Goal: Task Accomplishment & Management: Manage account settings

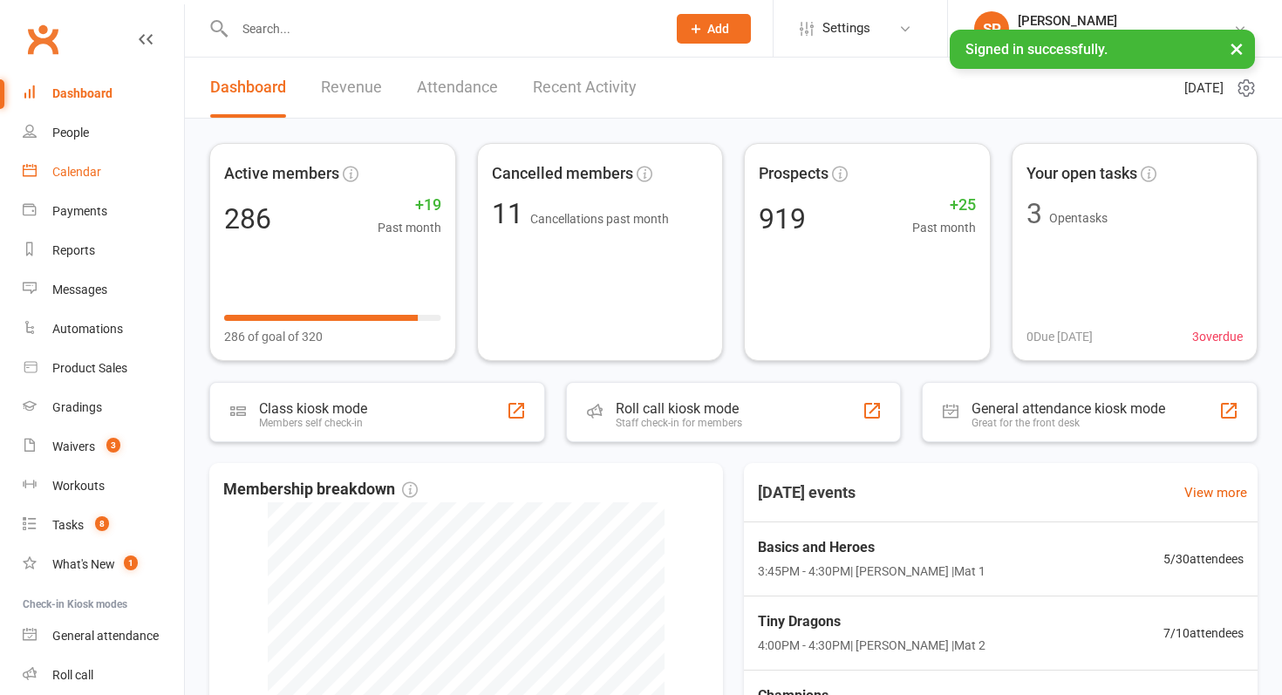
click at [102, 169] on link "Calendar" at bounding box center [103, 172] width 161 height 39
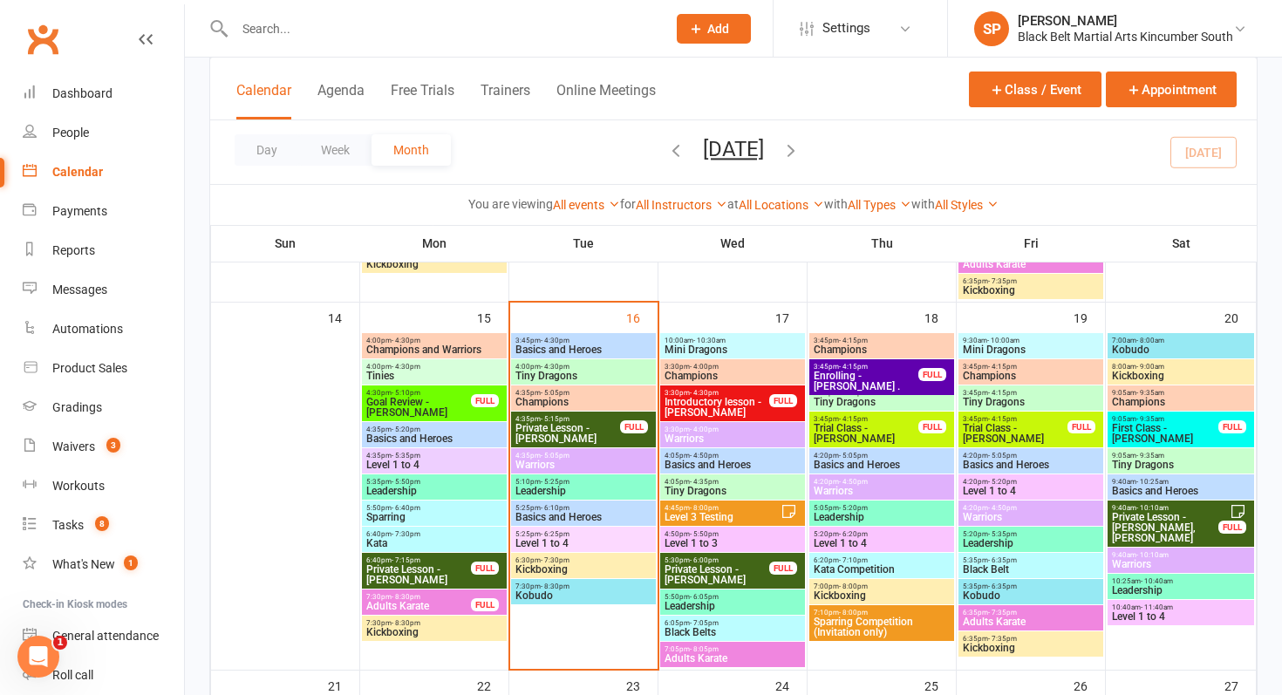
scroll to position [828, 0]
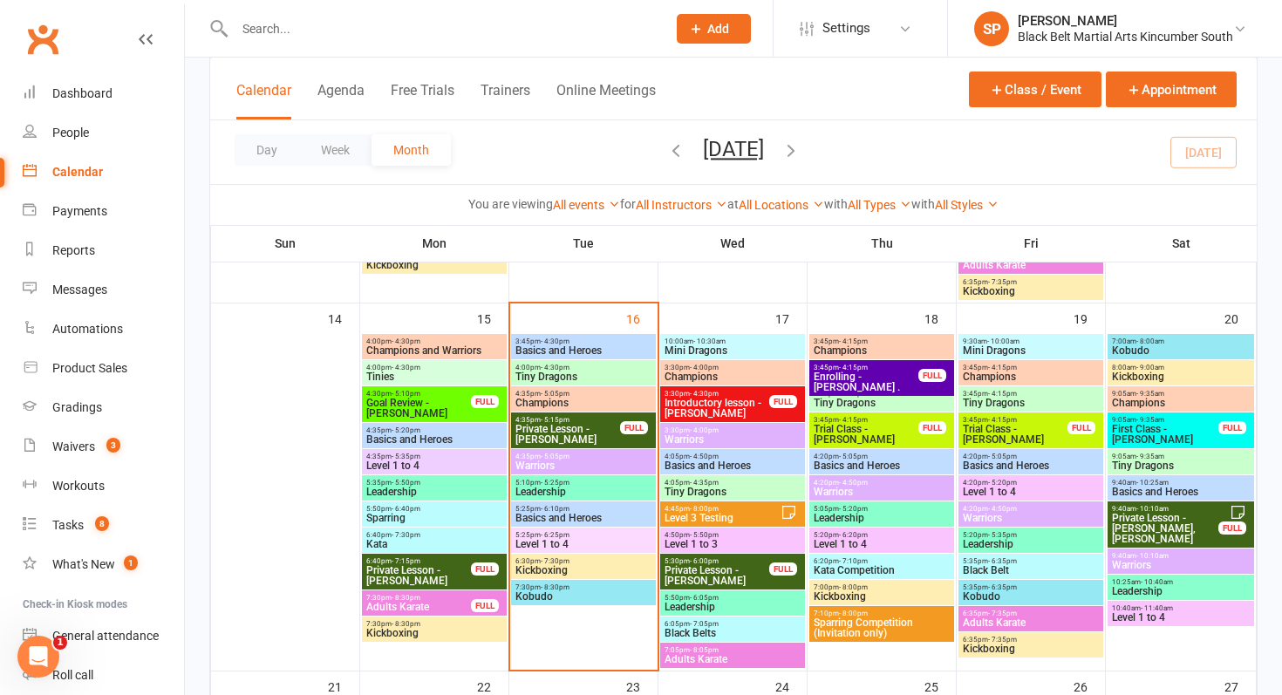
click at [719, 399] on span "Introductory lesson - [PERSON_NAME]" at bounding box center [716, 408] width 106 height 21
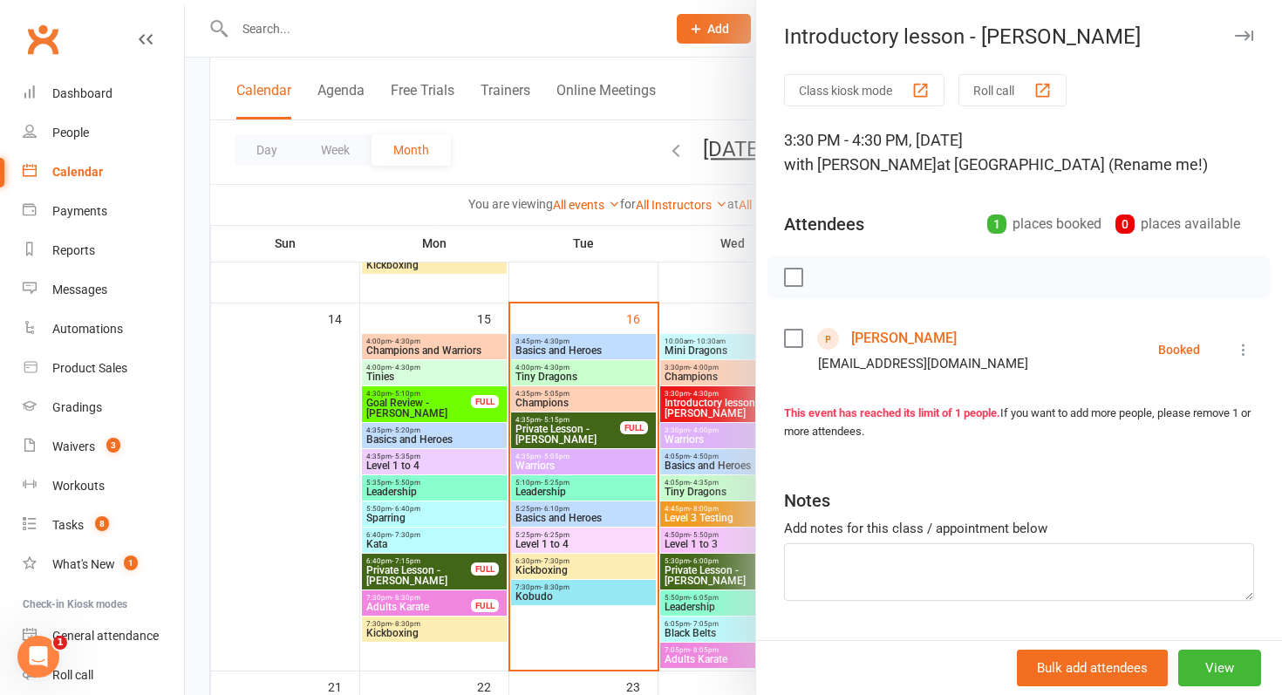
click at [728, 398] on div at bounding box center [733, 347] width 1097 height 695
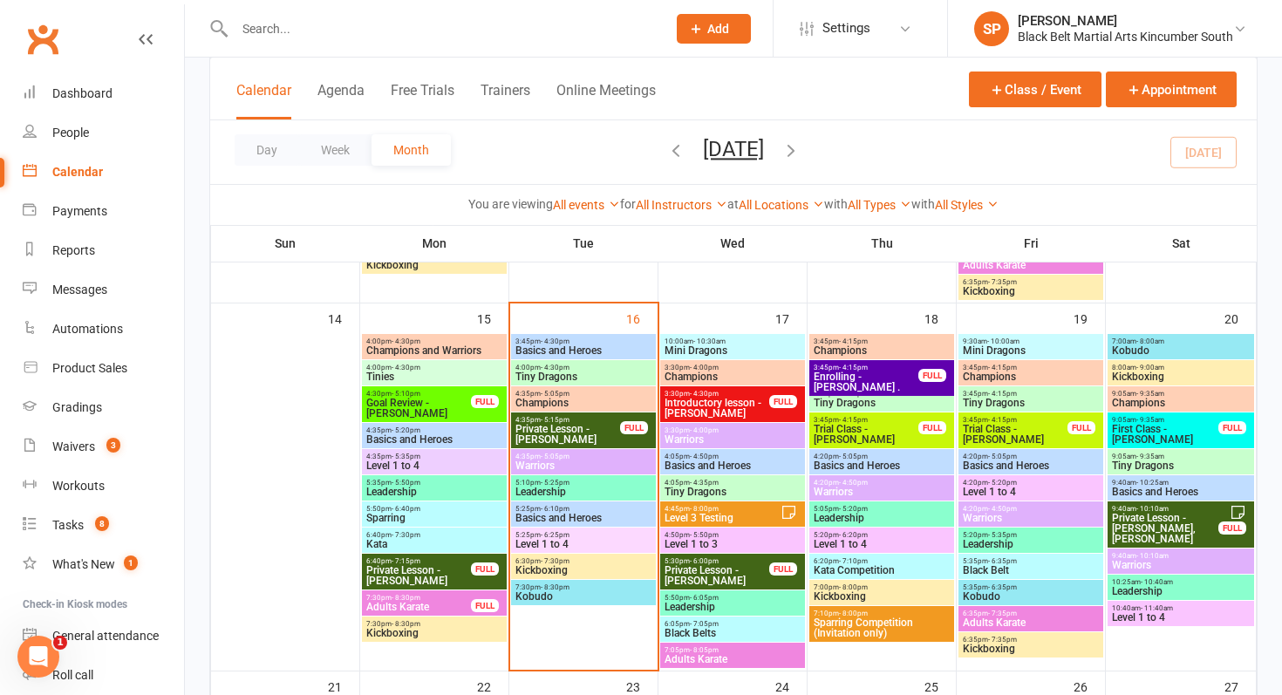
click at [861, 443] on span "Trial Class - [PERSON_NAME]" at bounding box center [866, 434] width 106 height 21
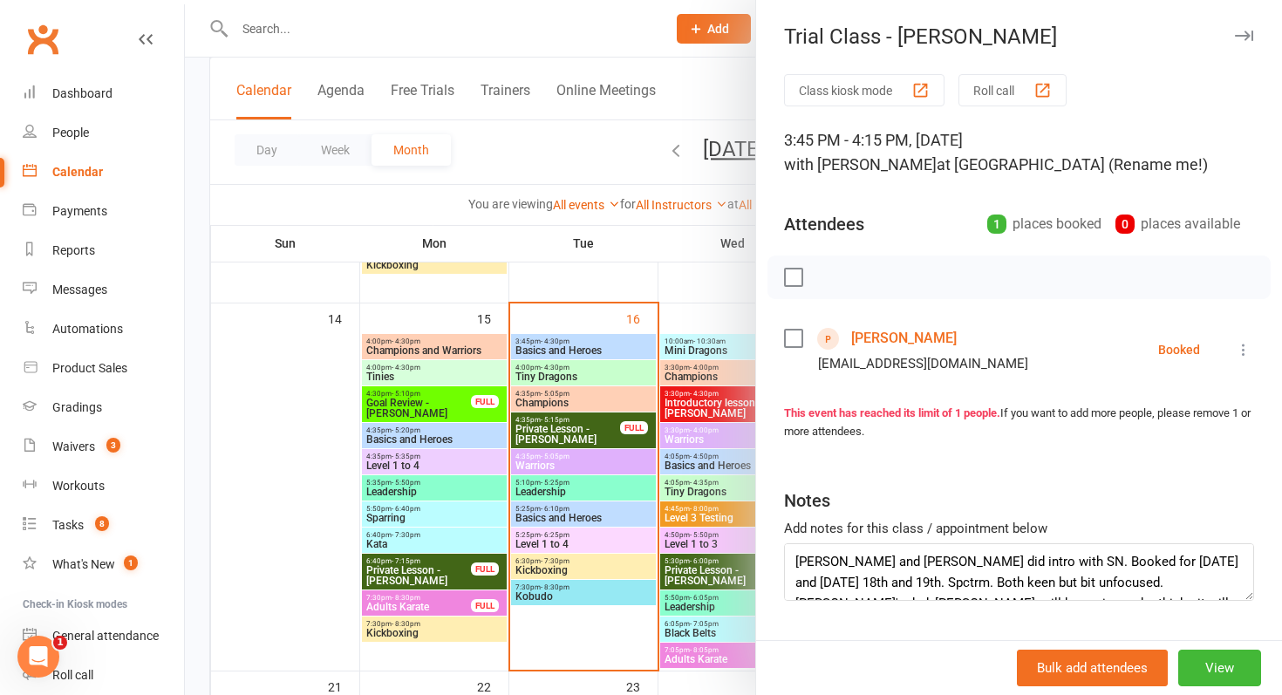
click at [675, 568] on div at bounding box center [733, 347] width 1097 height 695
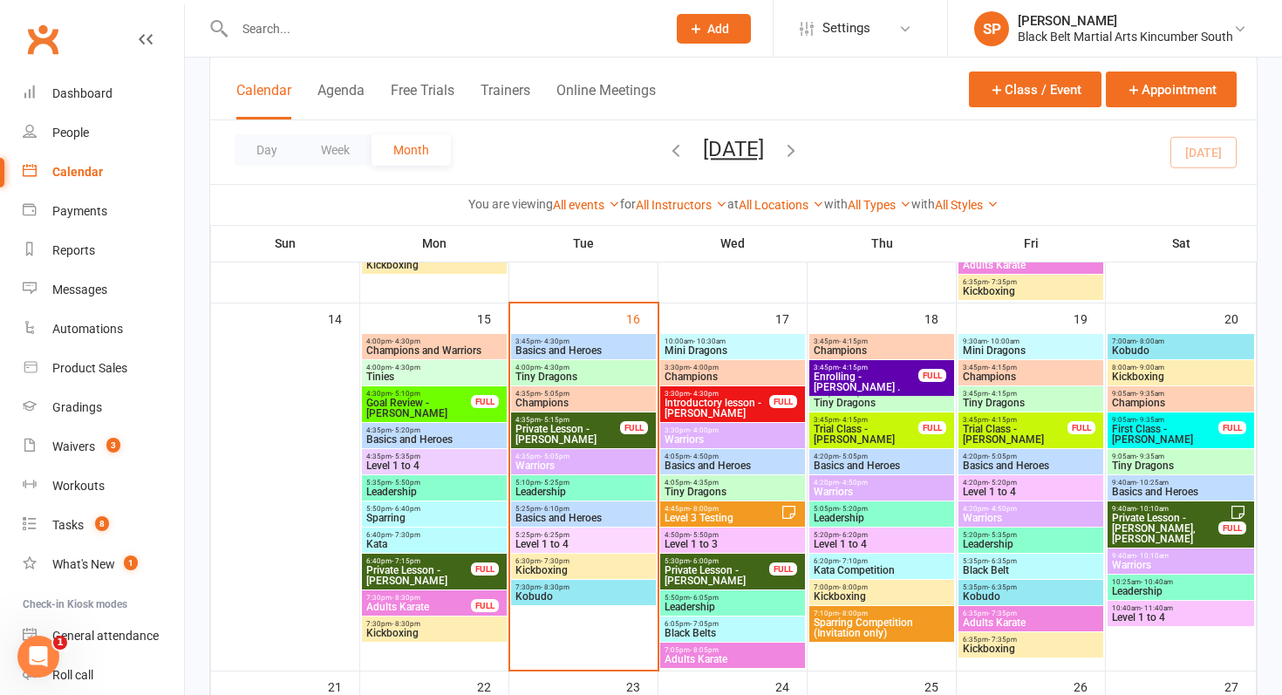
click at [1162, 433] on span "First Class - [PERSON_NAME]" at bounding box center [1165, 434] width 108 height 21
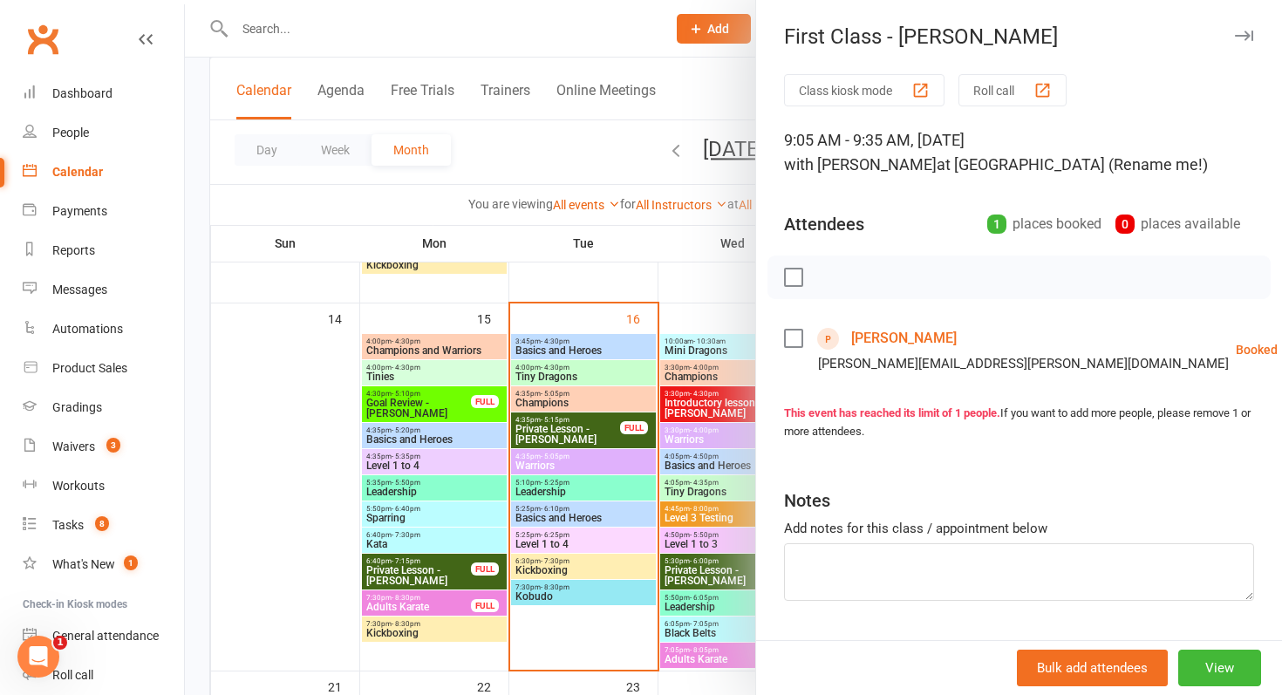
click at [709, 567] on div at bounding box center [733, 347] width 1097 height 695
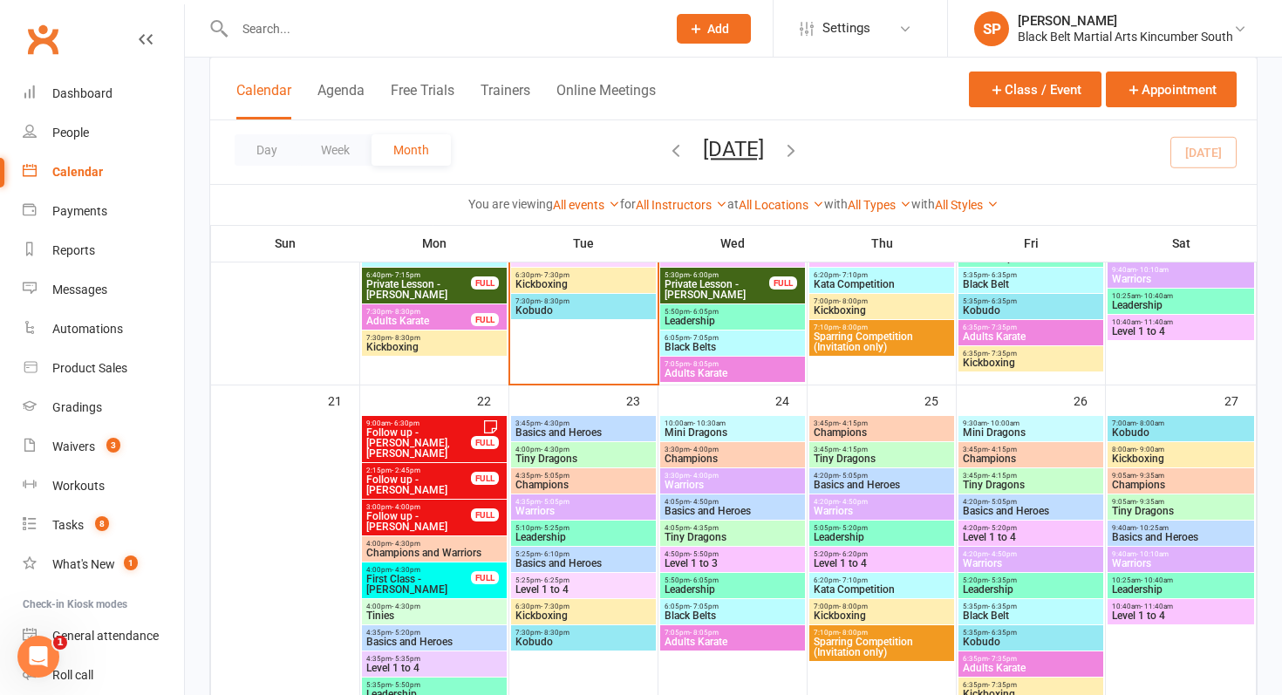
scroll to position [1116, 0]
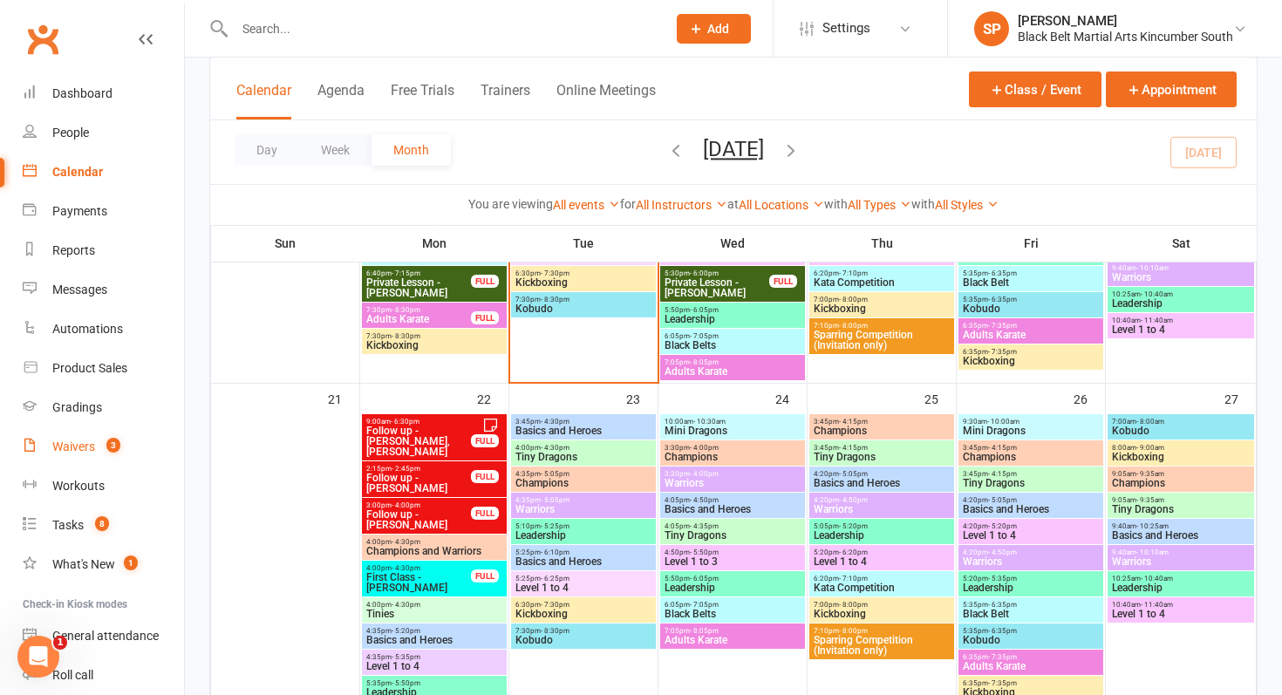
click at [103, 458] on link "Waivers 3" at bounding box center [103, 446] width 161 height 39
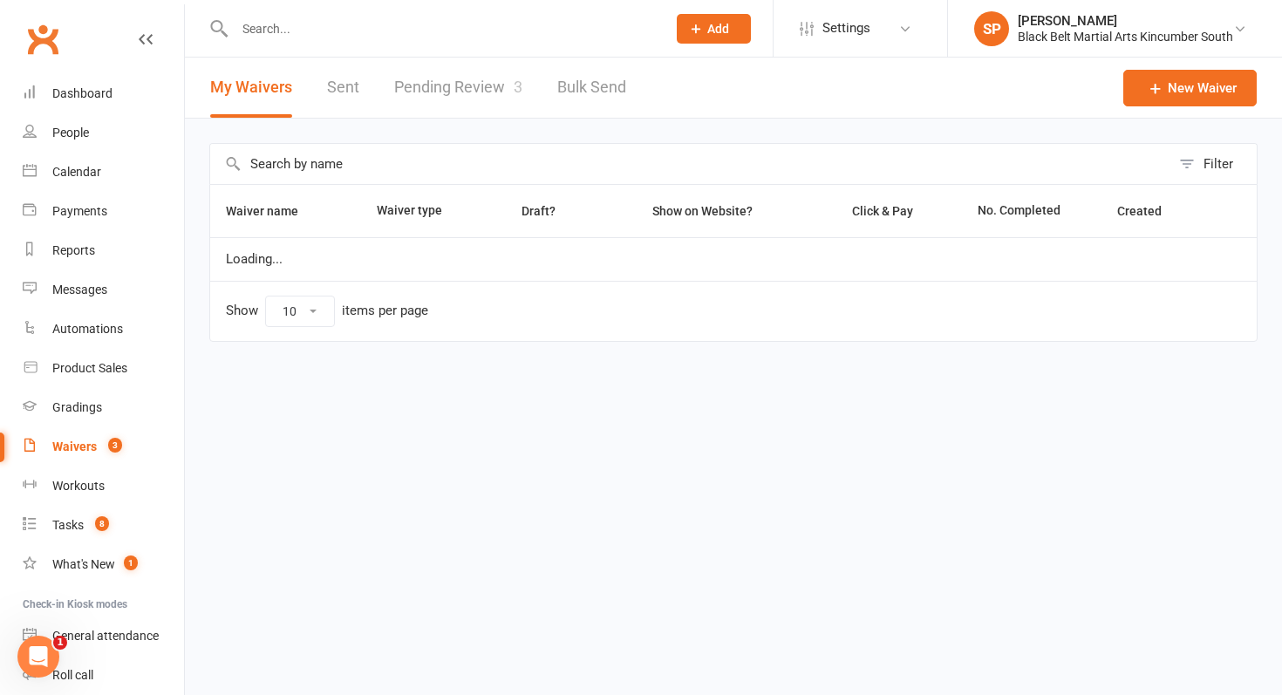
click at [493, 83] on link "Pending Review 3" at bounding box center [458, 88] width 128 height 60
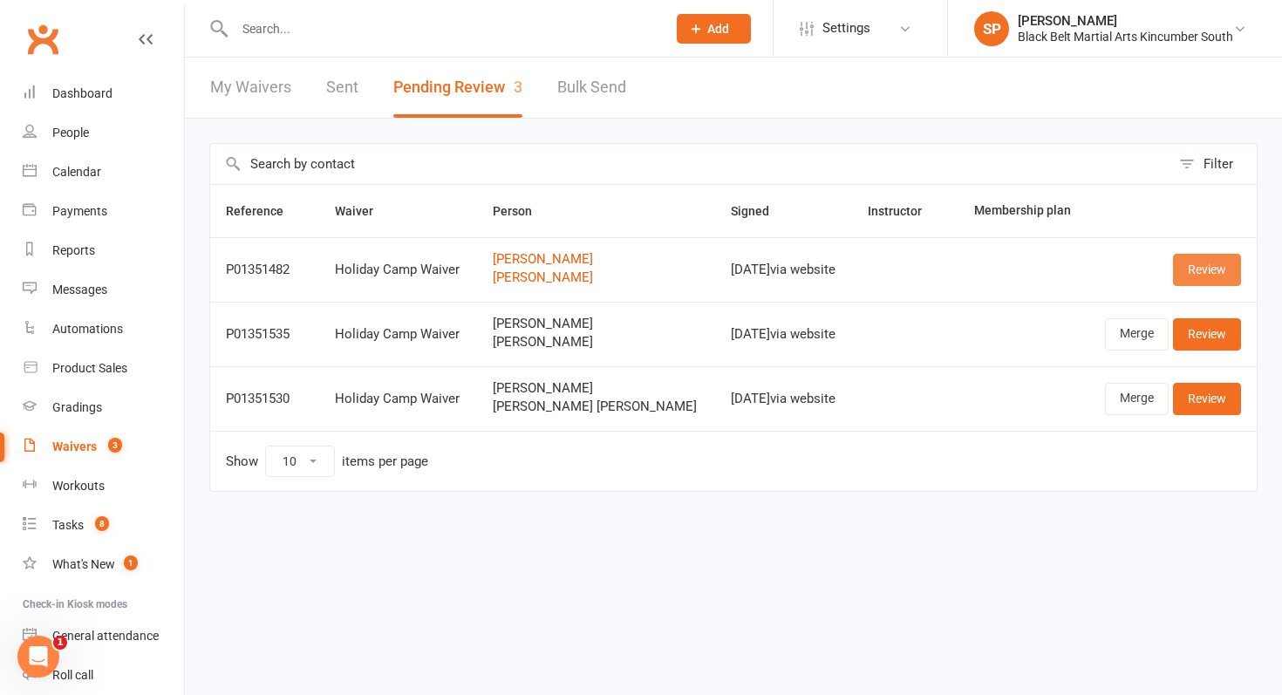
click at [1212, 277] on link "Review" at bounding box center [1207, 269] width 68 height 31
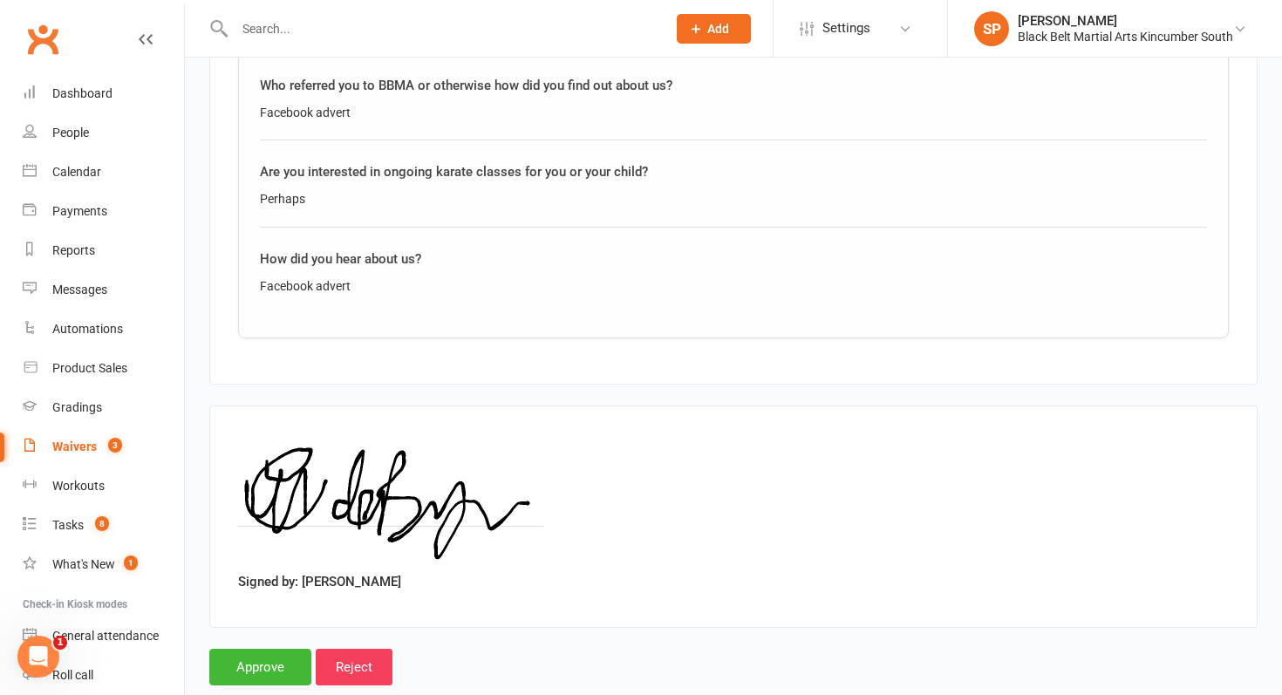
scroll to position [1627, 0]
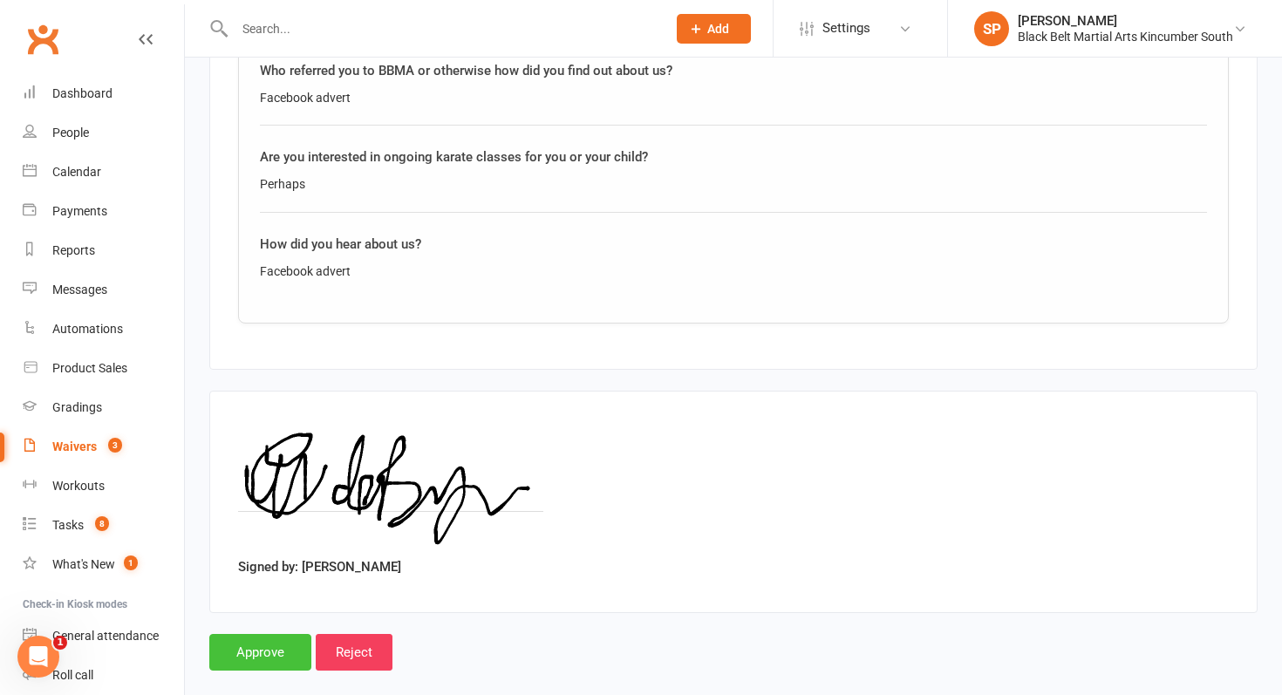
click at [282, 634] on input "Approve" at bounding box center [260, 652] width 102 height 37
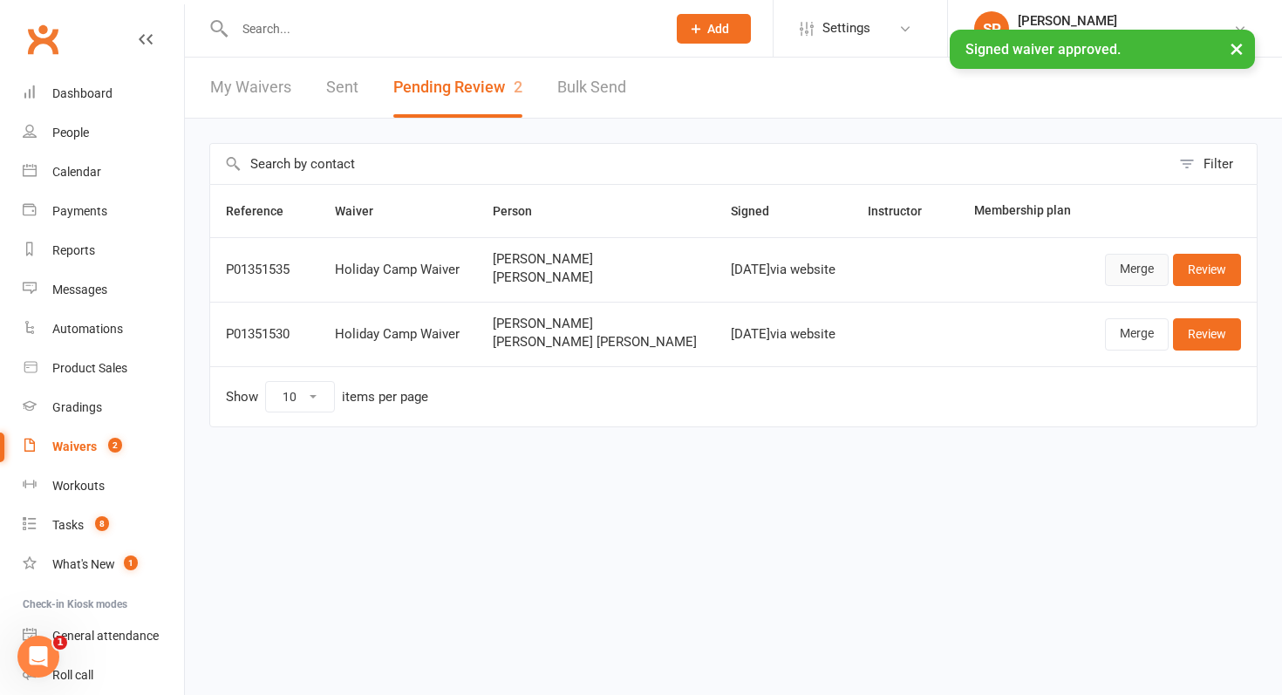
click at [1123, 263] on link "Merge" at bounding box center [1137, 269] width 64 height 31
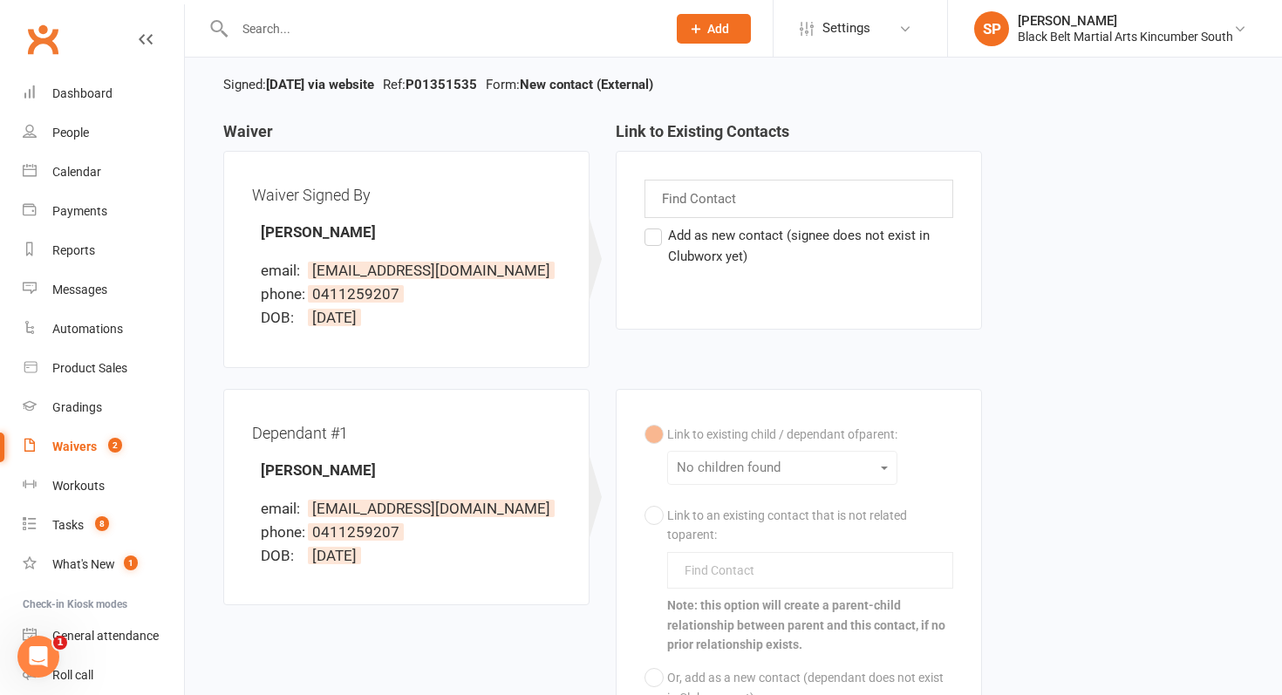
scroll to position [127, 0]
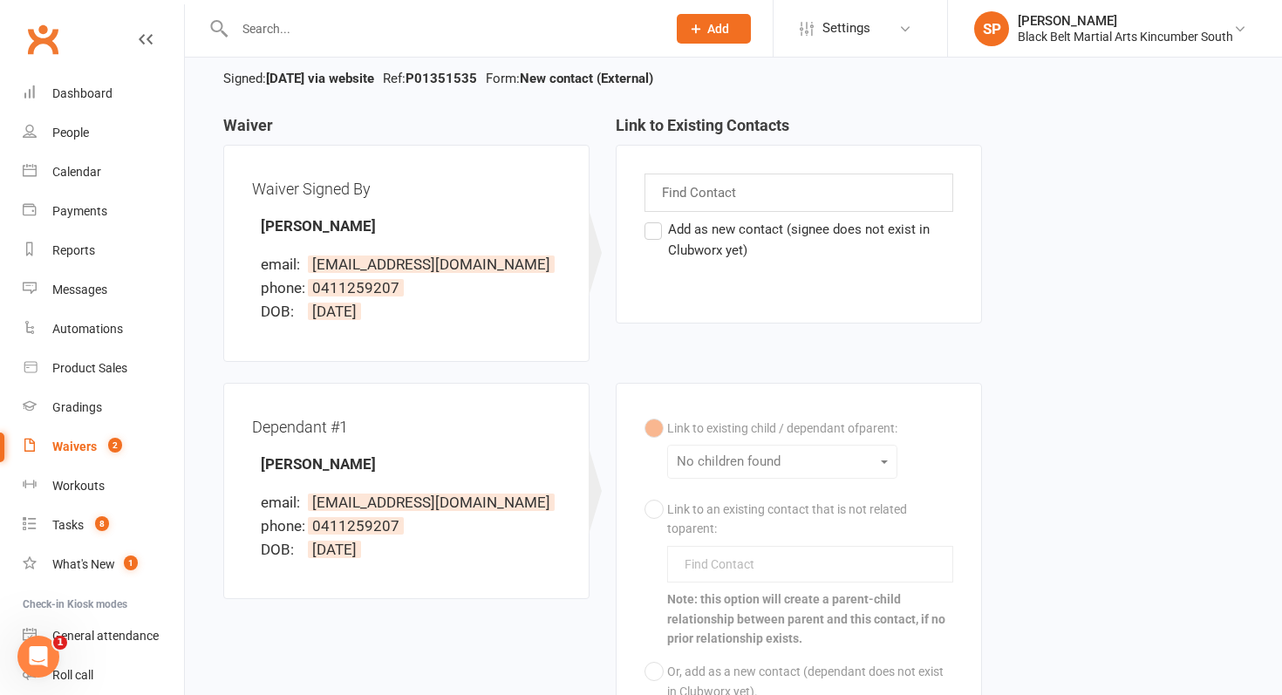
click at [826, 196] on div "Find Contact" at bounding box center [798, 192] width 309 height 38
click at [1008, 146] on div "Waiver Waiver Signed By [PERSON_NAME] email: [EMAIL_ADDRESS][DOMAIN_NAME] phone…" at bounding box center [733, 457] width 1046 height 680
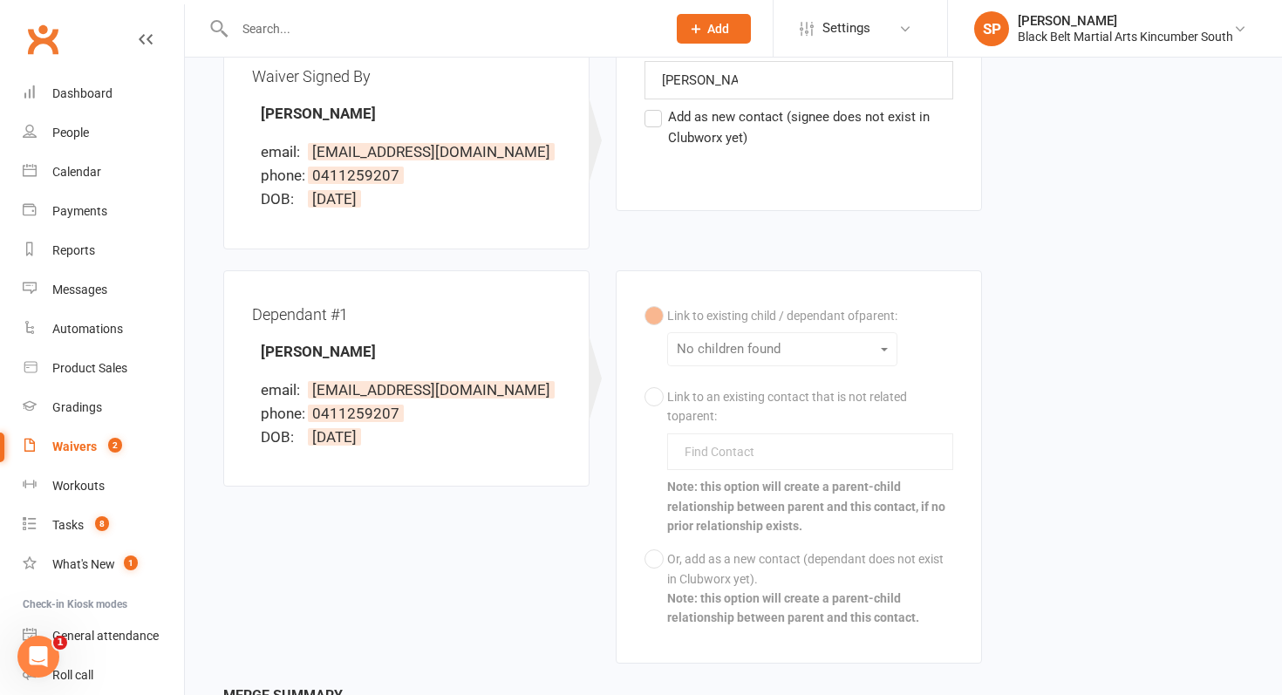
scroll to position [0, 0]
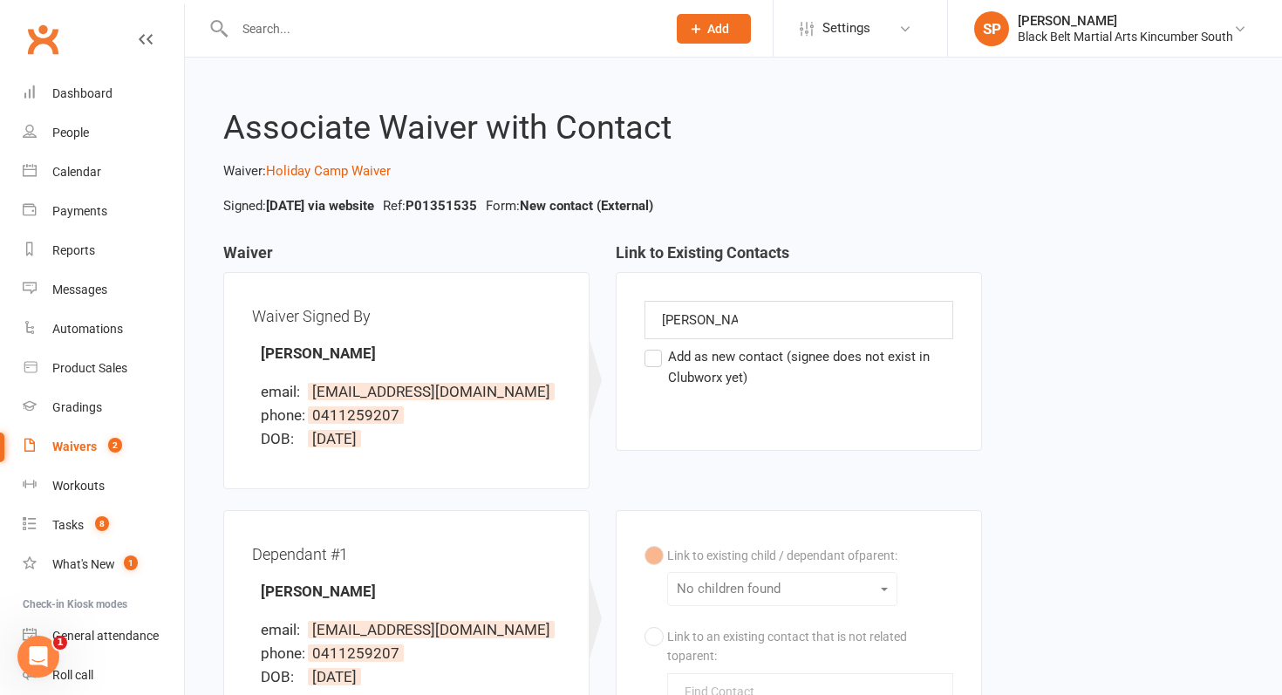
click at [872, 324] on div "[PERSON_NAME] [PERSON_NAME]" at bounding box center [798, 320] width 309 height 38
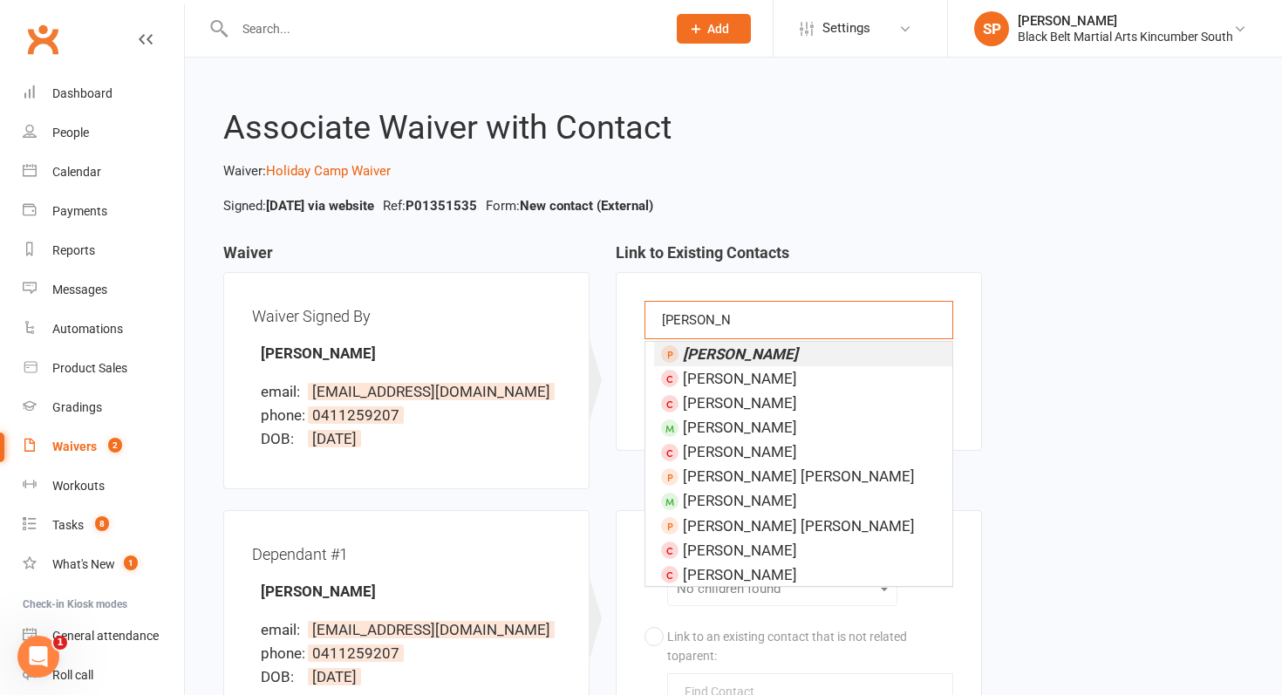
type input "[PERSON_NAME]"
click at [848, 348] on li "[PERSON_NAME]" at bounding box center [803, 354] width 298 height 24
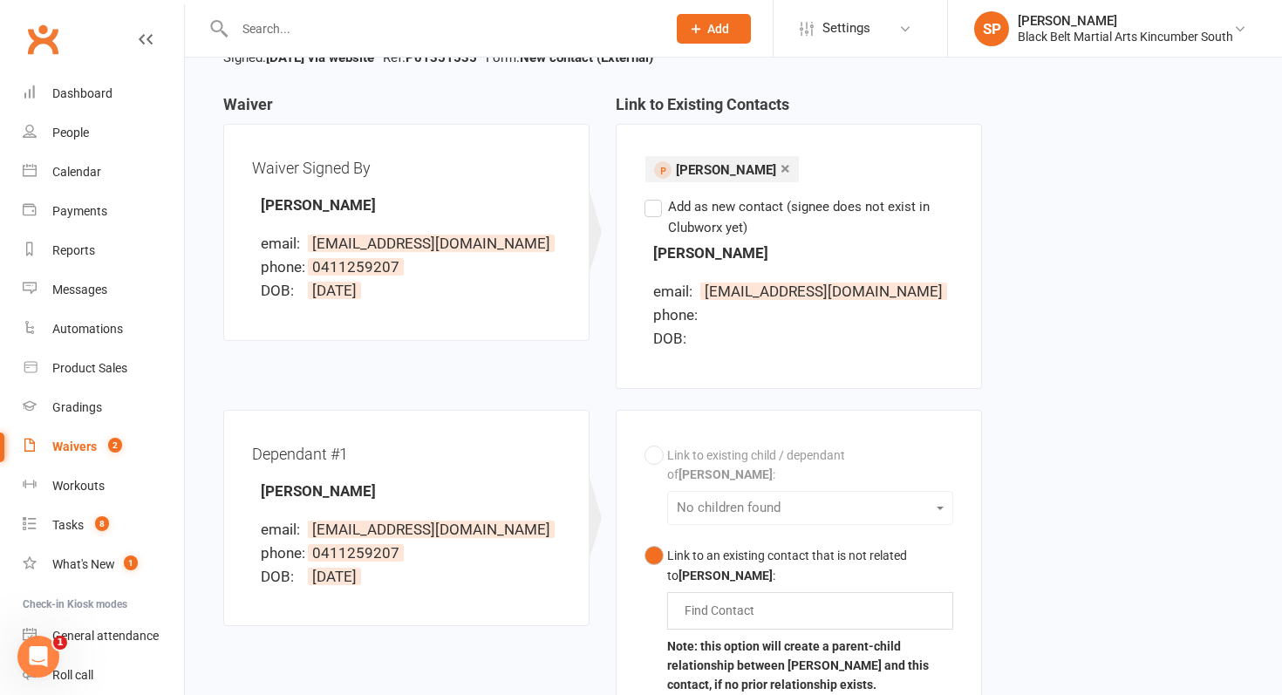
scroll to position [154, 0]
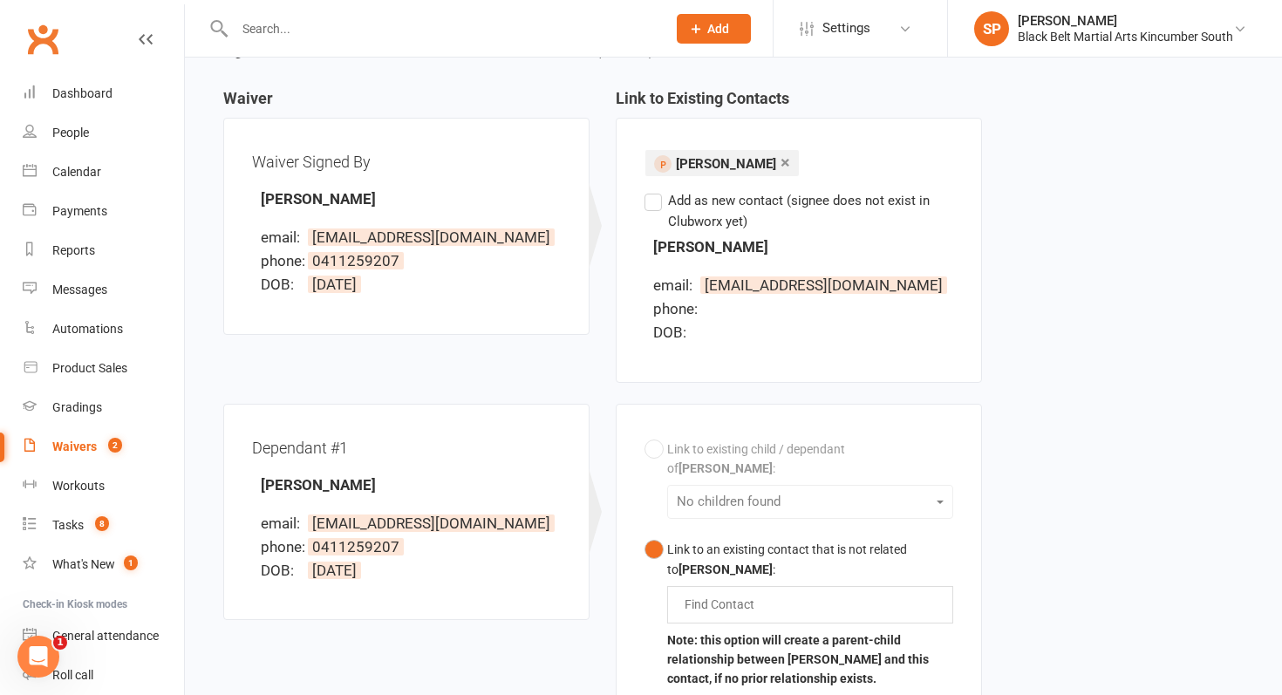
click at [780, 158] on link "×" at bounding box center [785, 162] width 10 height 28
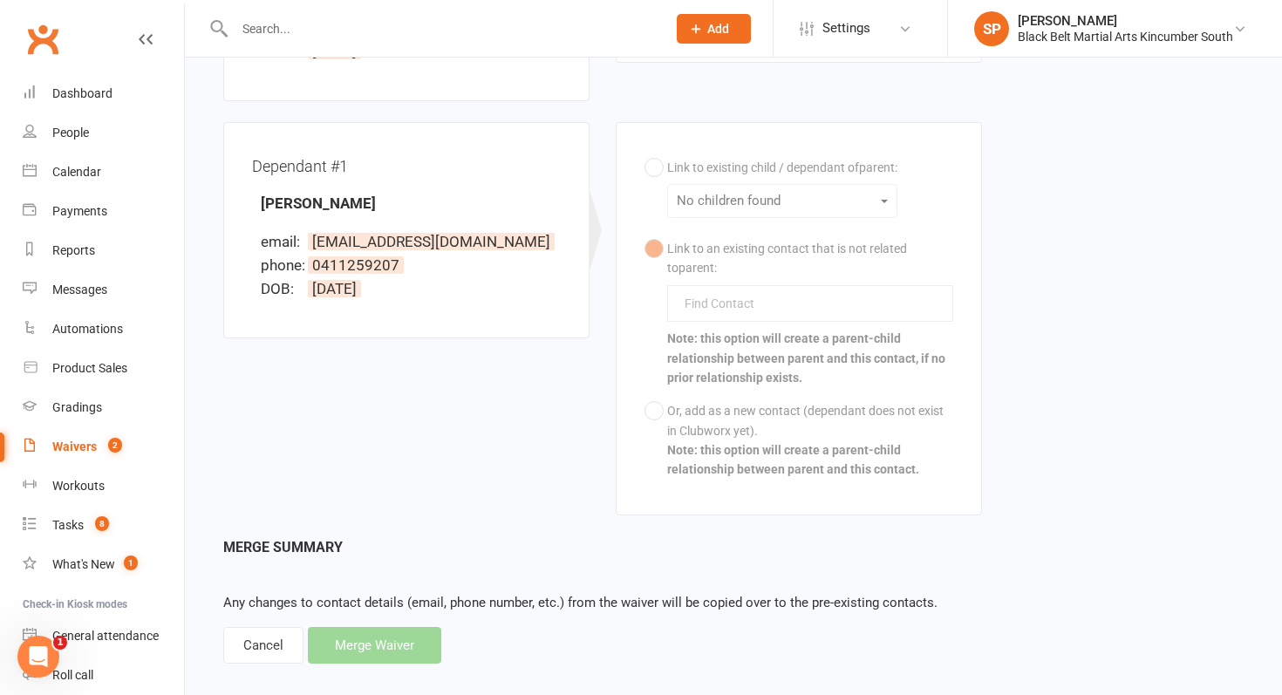
scroll to position [410, 0]
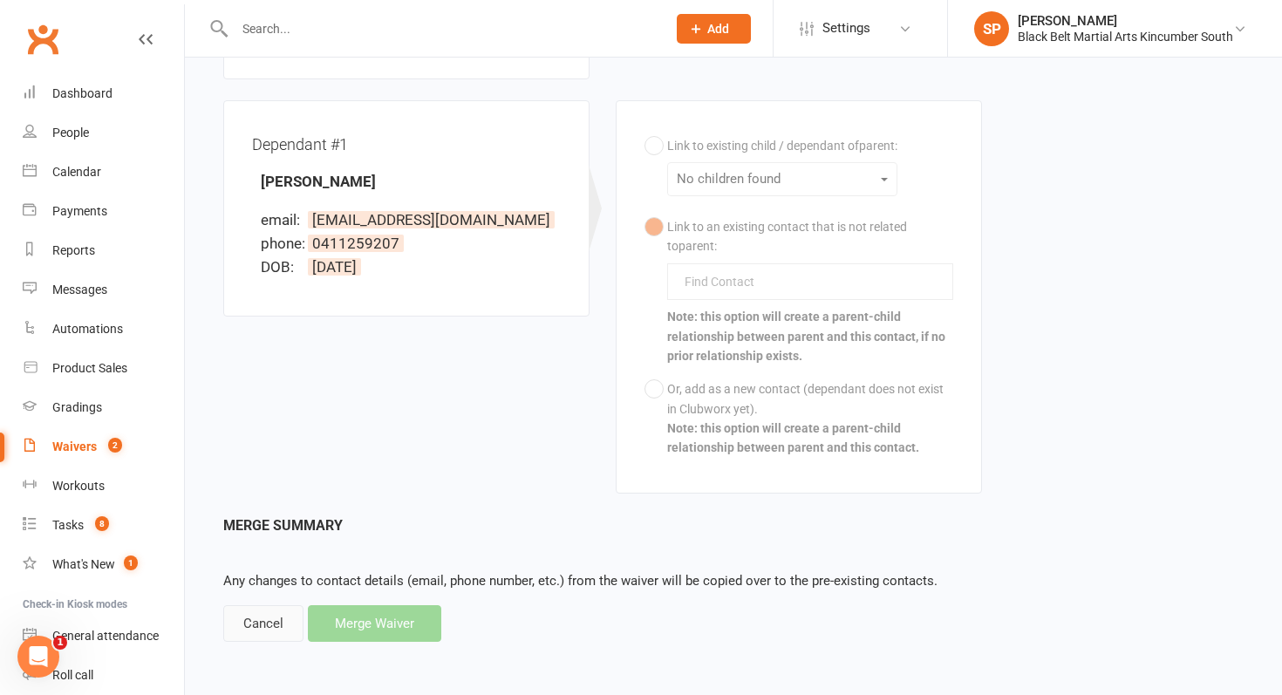
click at [251, 619] on div "Cancel" at bounding box center [263, 623] width 80 height 37
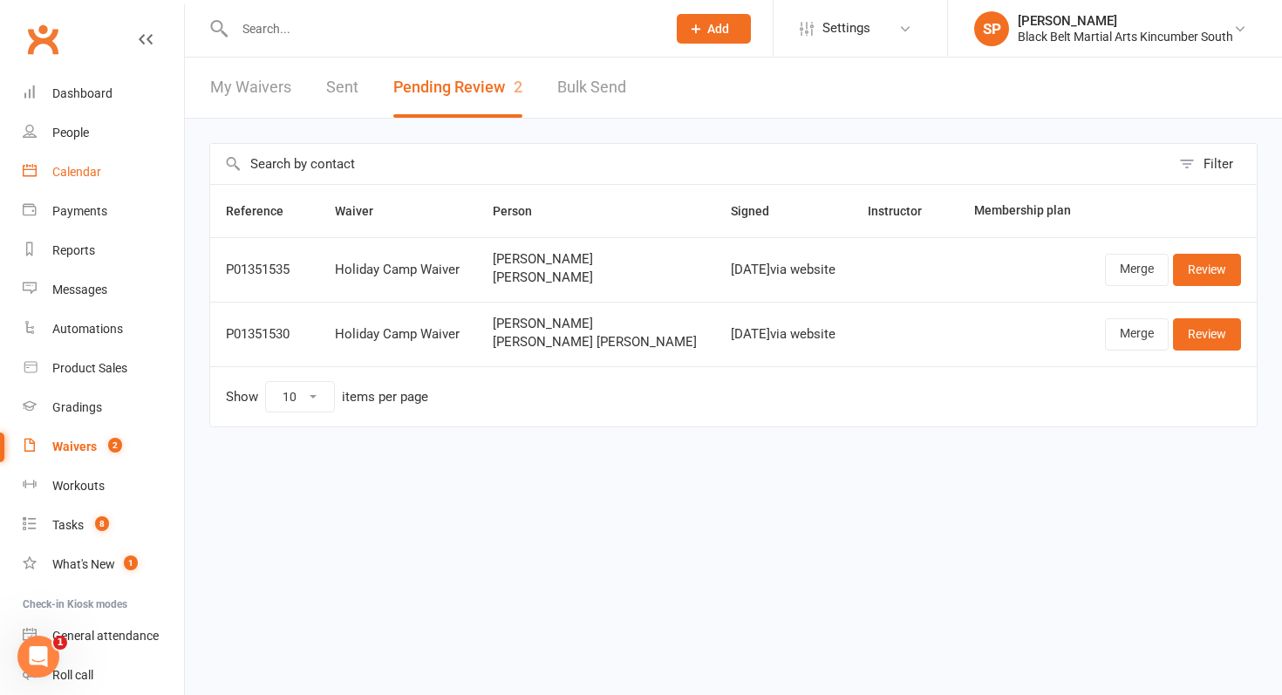
click at [99, 173] on div "Calendar" at bounding box center [76, 172] width 49 height 14
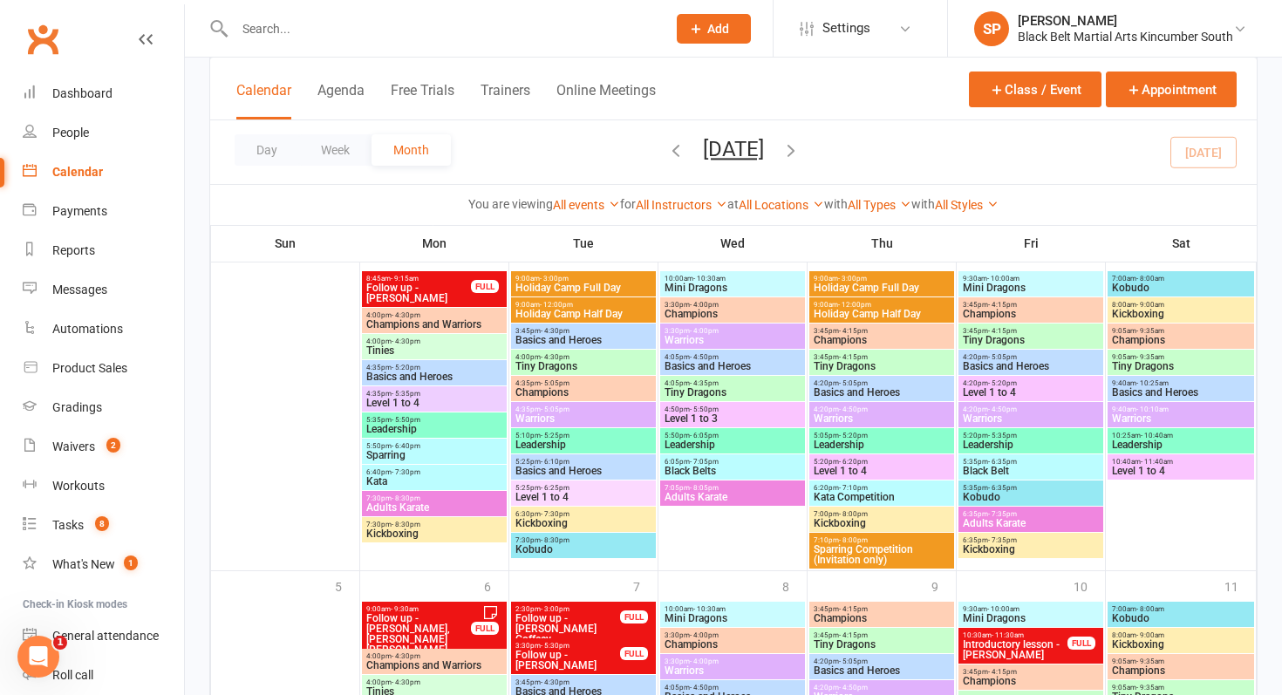
scroll to position [1689, 0]
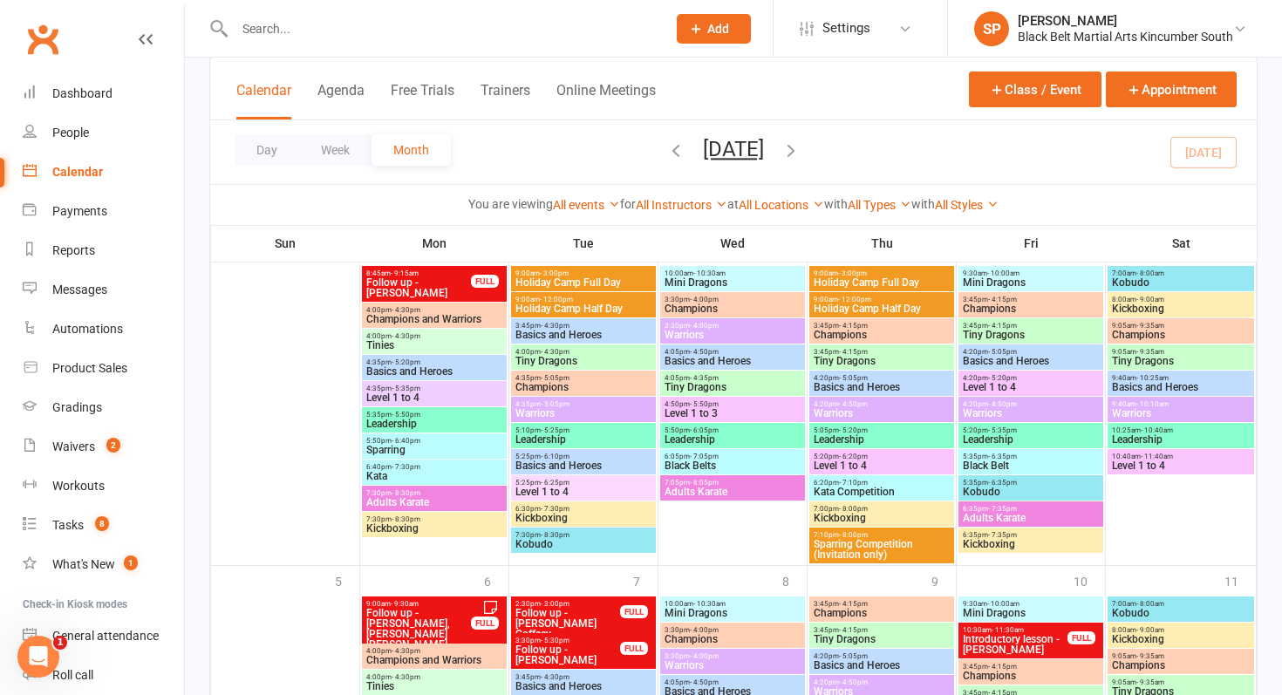
click at [590, 303] on span "Holiday Camp Half Day" at bounding box center [583, 308] width 138 height 10
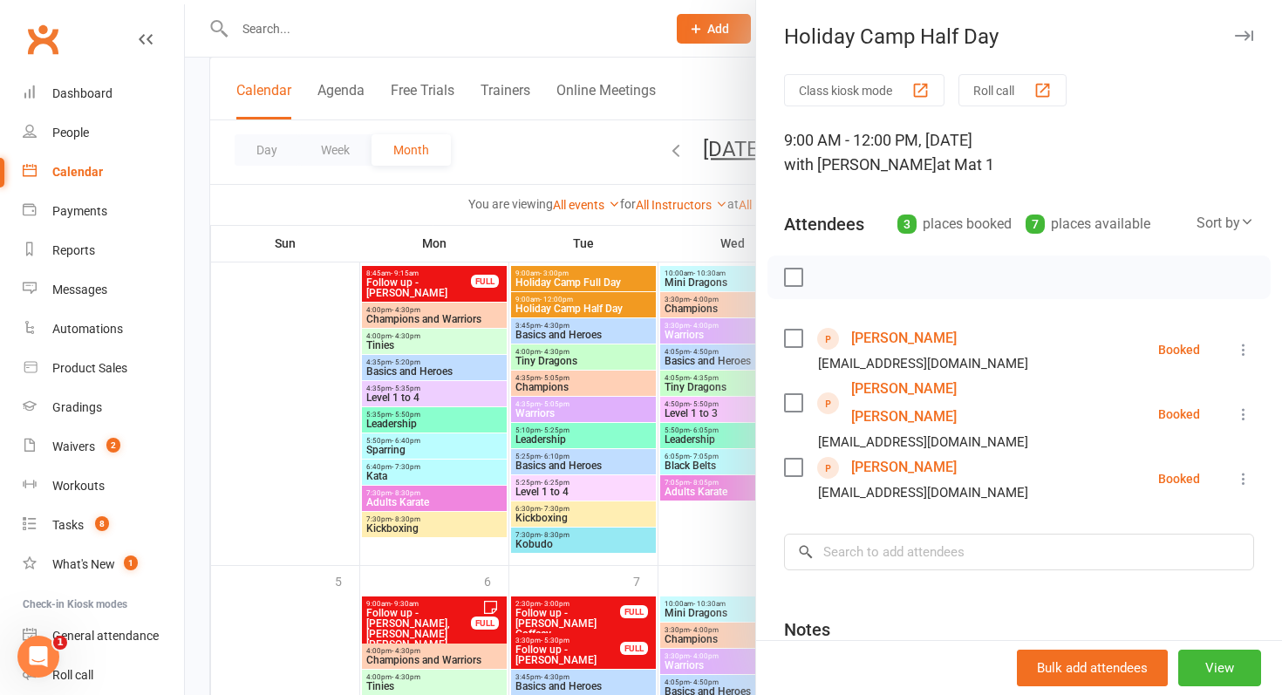
click at [1247, 470] on icon at bounding box center [1242, 478] width 17 height 17
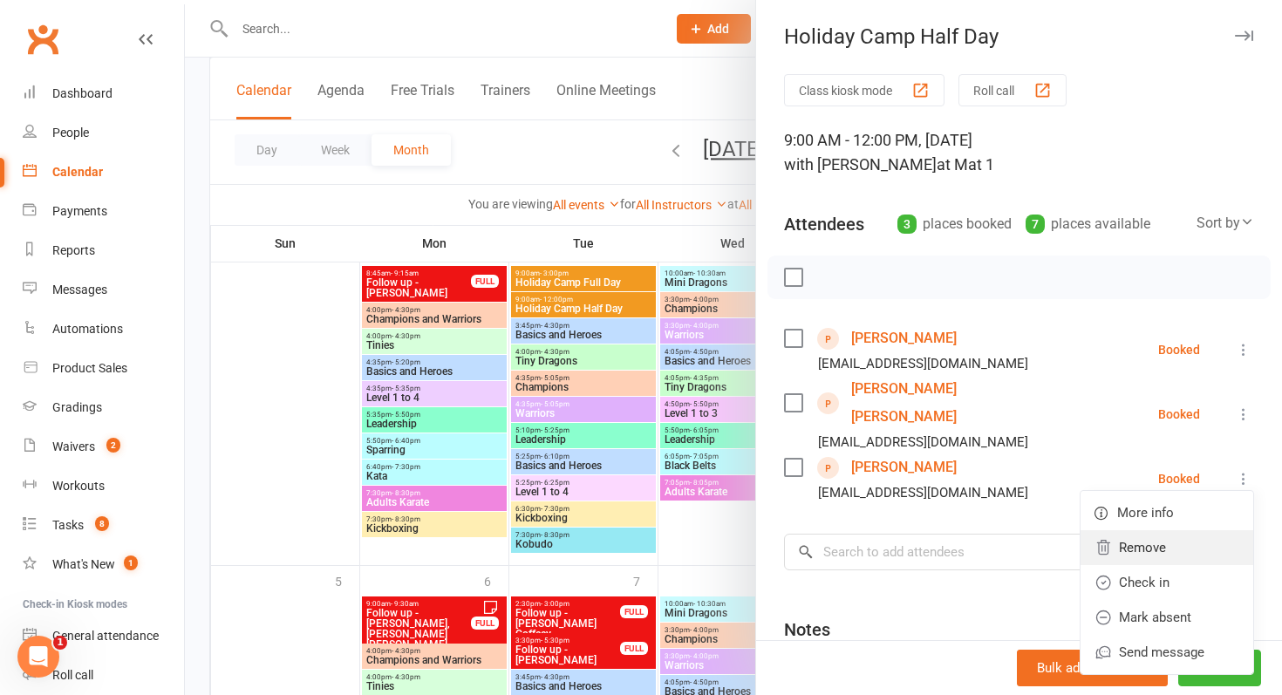
click at [1206, 530] on link "Remove" at bounding box center [1166, 547] width 173 height 35
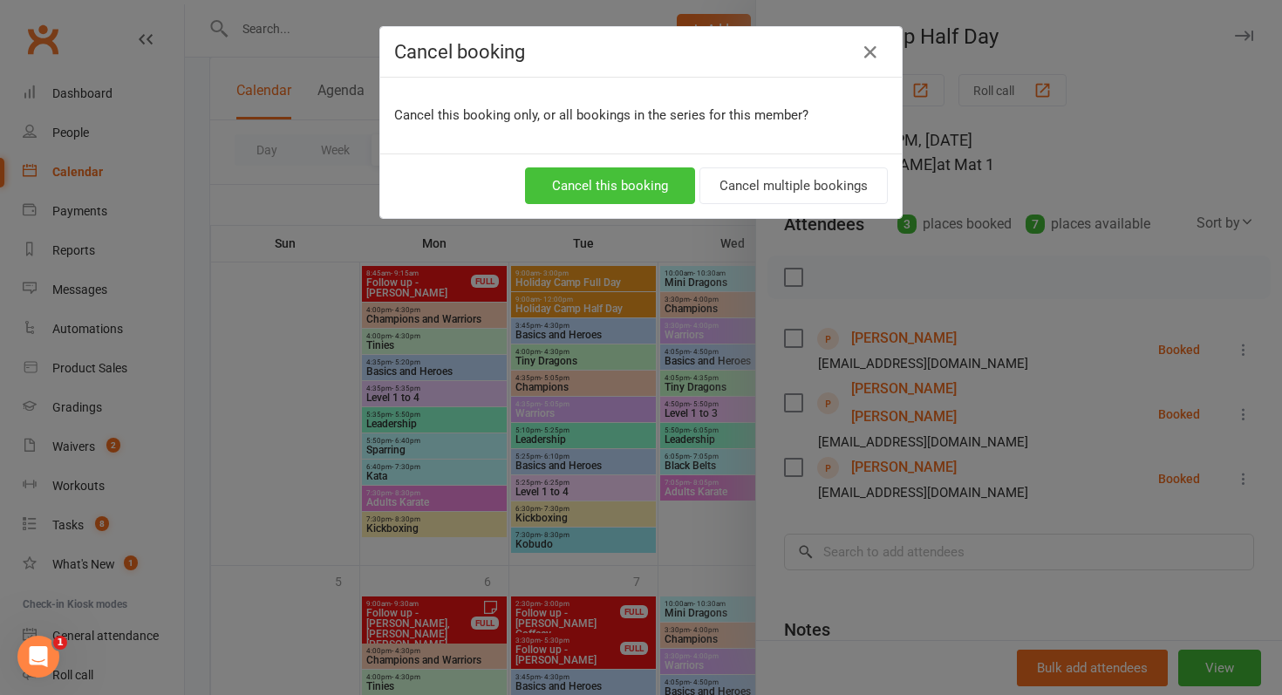
click at [659, 182] on button "Cancel this booking" at bounding box center [610, 185] width 170 height 37
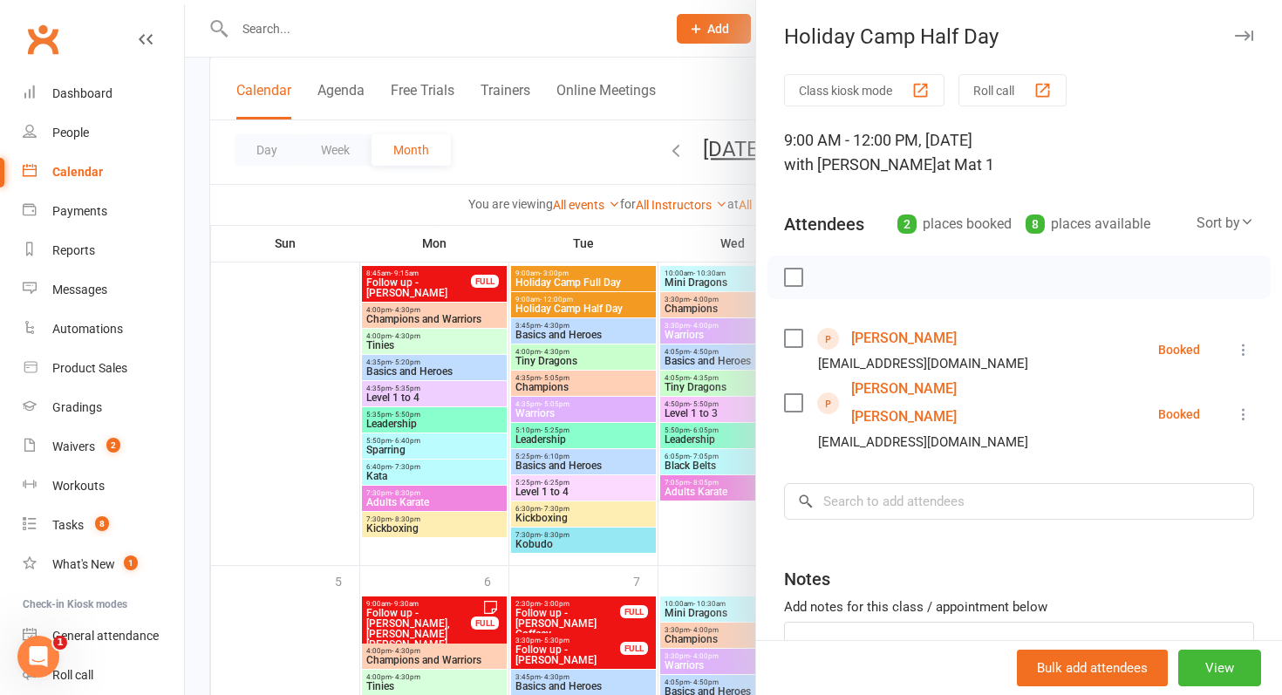
click at [1245, 405] on icon at bounding box center [1242, 413] width 17 height 17
click at [1203, 466] on link "Remove" at bounding box center [1166, 483] width 173 height 35
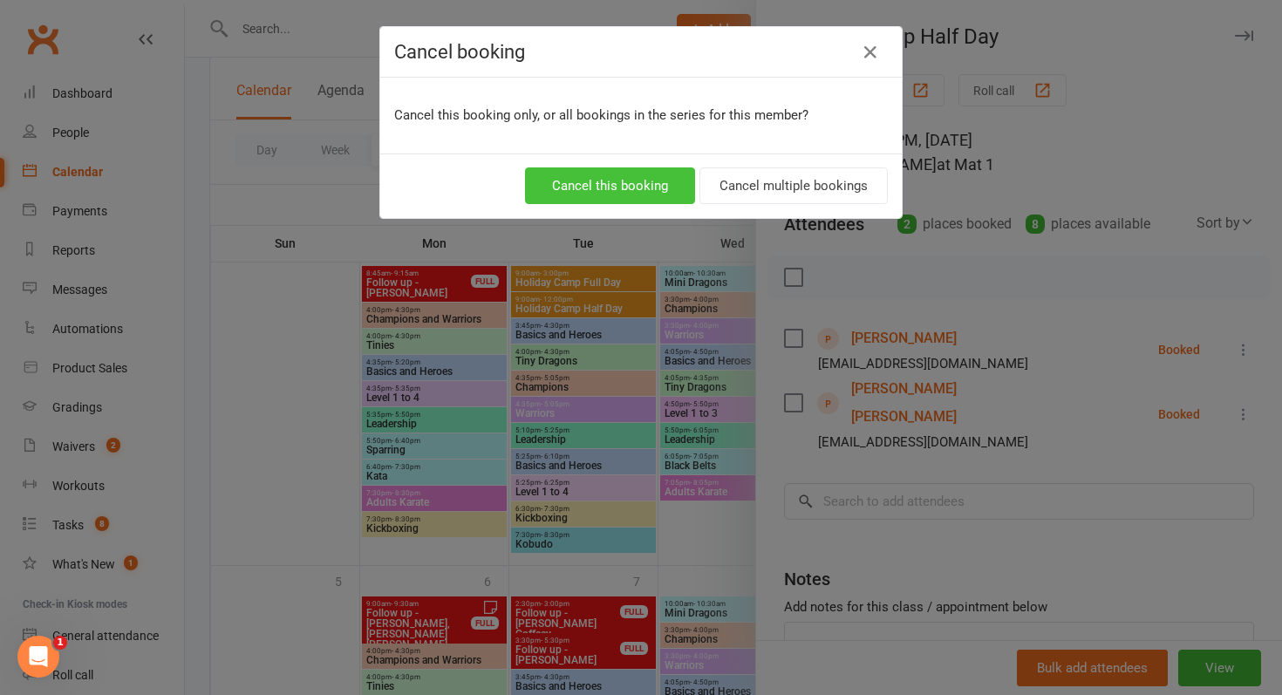
click at [606, 180] on button "Cancel this booking" at bounding box center [610, 185] width 170 height 37
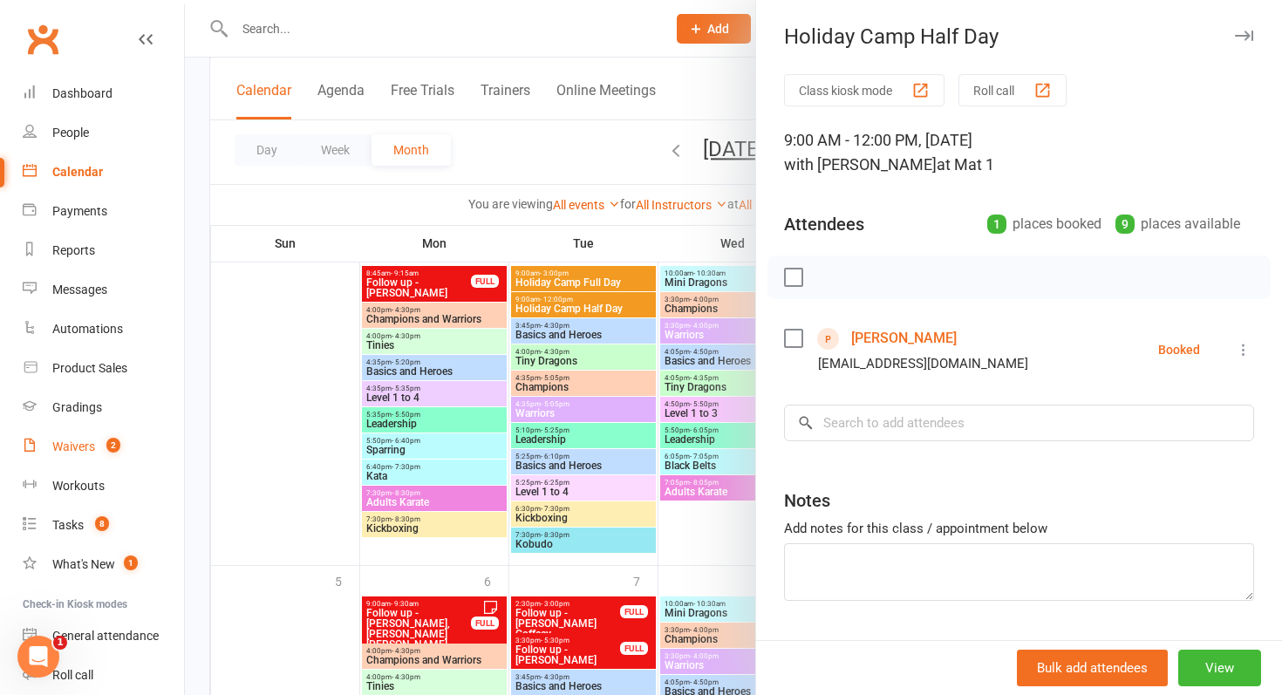
click at [115, 440] on span "2" at bounding box center [113, 445] width 14 height 15
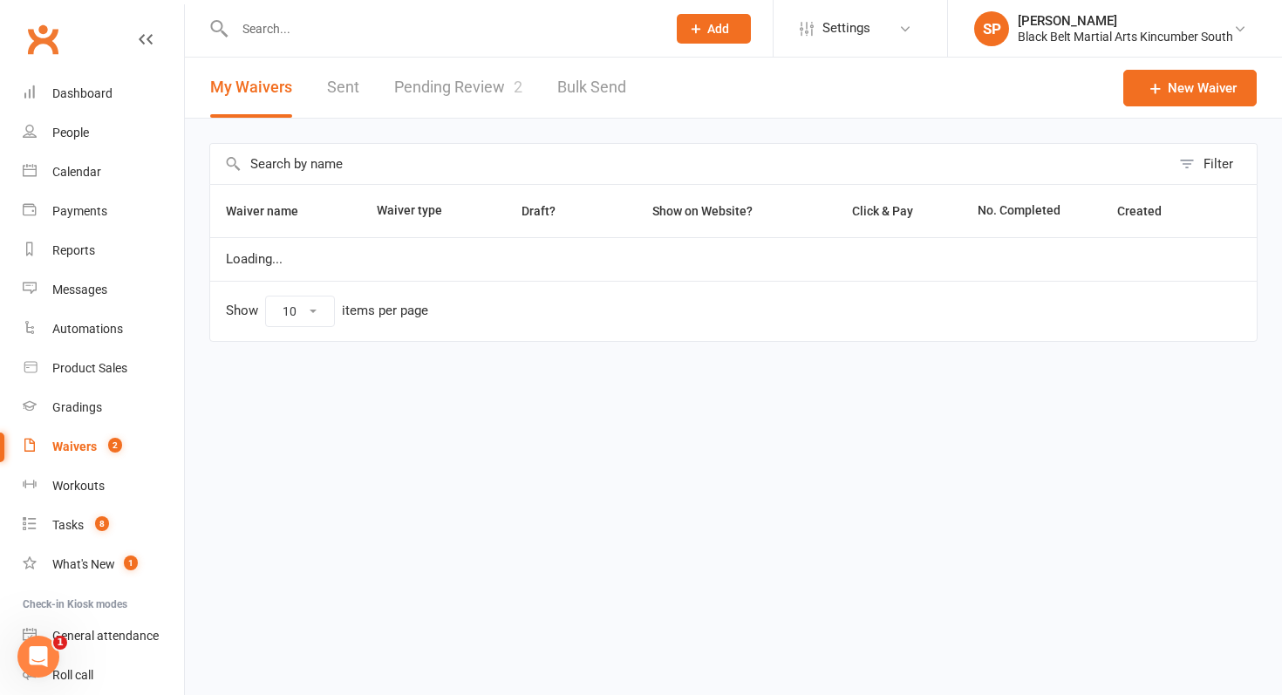
click at [448, 84] on link "Pending Review 2" at bounding box center [458, 88] width 128 height 60
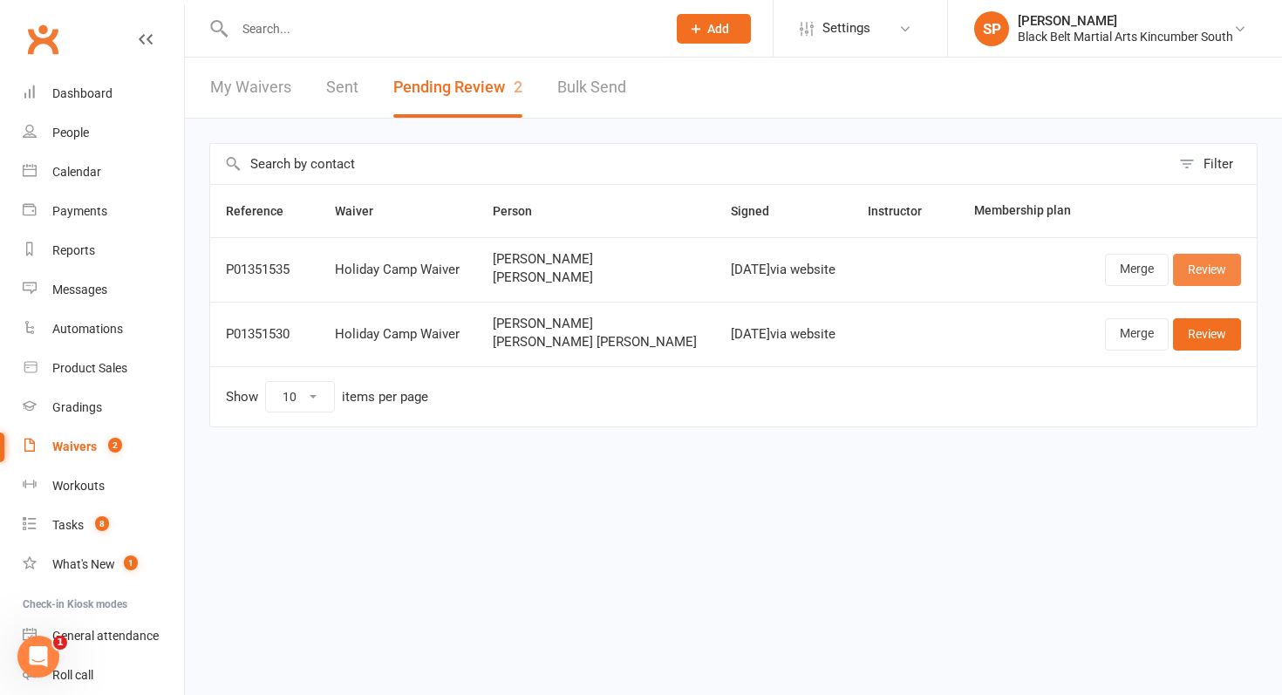
click at [1210, 265] on link "Review" at bounding box center [1207, 269] width 68 height 31
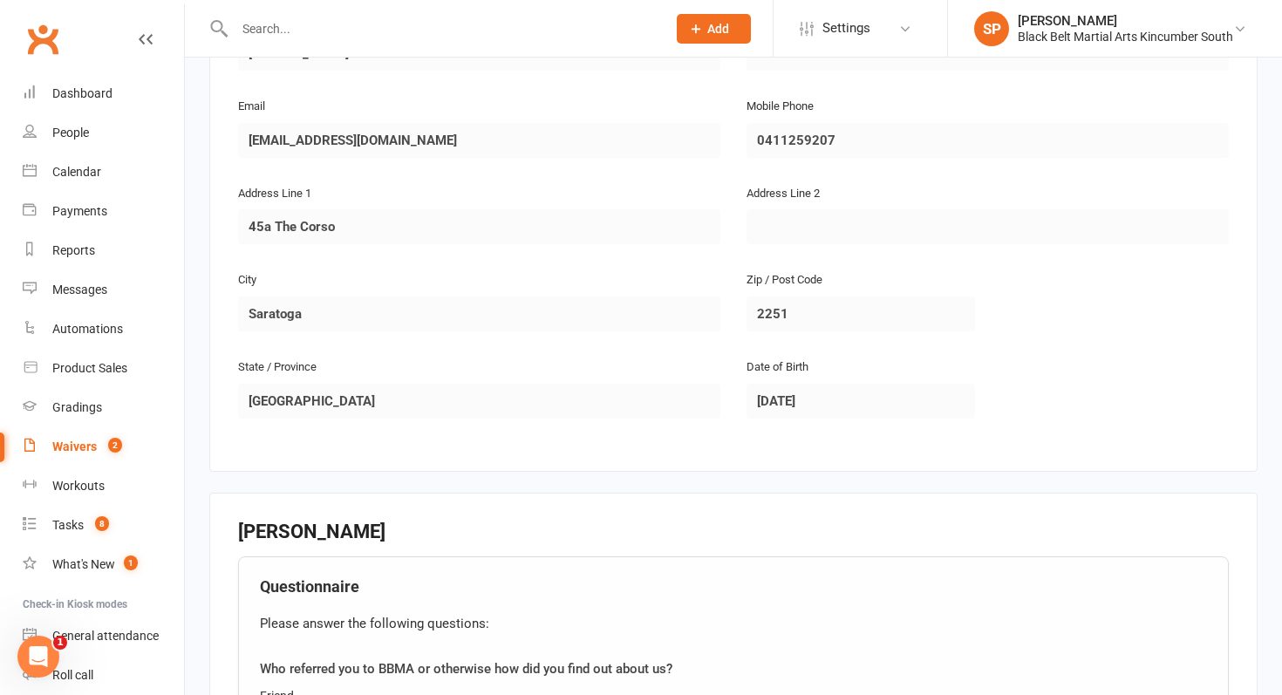
scroll to position [1627, 0]
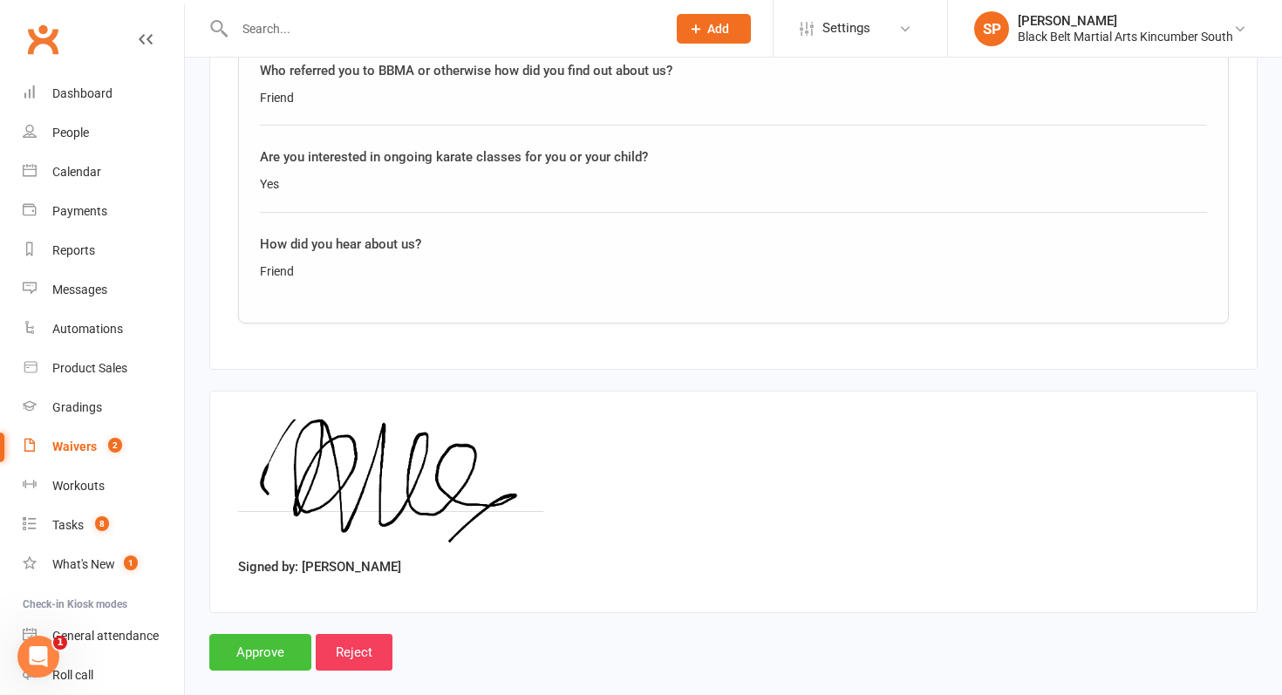
click at [282, 634] on input "Approve" at bounding box center [260, 652] width 102 height 37
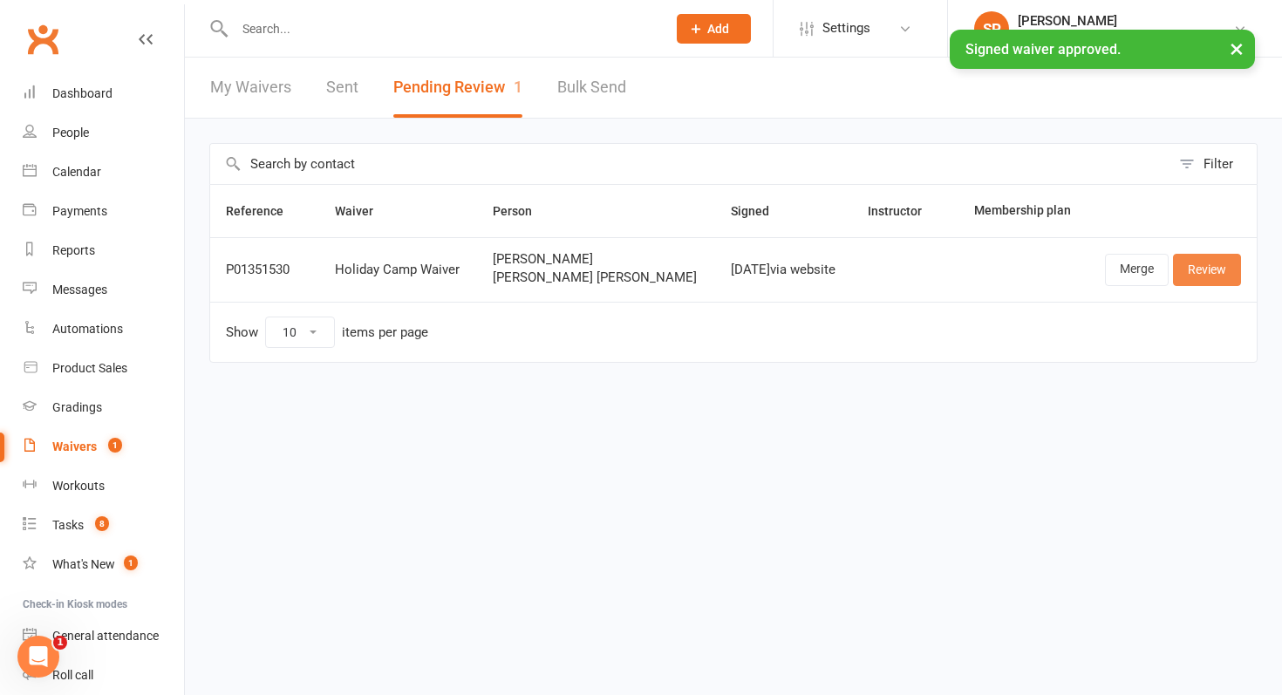
click at [1189, 269] on link "Review" at bounding box center [1207, 269] width 68 height 31
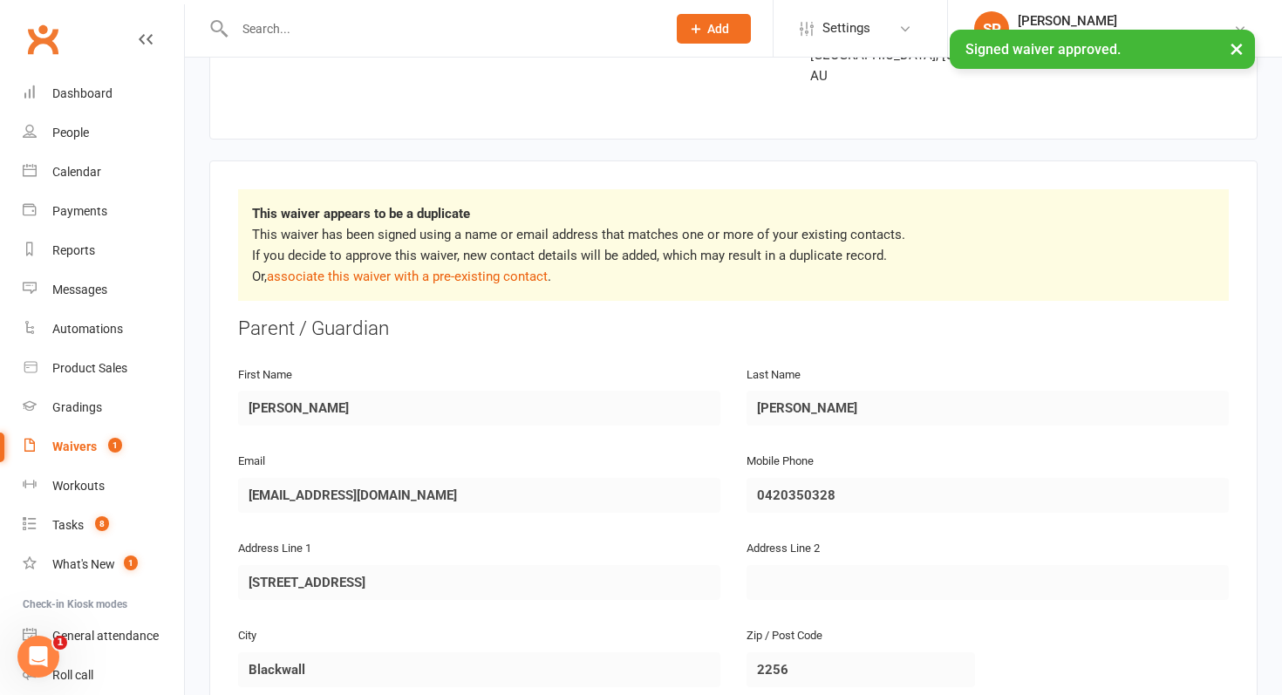
scroll to position [190, 0]
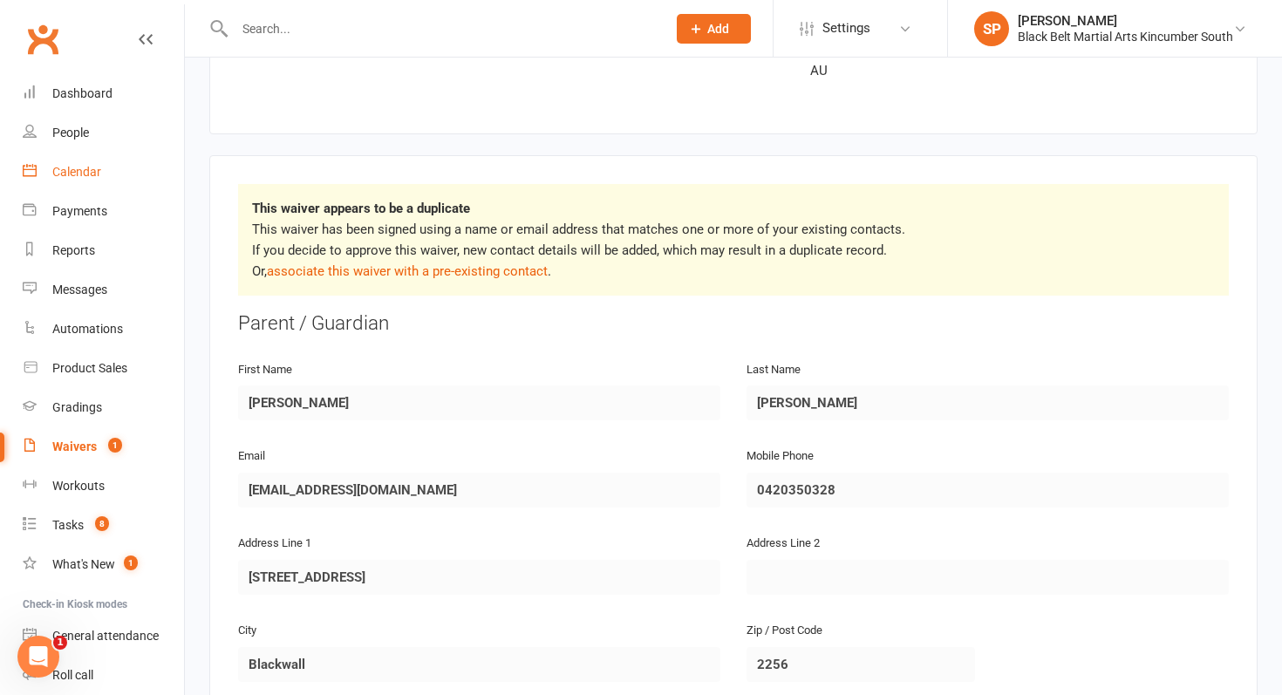
click at [129, 181] on link "Calendar" at bounding box center [103, 172] width 161 height 39
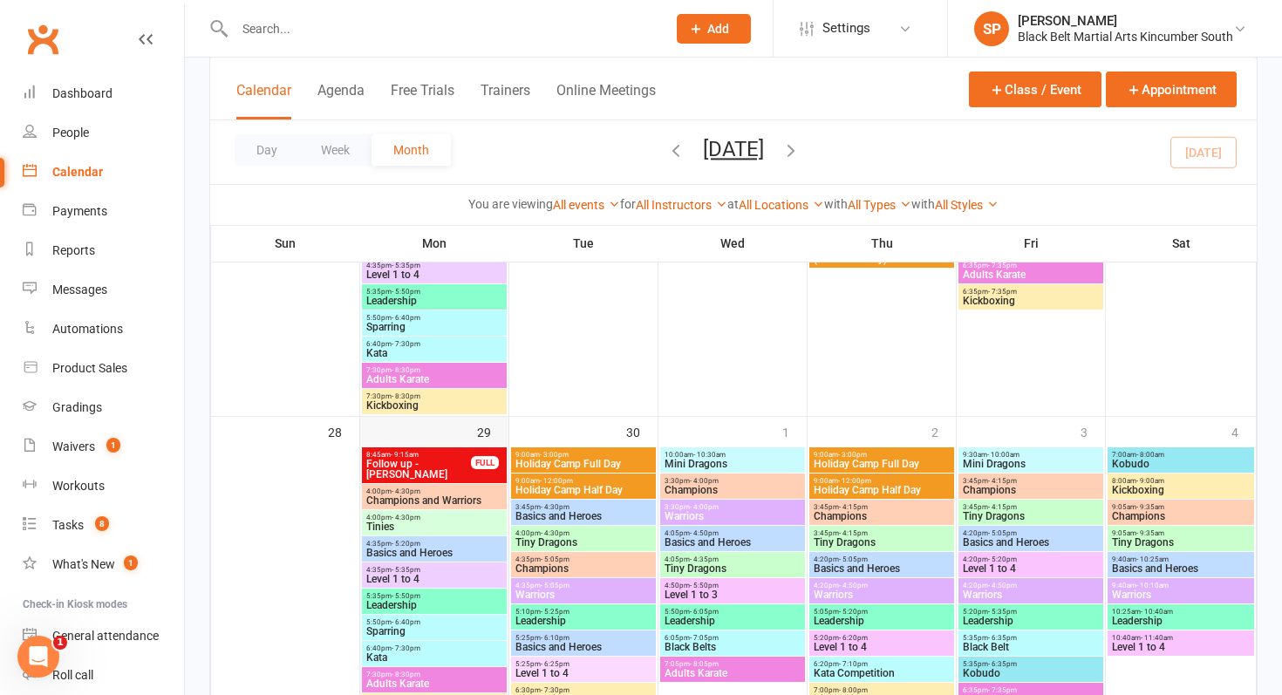
scroll to position [1511, 0]
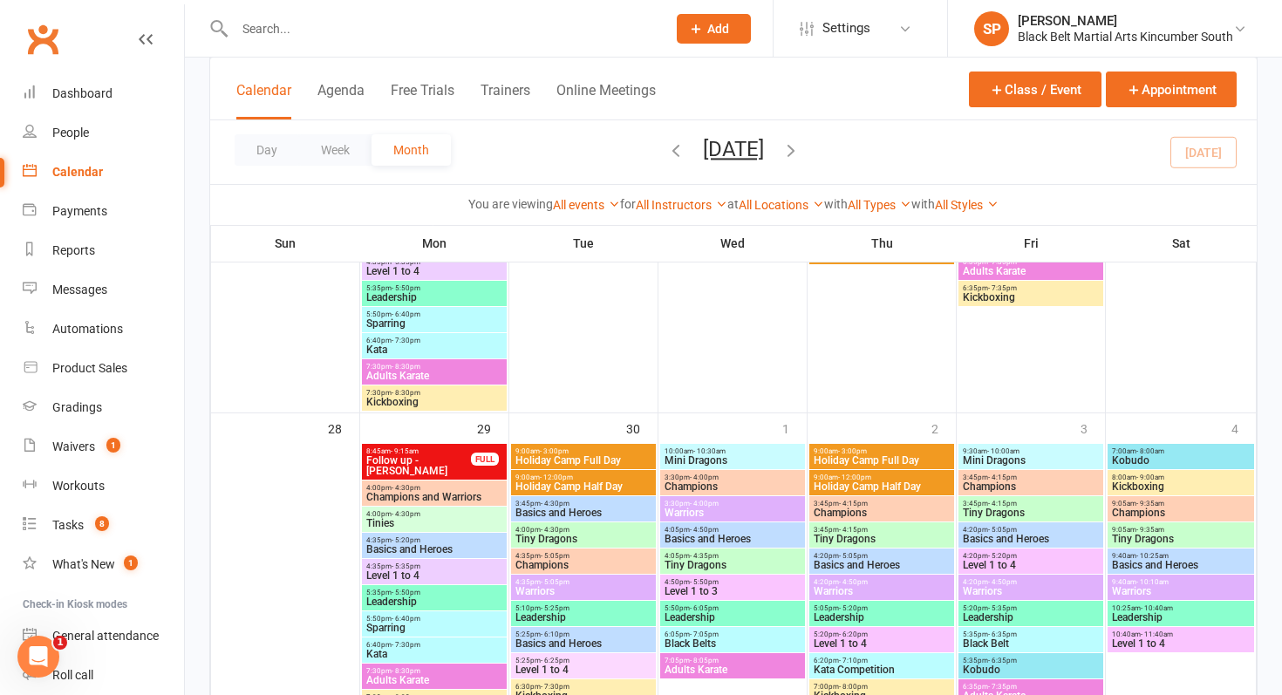
click at [600, 475] on span "9:00am - 12:00pm" at bounding box center [583, 477] width 138 height 8
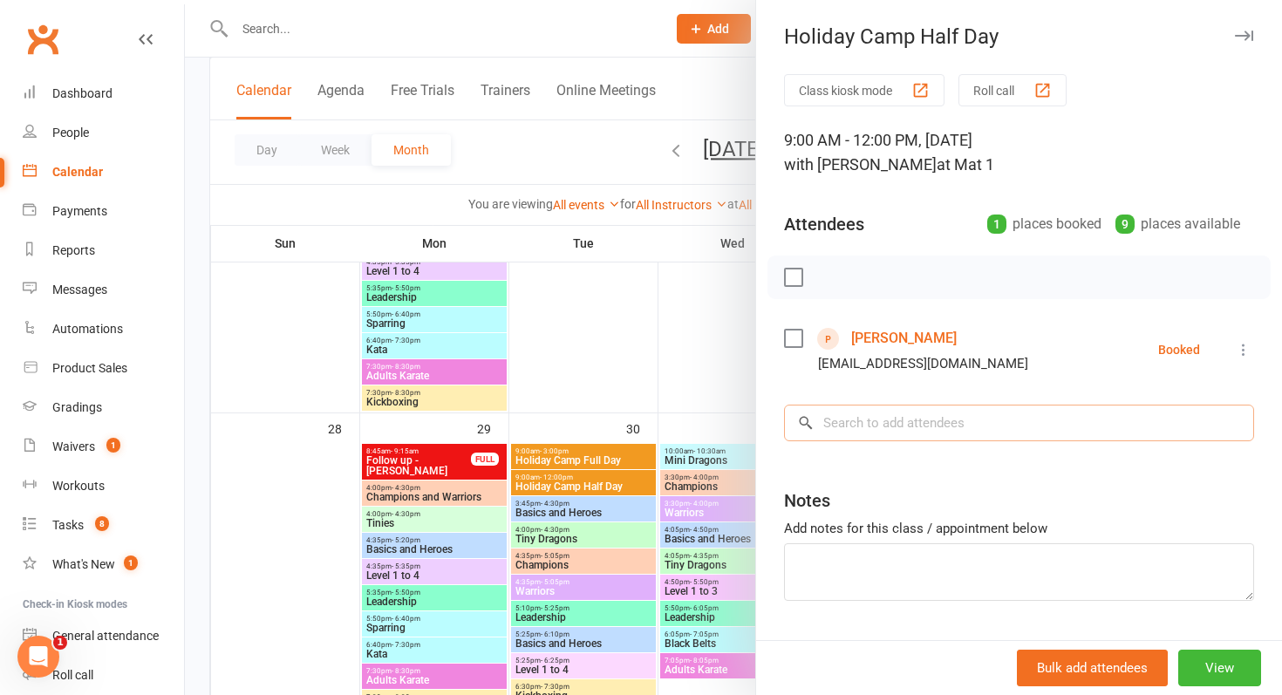
click at [919, 426] on input "search" at bounding box center [1019, 423] width 470 height 37
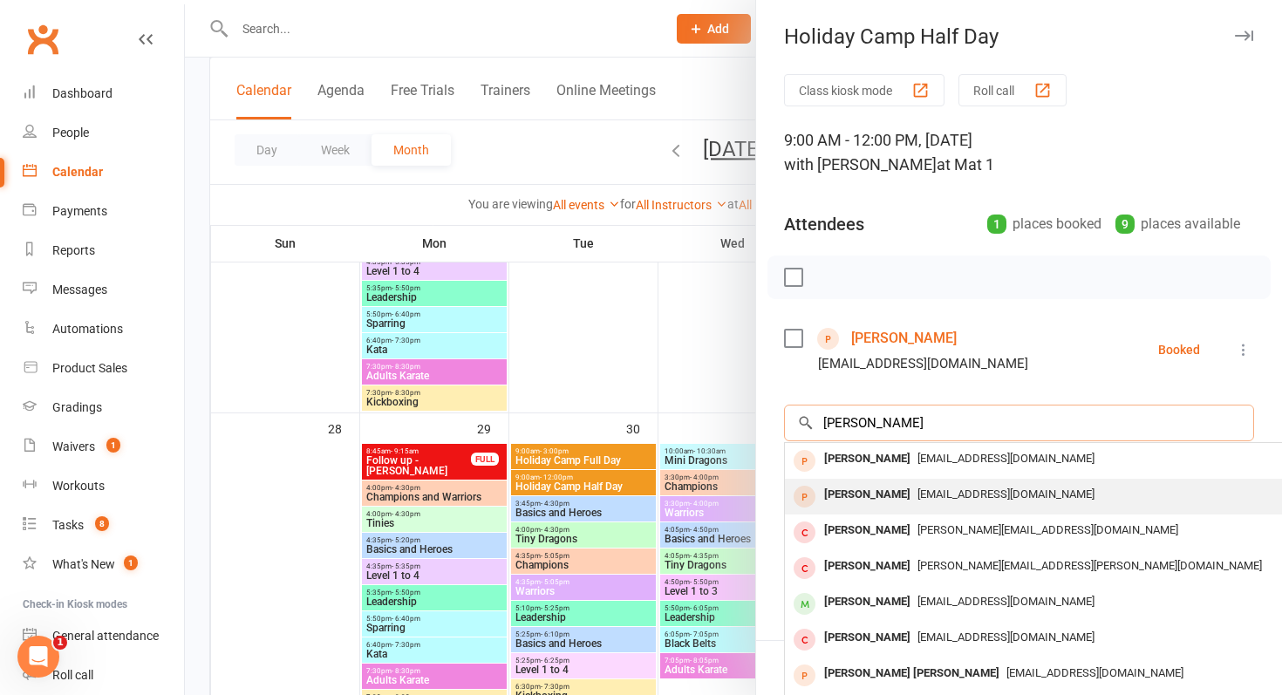
type input "[PERSON_NAME]"
click at [919, 500] on span "[EMAIL_ADDRESS][DOMAIN_NAME]" at bounding box center [1005, 493] width 177 height 13
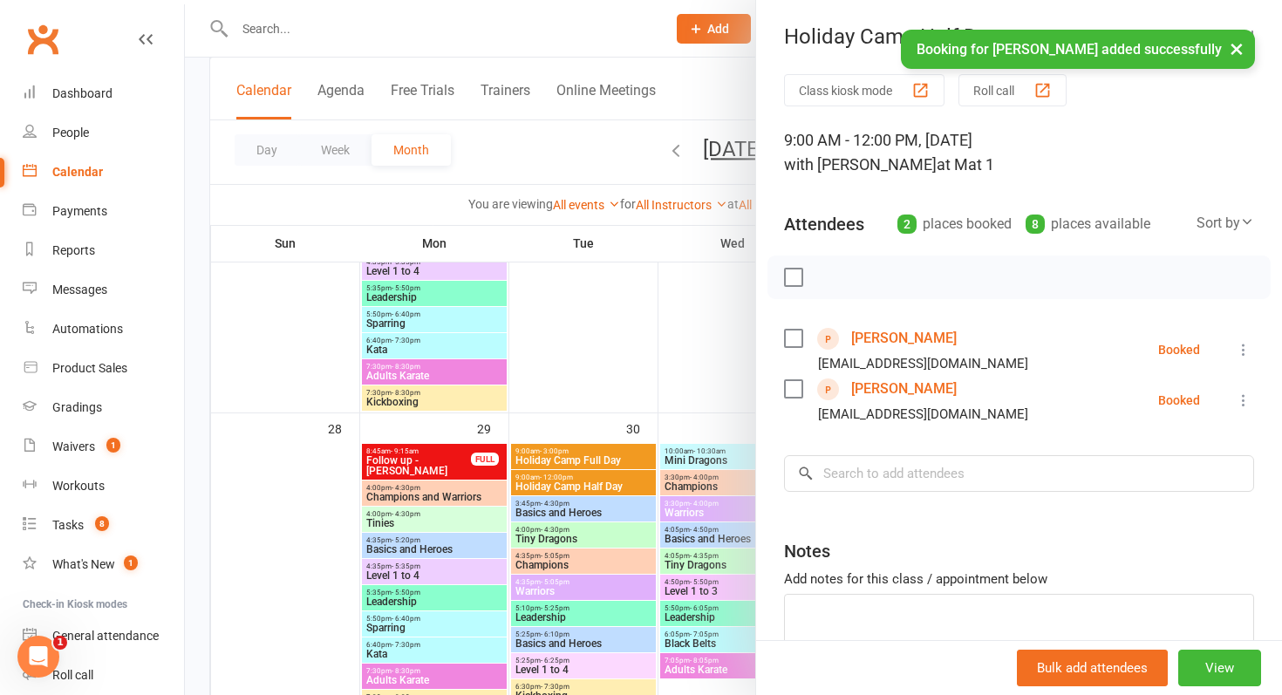
click at [376, 30] on div "× Booking for [PERSON_NAME] added successfully" at bounding box center [629, 30] width 1259 height 0
click at [388, 24] on div at bounding box center [733, 347] width 1097 height 695
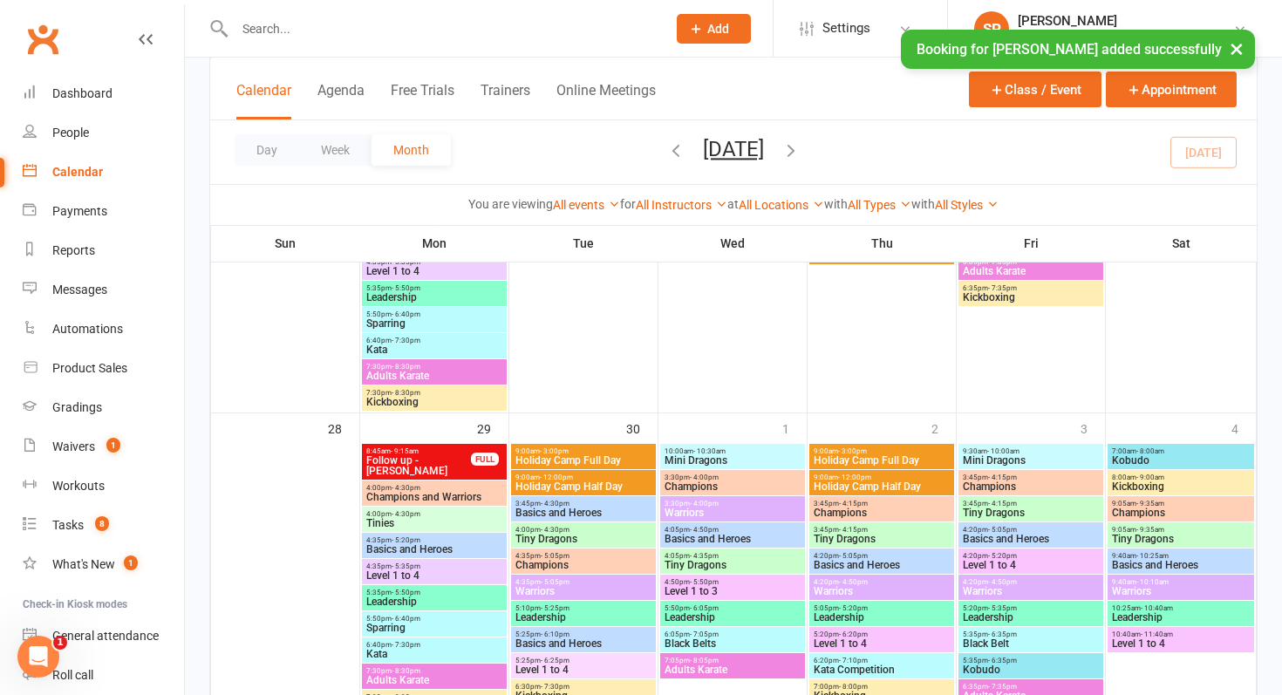
click at [330, 15] on div at bounding box center [431, 28] width 445 height 57
click at [335, 30] on div "× Booking for [PERSON_NAME] added successfully" at bounding box center [629, 30] width 1259 height 0
click at [289, 27] on input "text" at bounding box center [441, 29] width 425 height 24
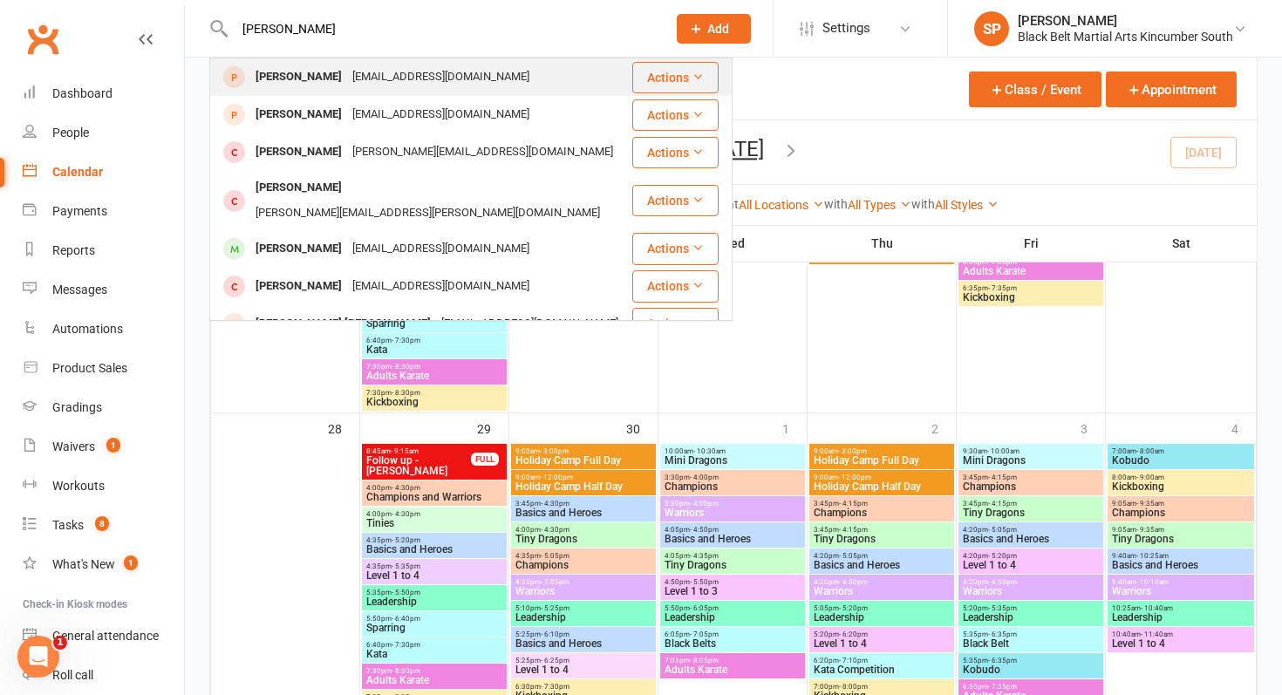
type input "[PERSON_NAME]"
click at [303, 76] on div "[PERSON_NAME]" at bounding box center [298, 77] width 97 height 25
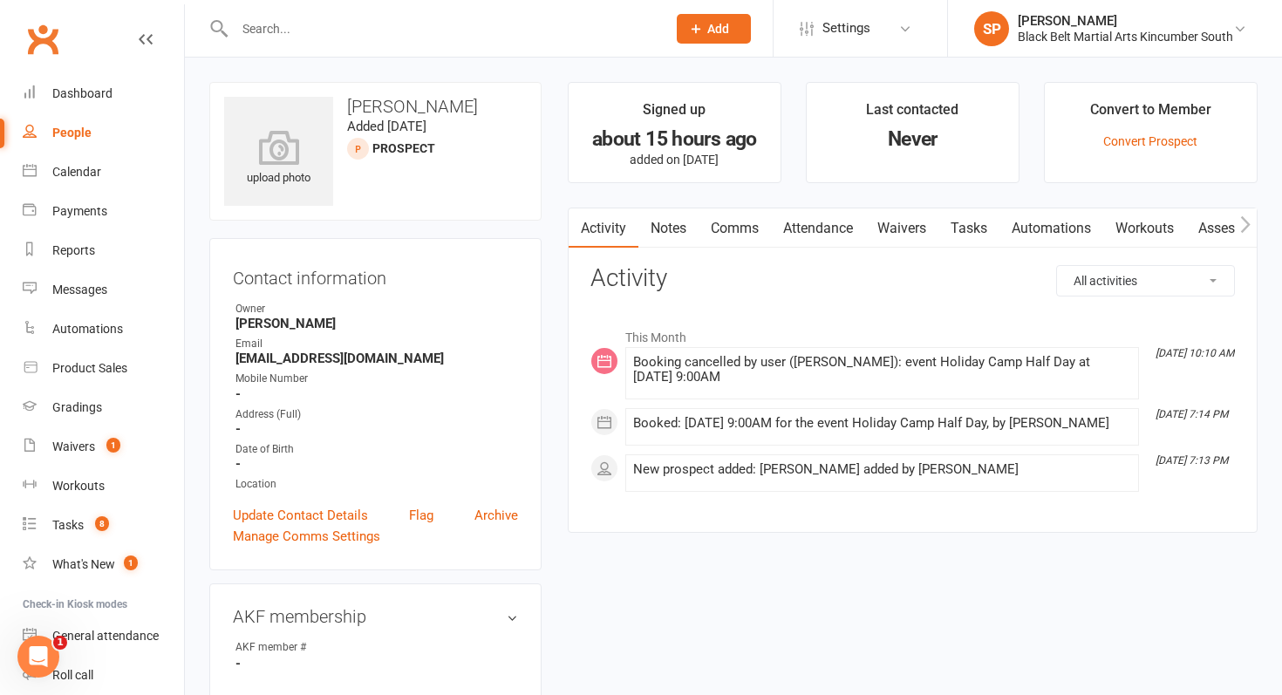
click at [446, 437] on ul "Owner [PERSON_NAME] Email [EMAIL_ADDRESS][DOMAIN_NAME] Mobile Number - Address …" at bounding box center [375, 397] width 285 height 192
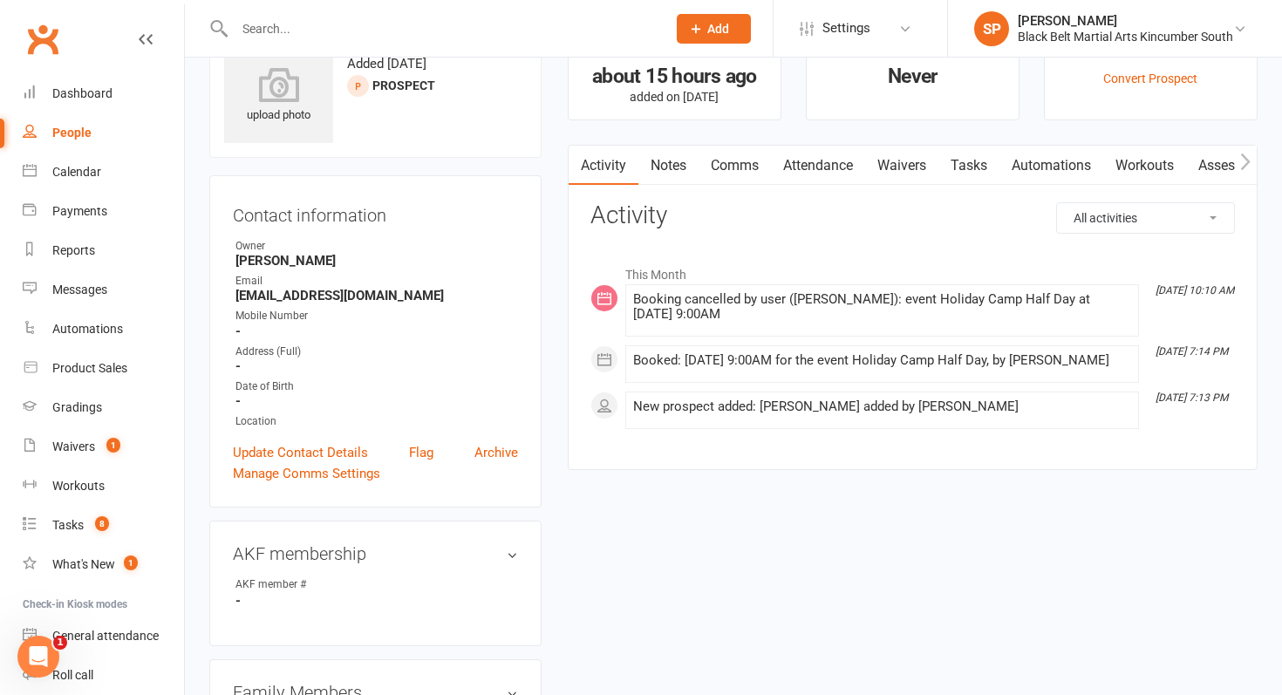
scroll to position [75, 0]
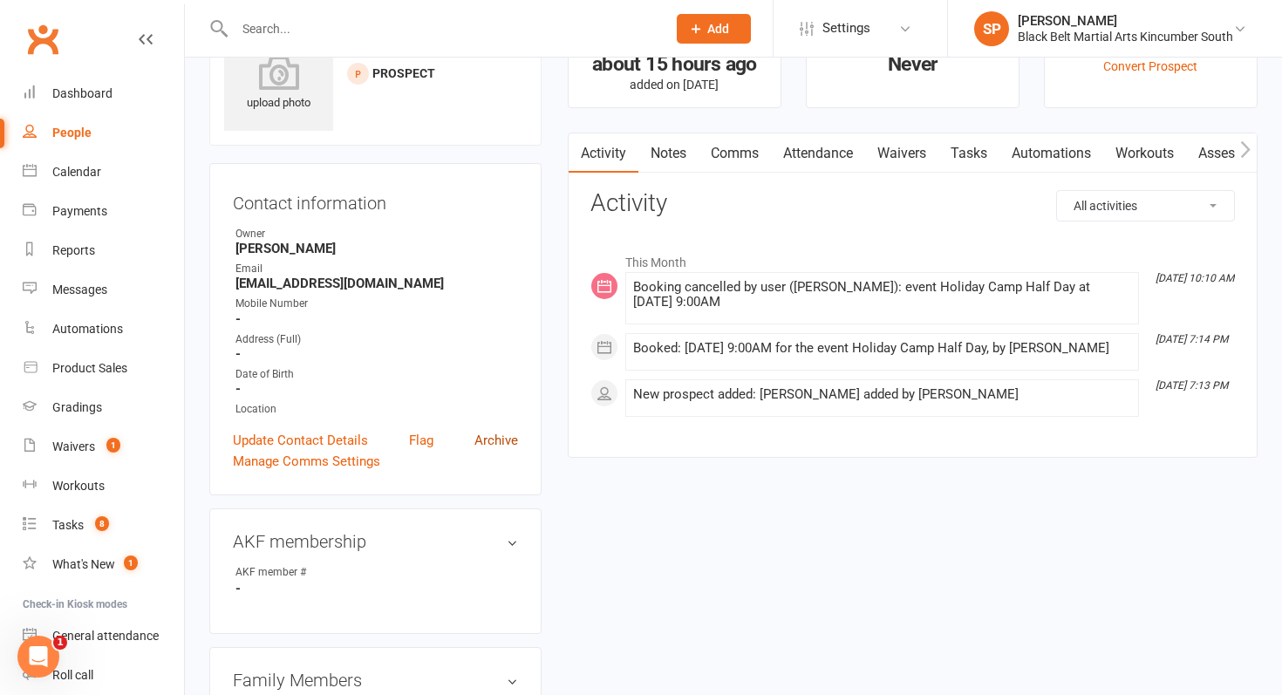
click at [495, 438] on link "Archive" at bounding box center [496, 440] width 44 height 21
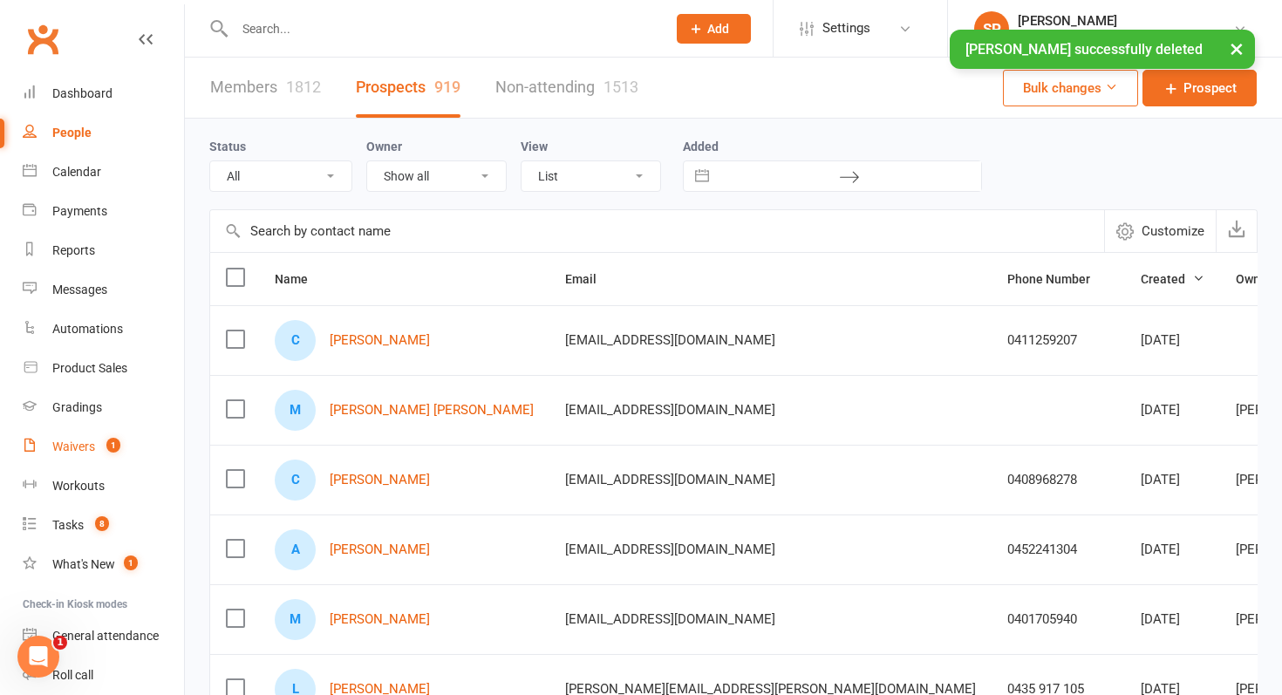
click at [73, 450] on div "Waivers" at bounding box center [73, 446] width 43 height 14
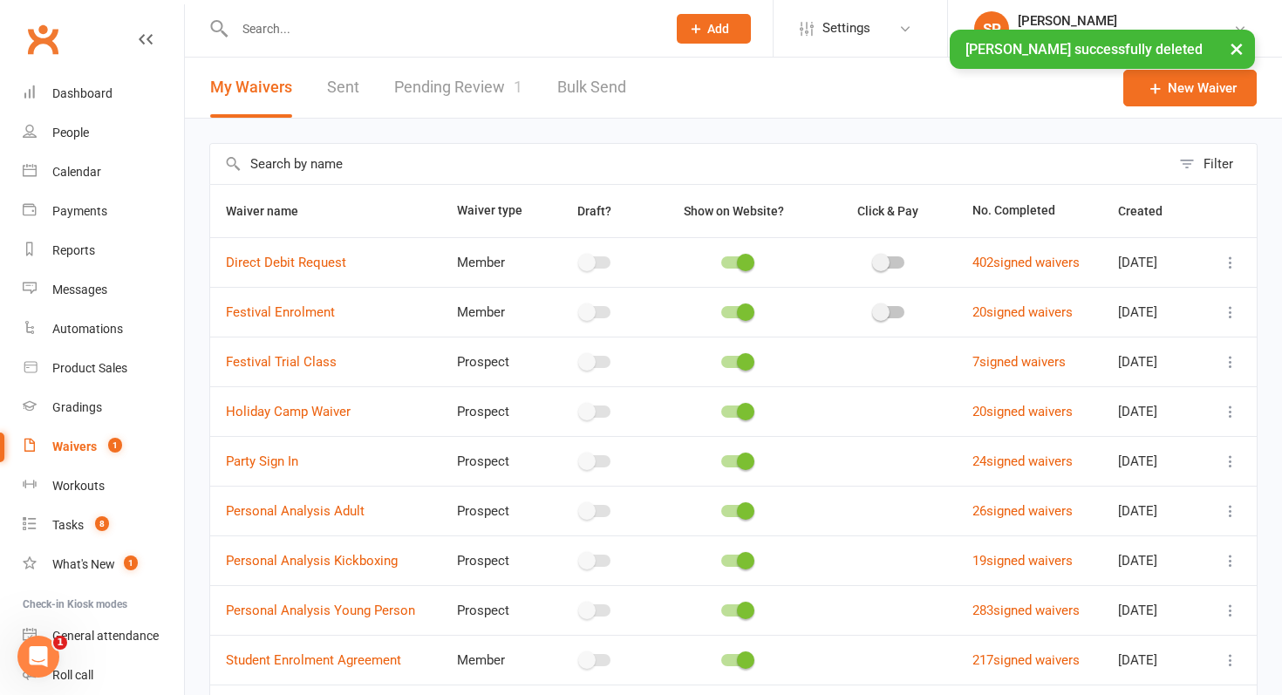
click at [459, 98] on link "Pending Review 1" at bounding box center [458, 88] width 128 height 60
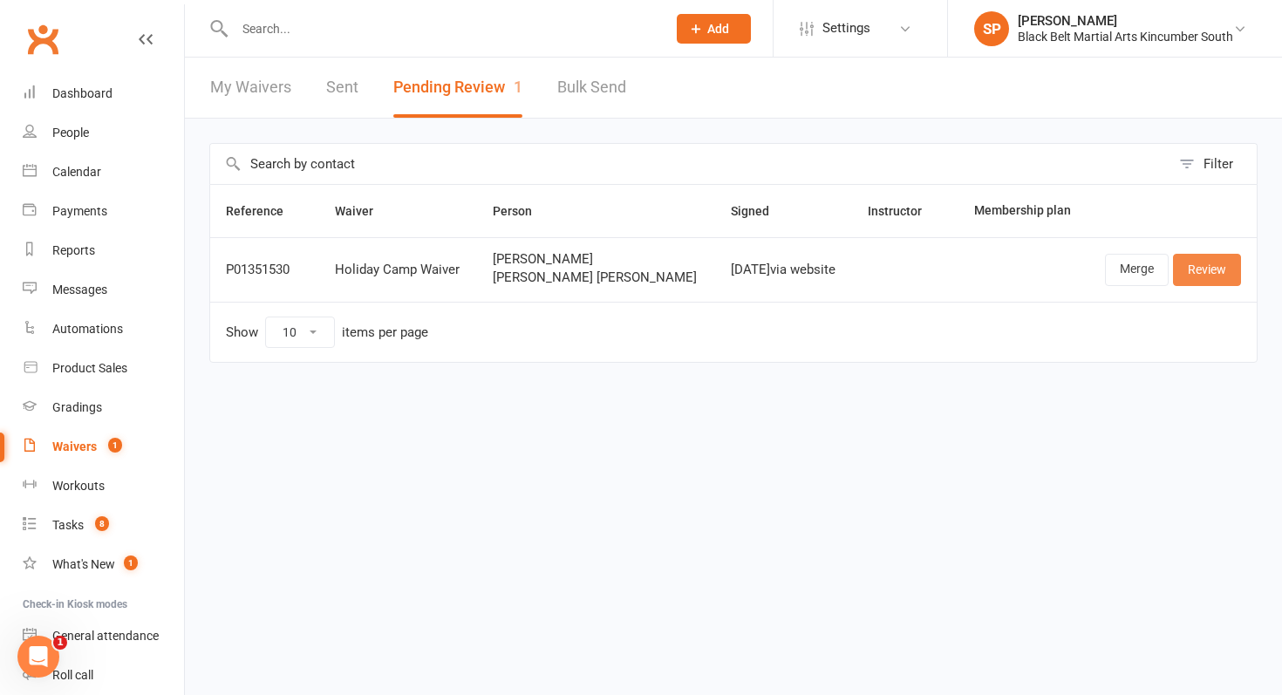
click at [1188, 273] on link "Review" at bounding box center [1207, 269] width 68 height 31
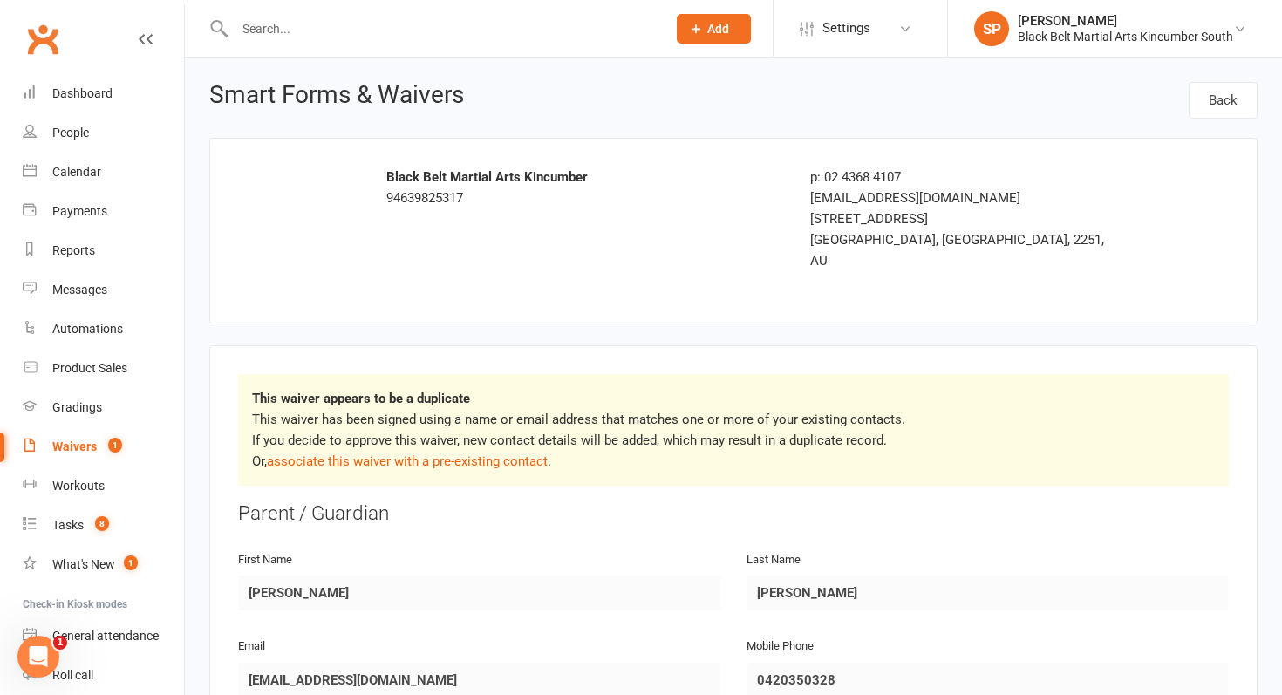
click at [501, 450] on p "This waiver has been signed using a name or email address that matches one or m…" at bounding box center [733, 440] width 962 height 63
click at [505, 453] on link "associate this waiver with a pre-existing contact" at bounding box center [407, 461] width 281 height 16
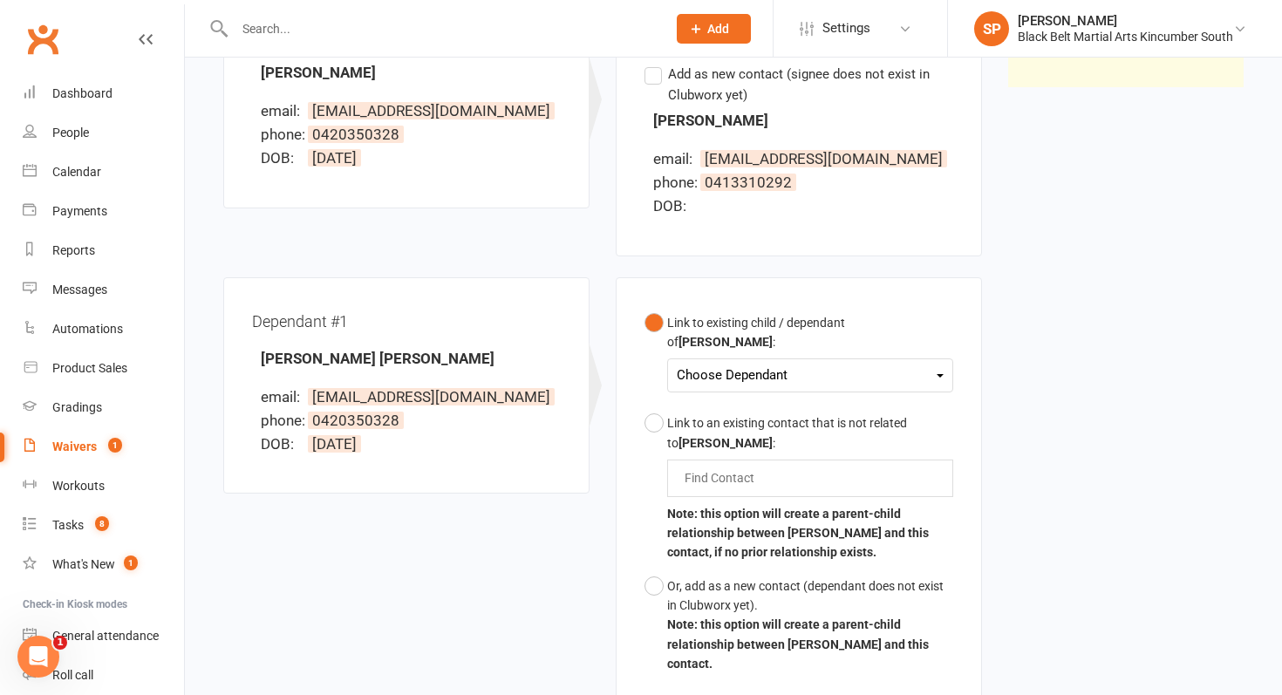
scroll to position [478, 0]
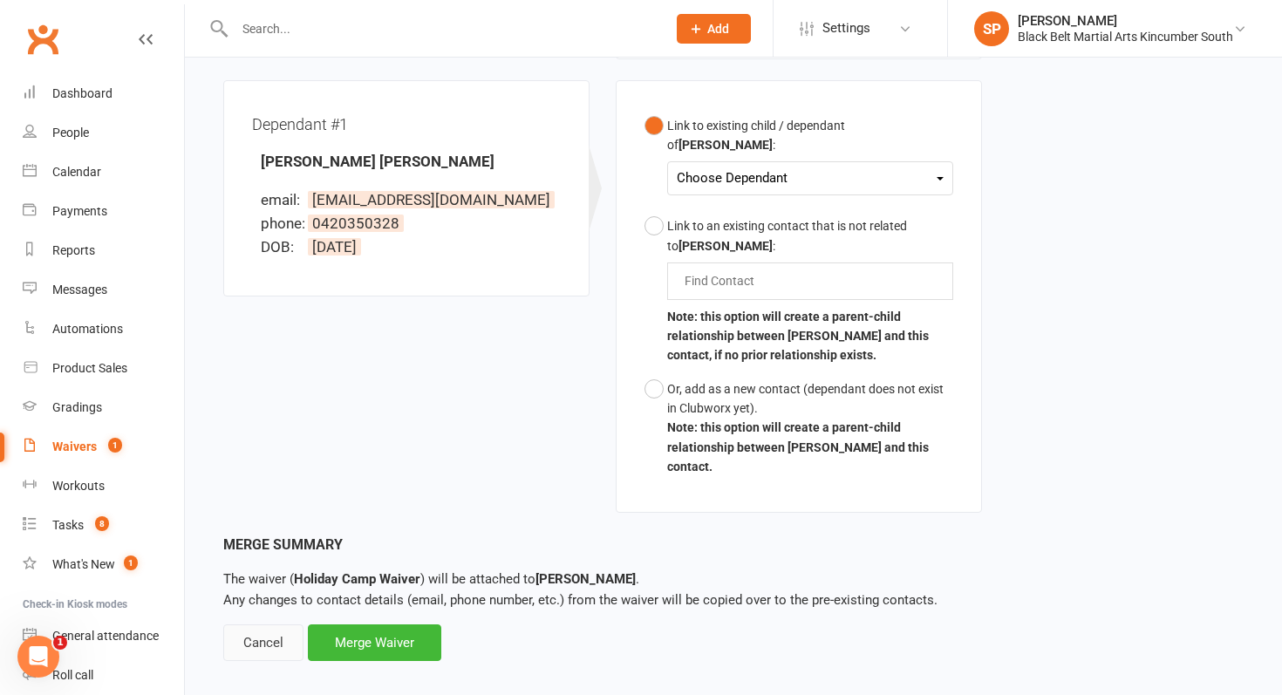
click at [256, 626] on div "Cancel" at bounding box center [263, 642] width 80 height 37
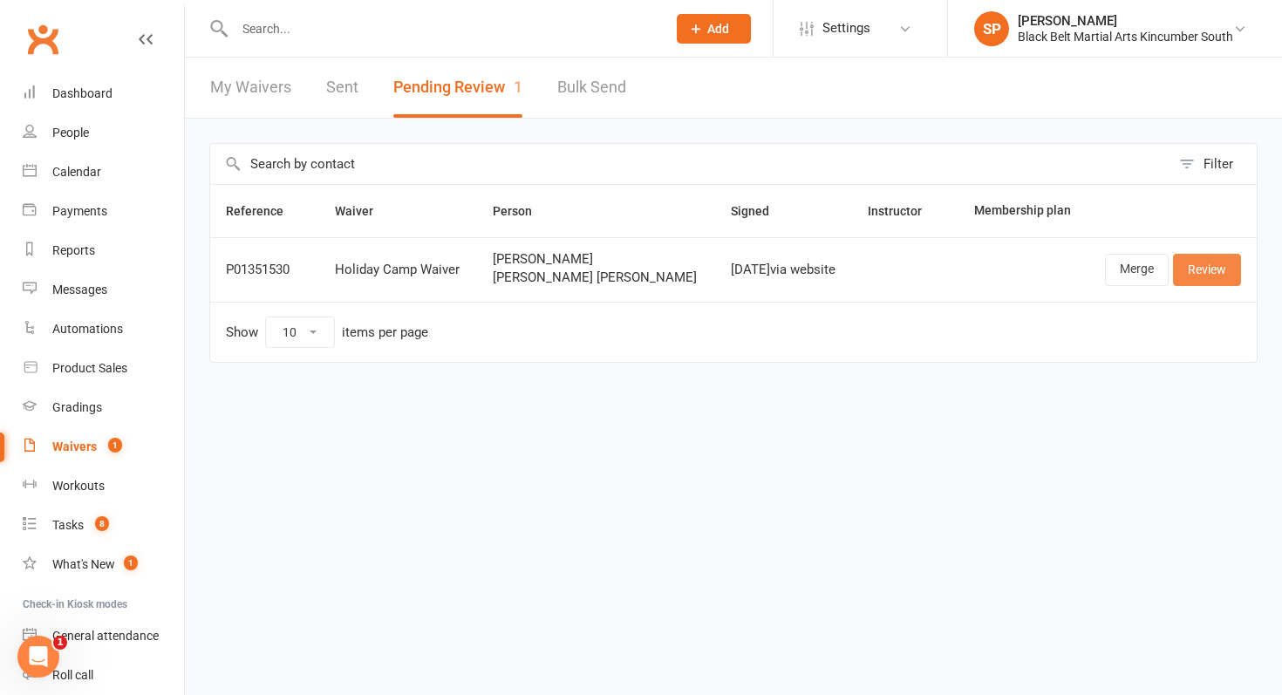
click at [1185, 275] on link "Review" at bounding box center [1207, 269] width 68 height 31
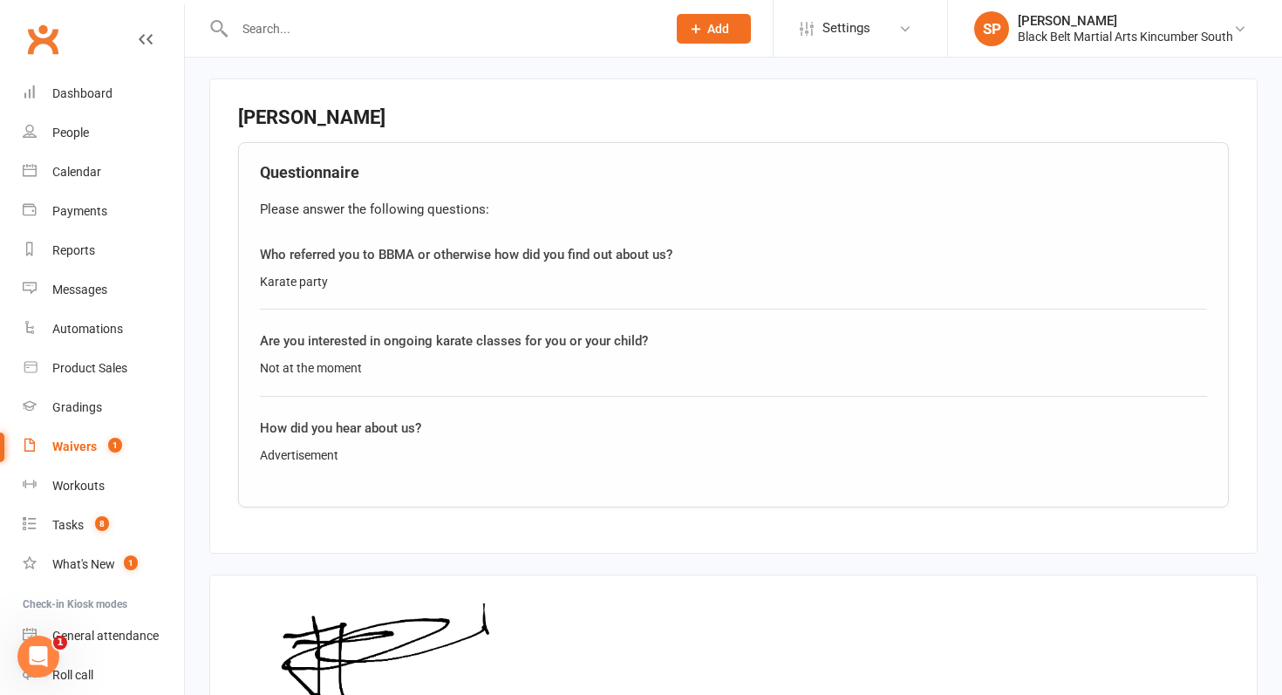
scroll to position [1752, 0]
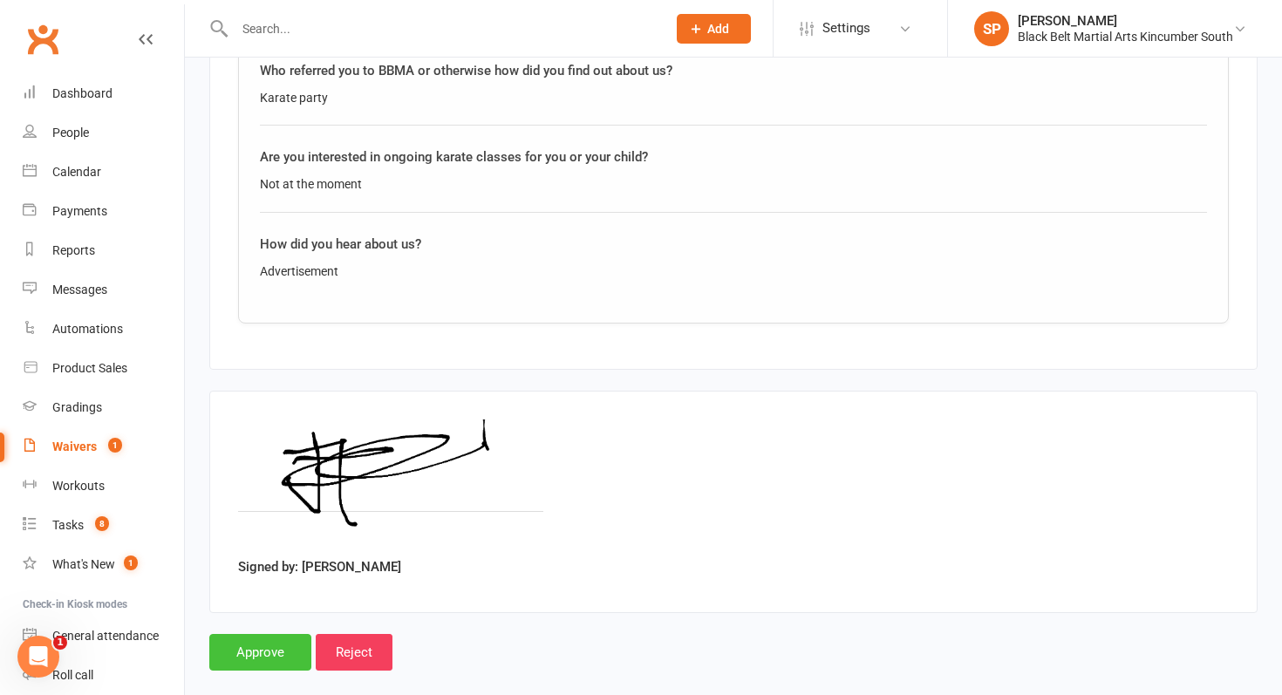
click at [275, 642] on input "Approve" at bounding box center [260, 652] width 102 height 37
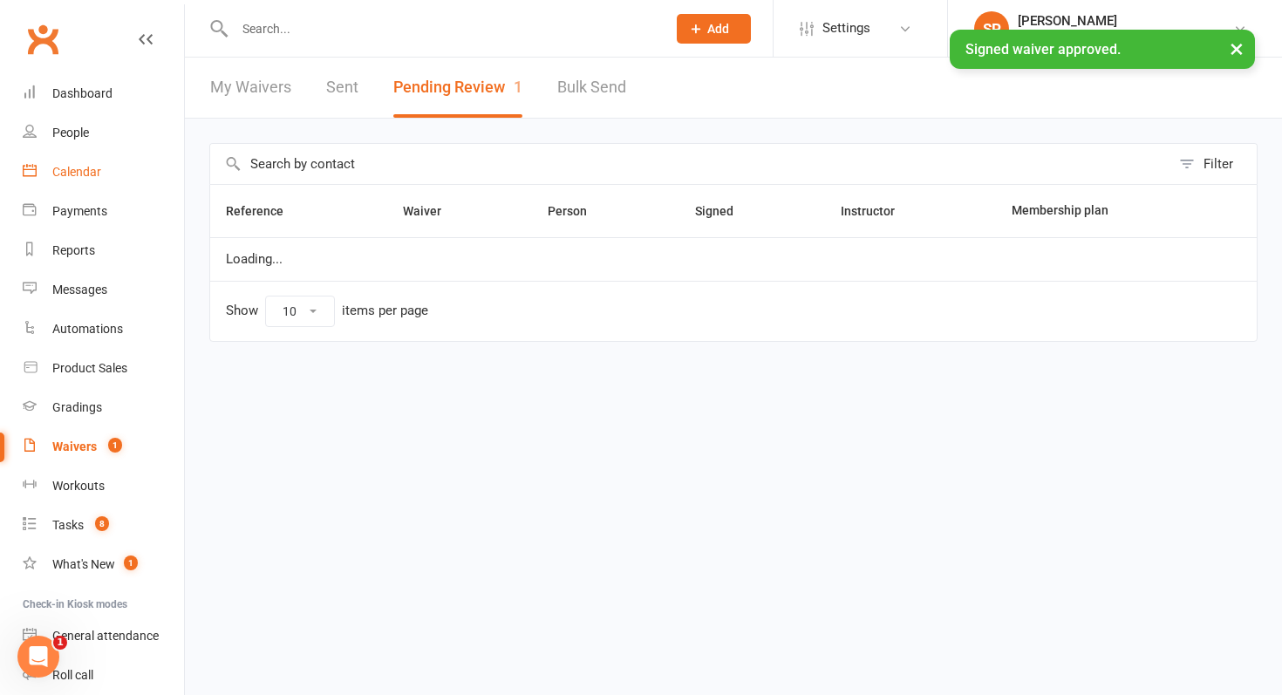
click at [98, 170] on div "Calendar" at bounding box center [76, 172] width 49 height 14
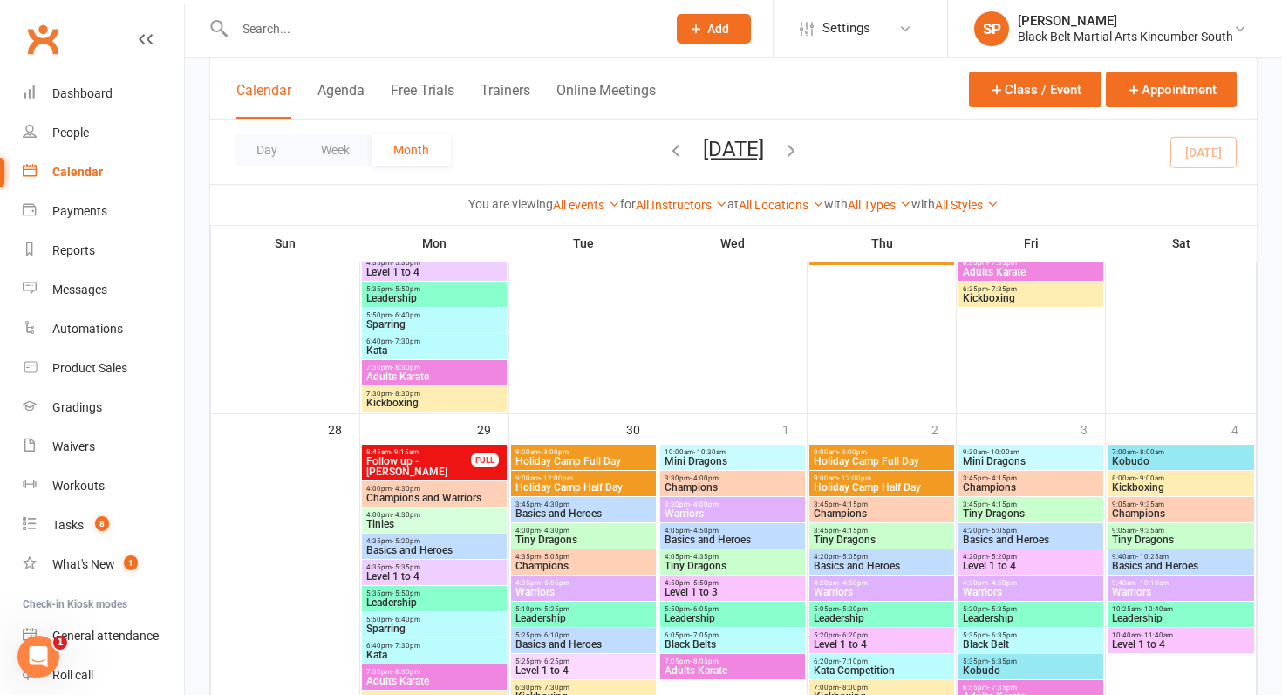
scroll to position [1561, 0]
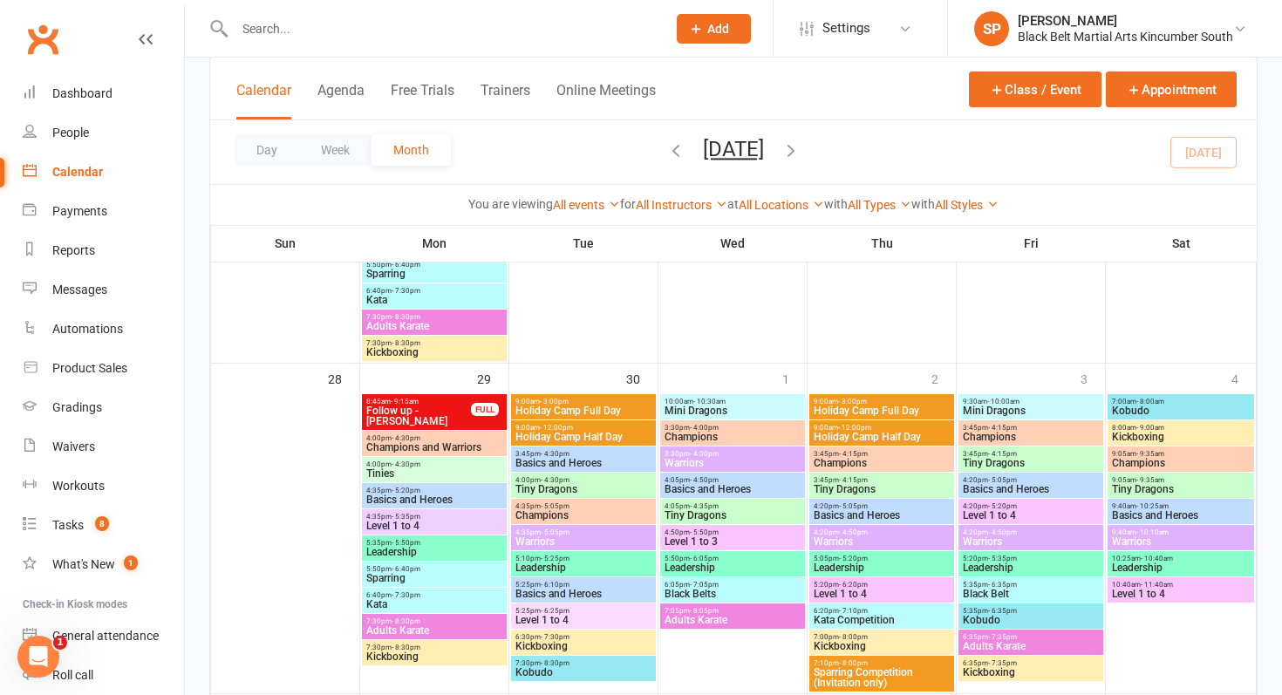
click at [580, 432] on span "Holiday Camp Half Day" at bounding box center [583, 437] width 138 height 10
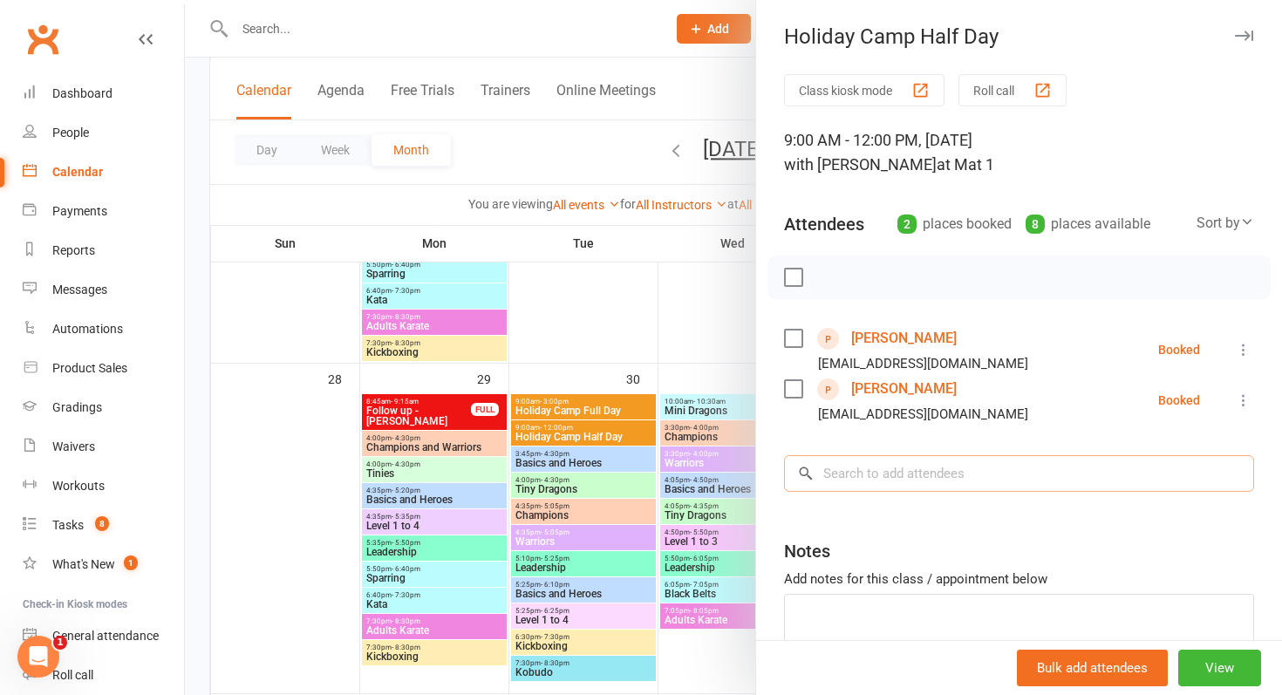
click at [869, 467] on input "search" at bounding box center [1019, 473] width 470 height 37
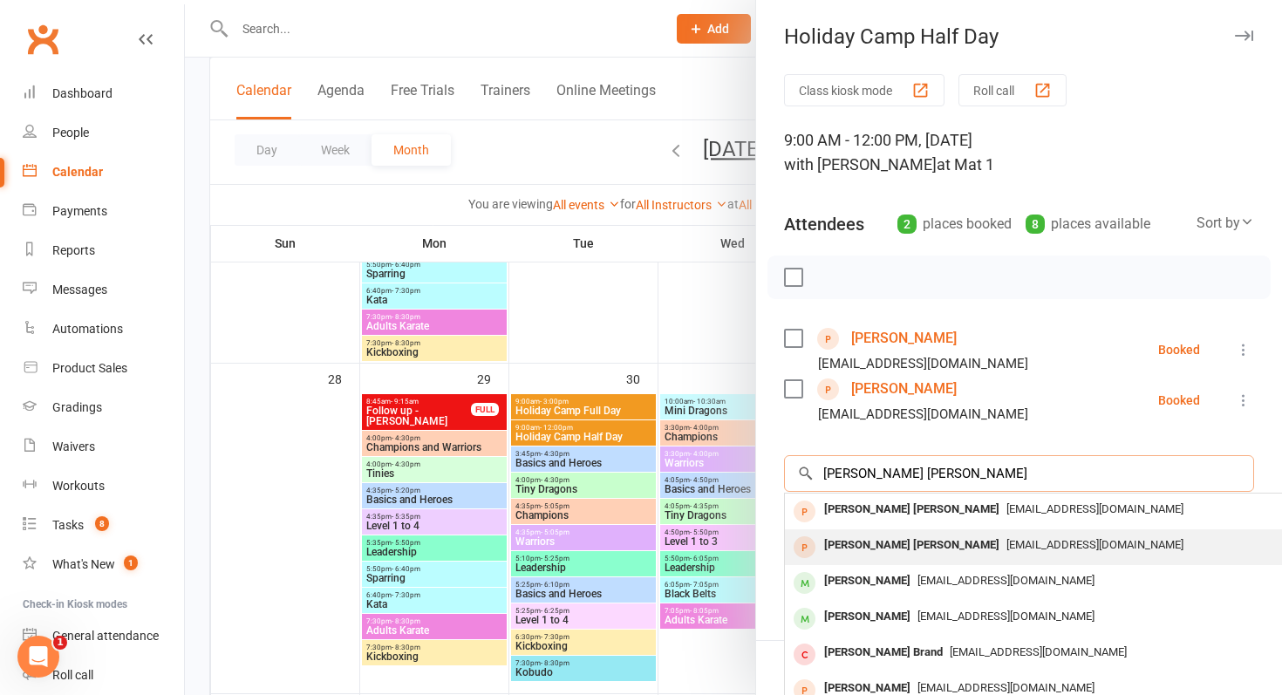
type input "[PERSON_NAME] [PERSON_NAME]"
click at [876, 535] on div "[PERSON_NAME] [PERSON_NAME]" at bounding box center [911, 545] width 189 height 25
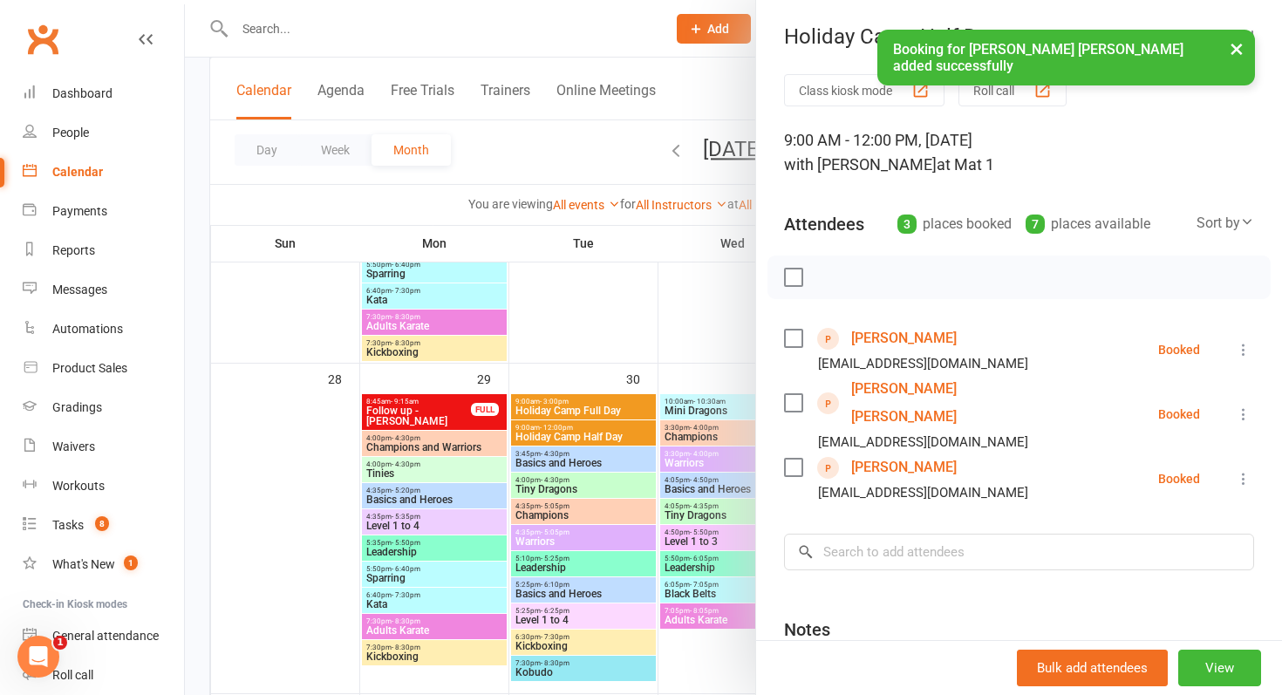
click at [511, 262] on div at bounding box center [733, 347] width 1097 height 695
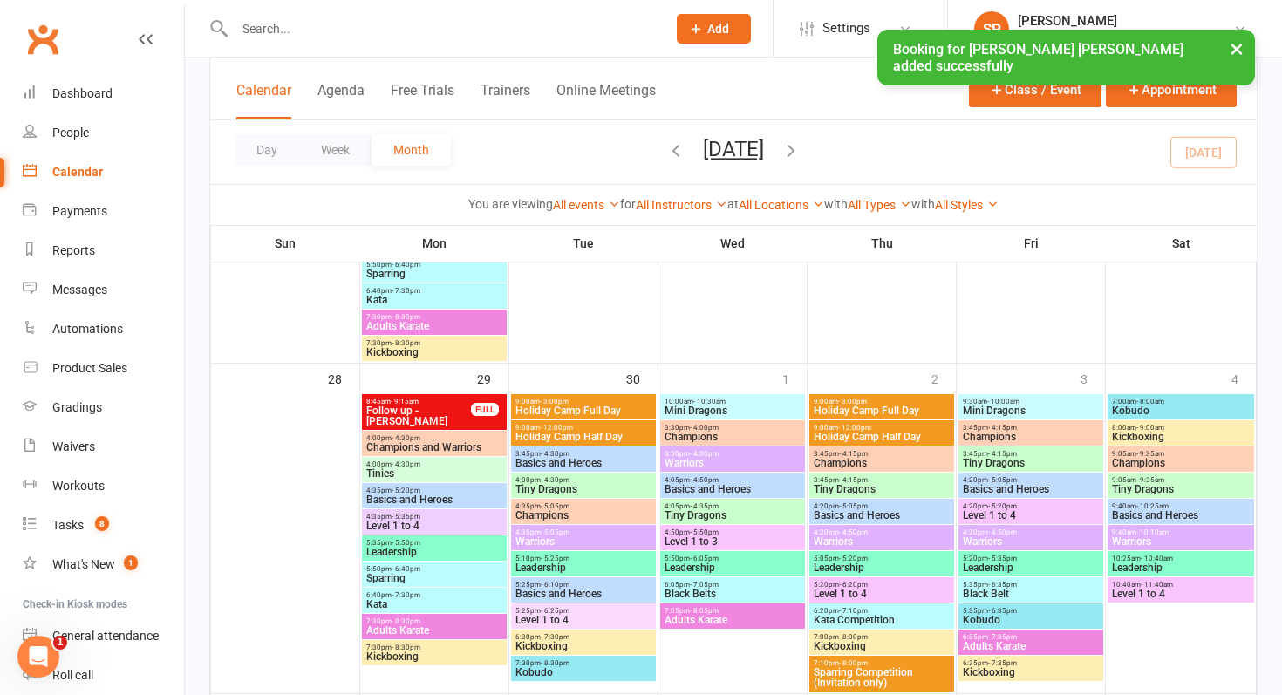
click at [323, 19] on input "text" at bounding box center [441, 29] width 425 height 24
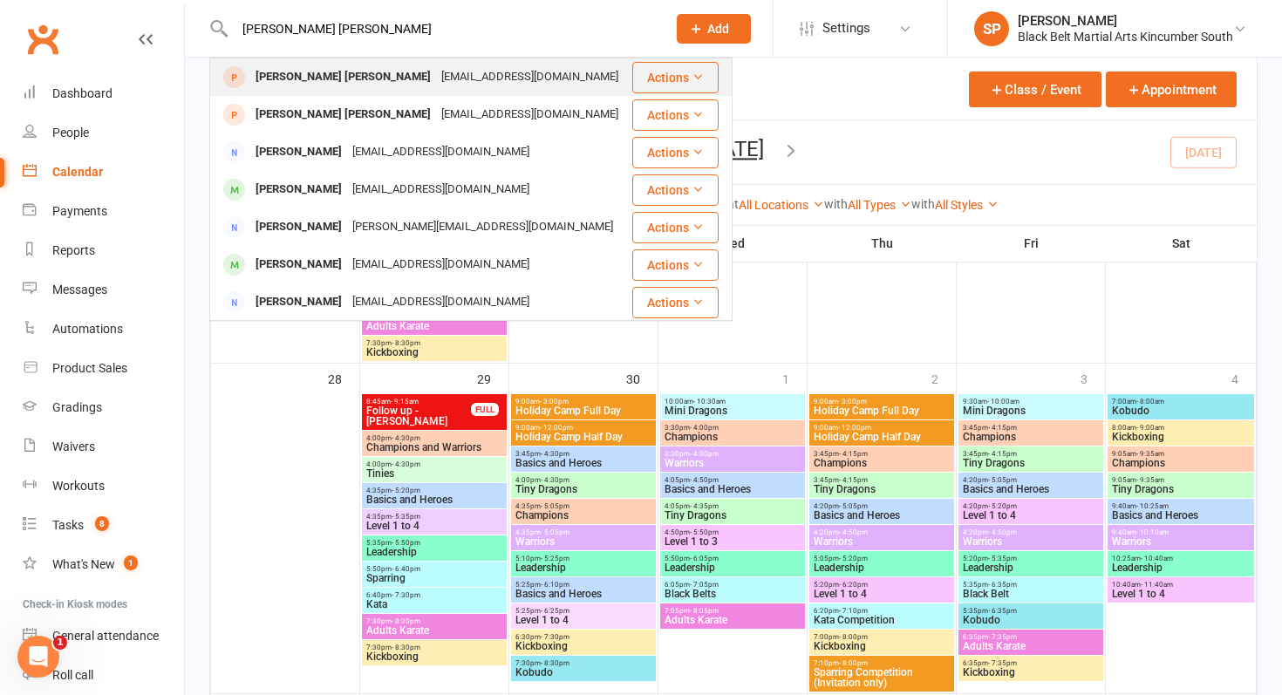
type input "[PERSON_NAME] [PERSON_NAME]"
click at [317, 79] on div "[PERSON_NAME] [PERSON_NAME]" at bounding box center [343, 77] width 186 height 25
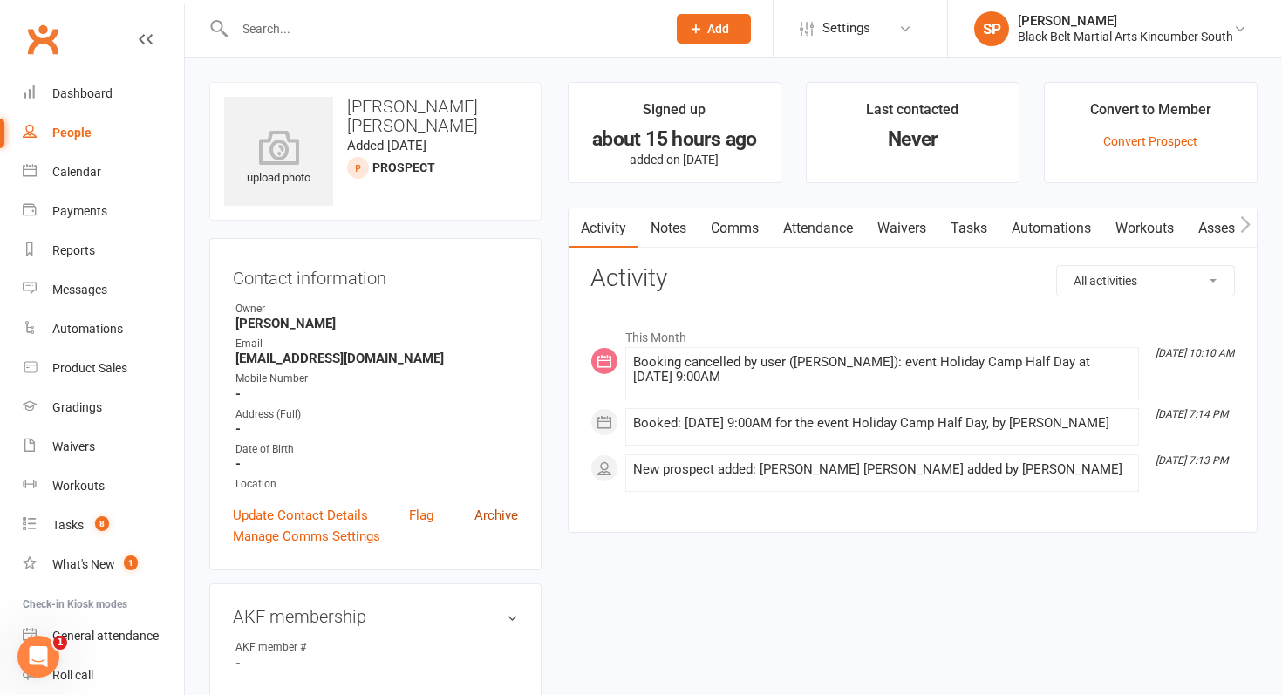
click at [507, 512] on link "Archive" at bounding box center [496, 515] width 44 height 21
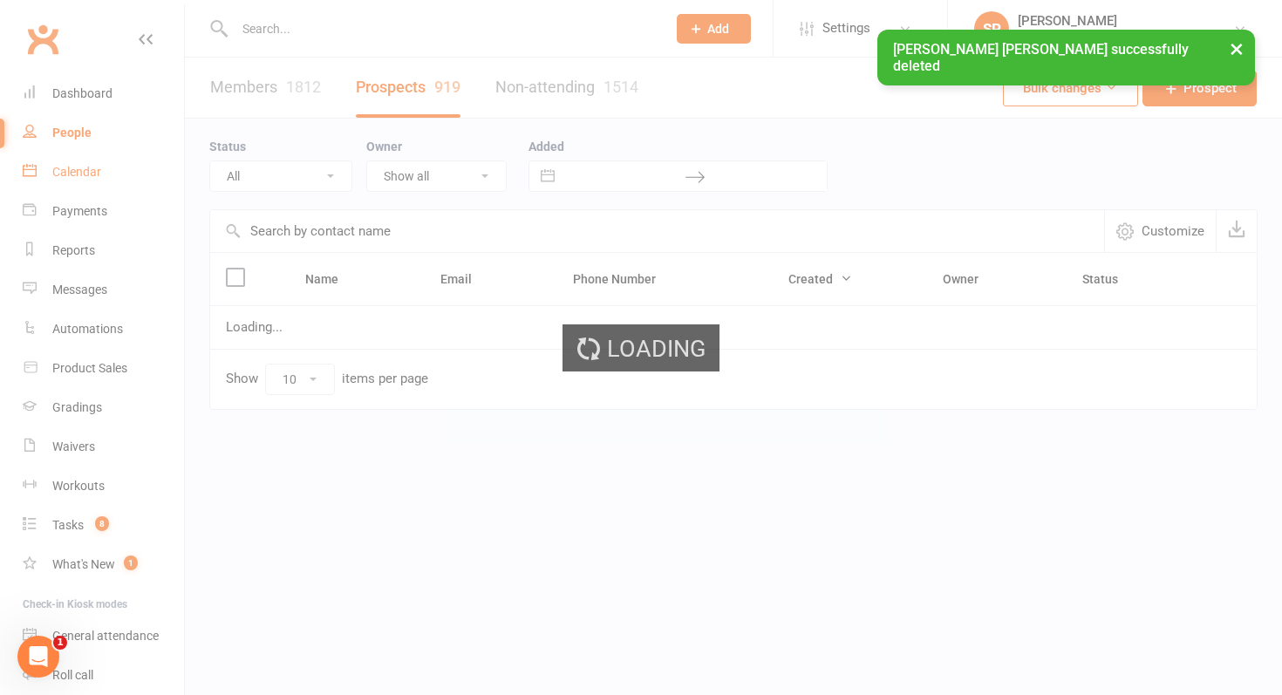
click at [92, 170] on div "Calendar" at bounding box center [76, 172] width 49 height 14
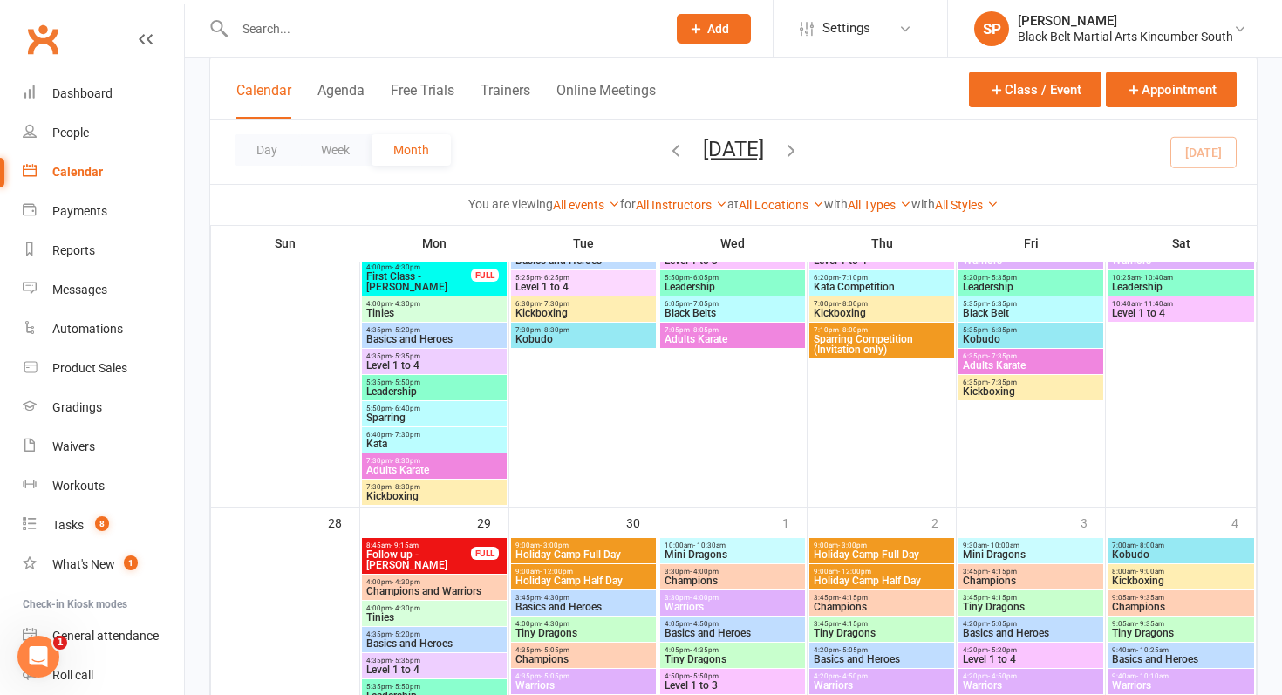
scroll to position [1424, 0]
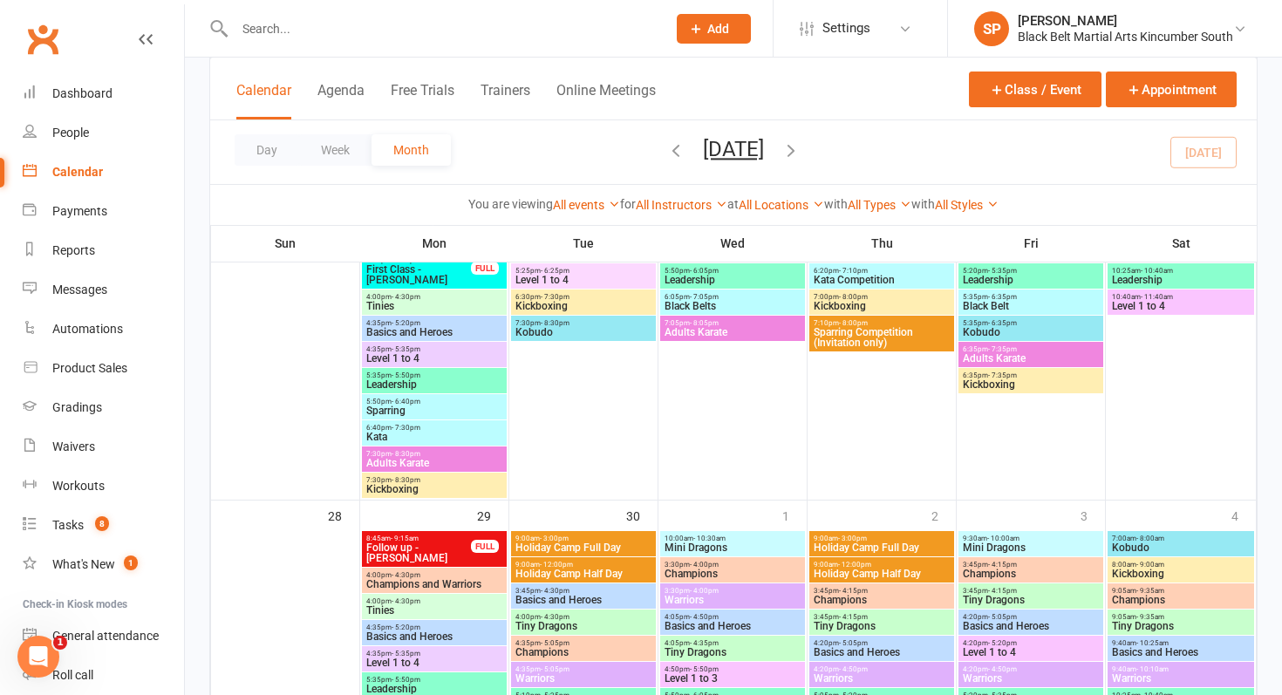
click at [567, 572] on span "Holiday Camp Half Day" at bounding box center [583, 573] width 138 height 10
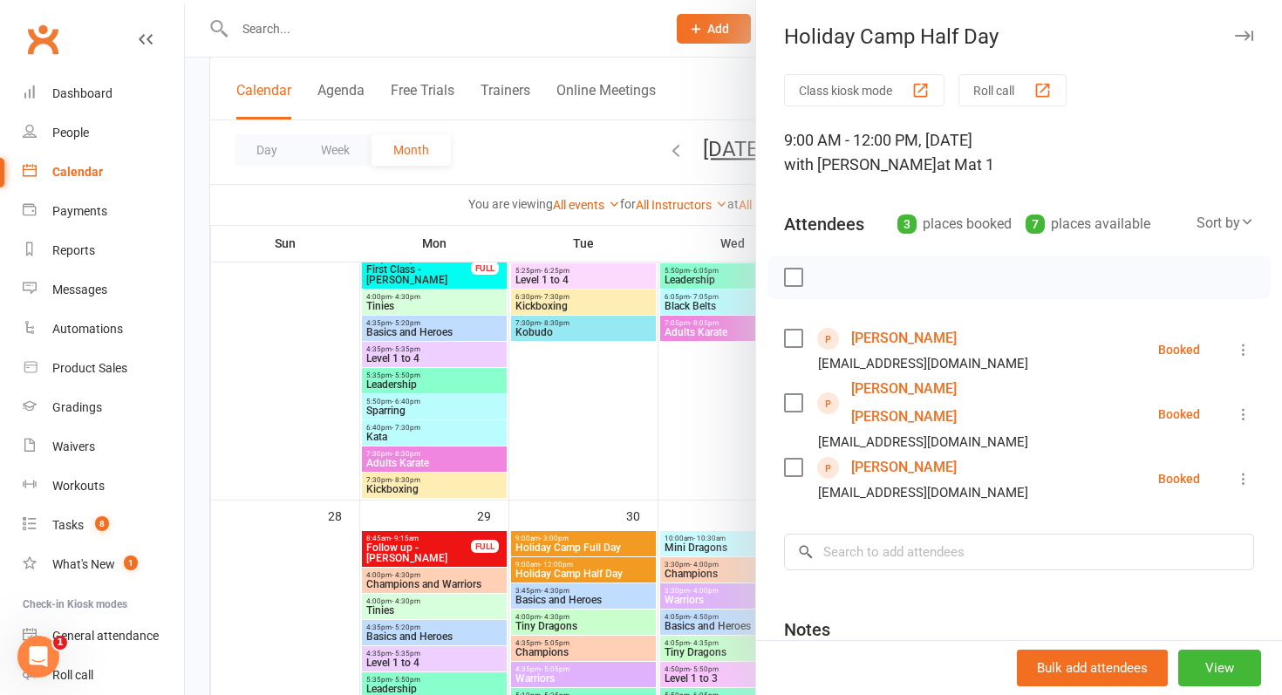
click at [567, 572] on div at bounding box center [733, 347] width 1097 height 695
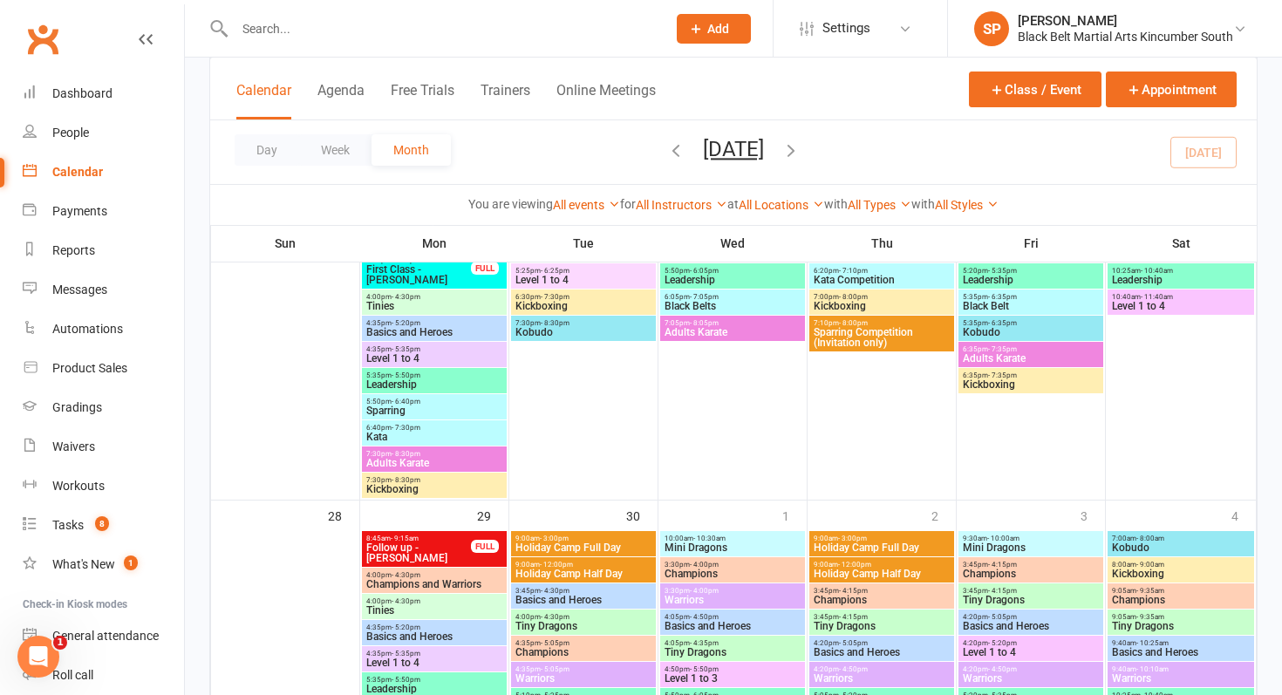
click at [575, 553] on span "Holiday Camp Full Day" at bounding box center [583, 547] width 138 height 10
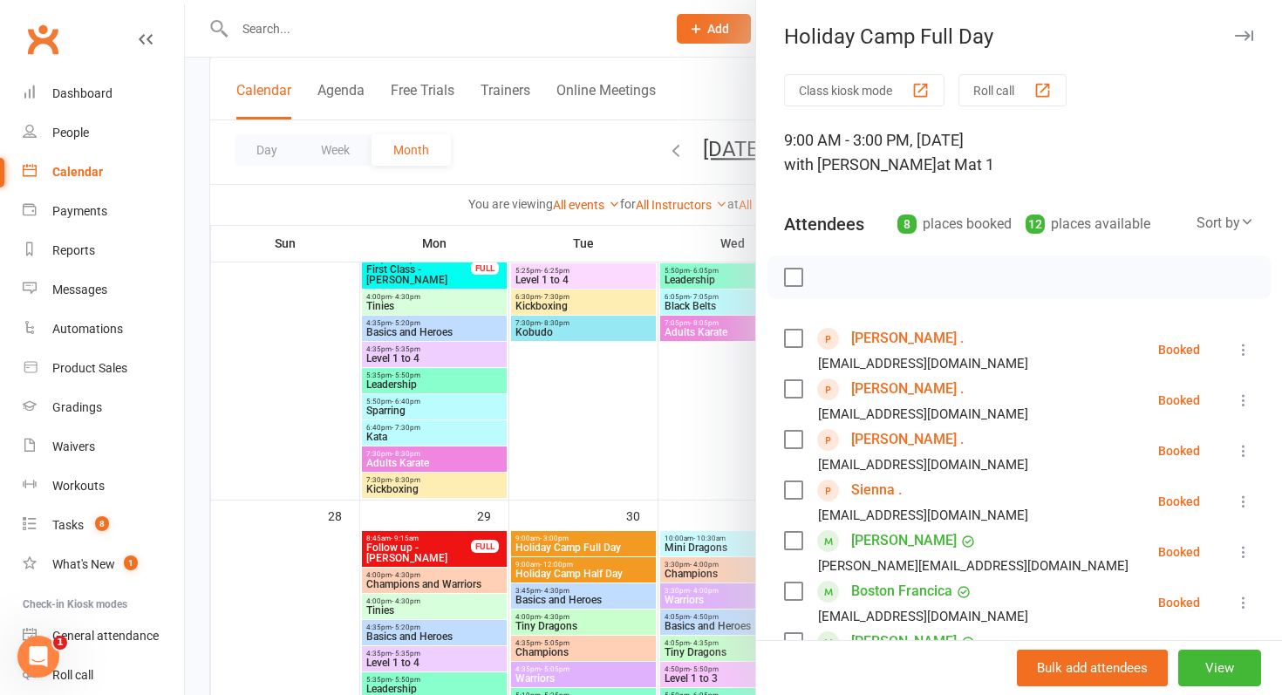
click at [575, 553] on div at bounding box center [733, 347] width 1097 height 695
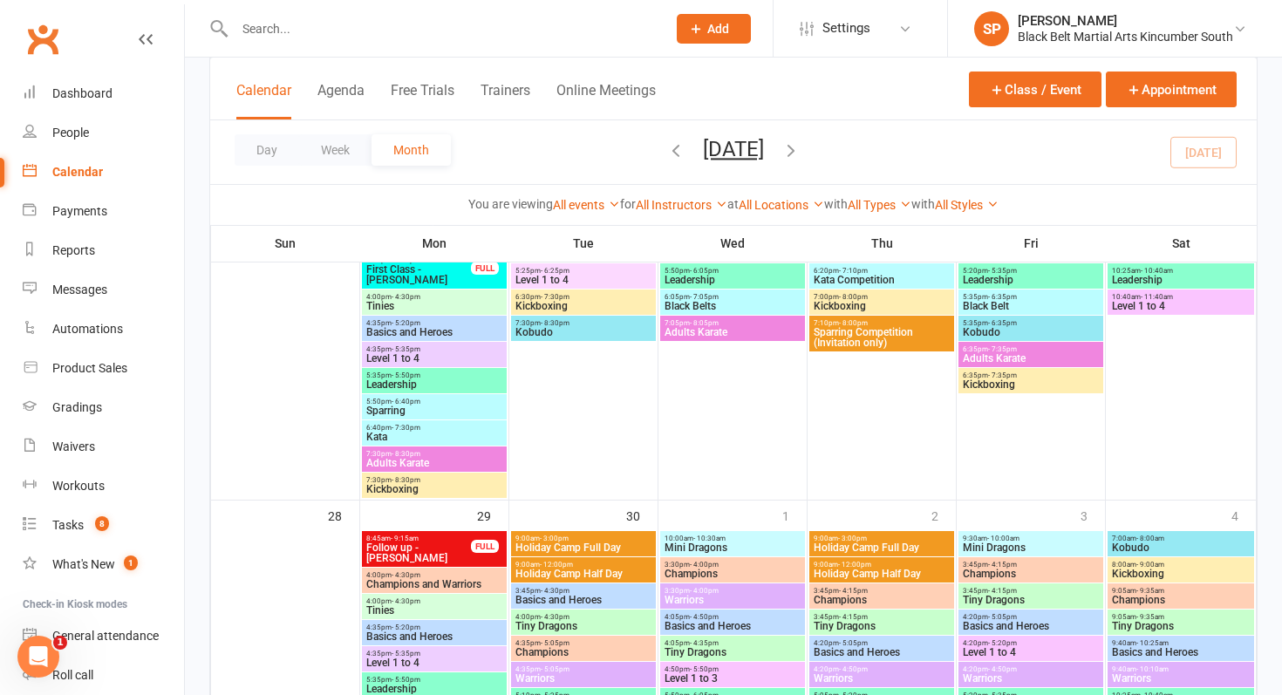
click at [887, 575] on span "Holiday Camp Half Day" at bounding box center [882, 573] width 138 height 10
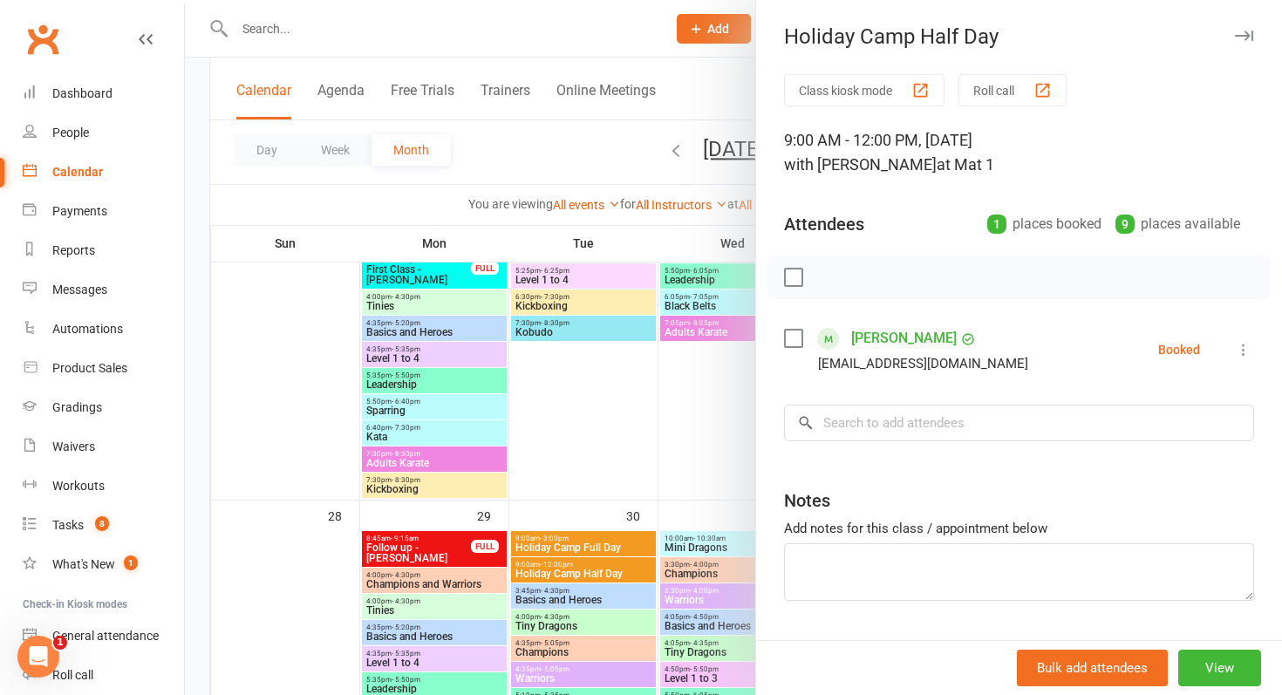
click at [608, 582] on div at bounding box center [733, 347] width 1097 height 695
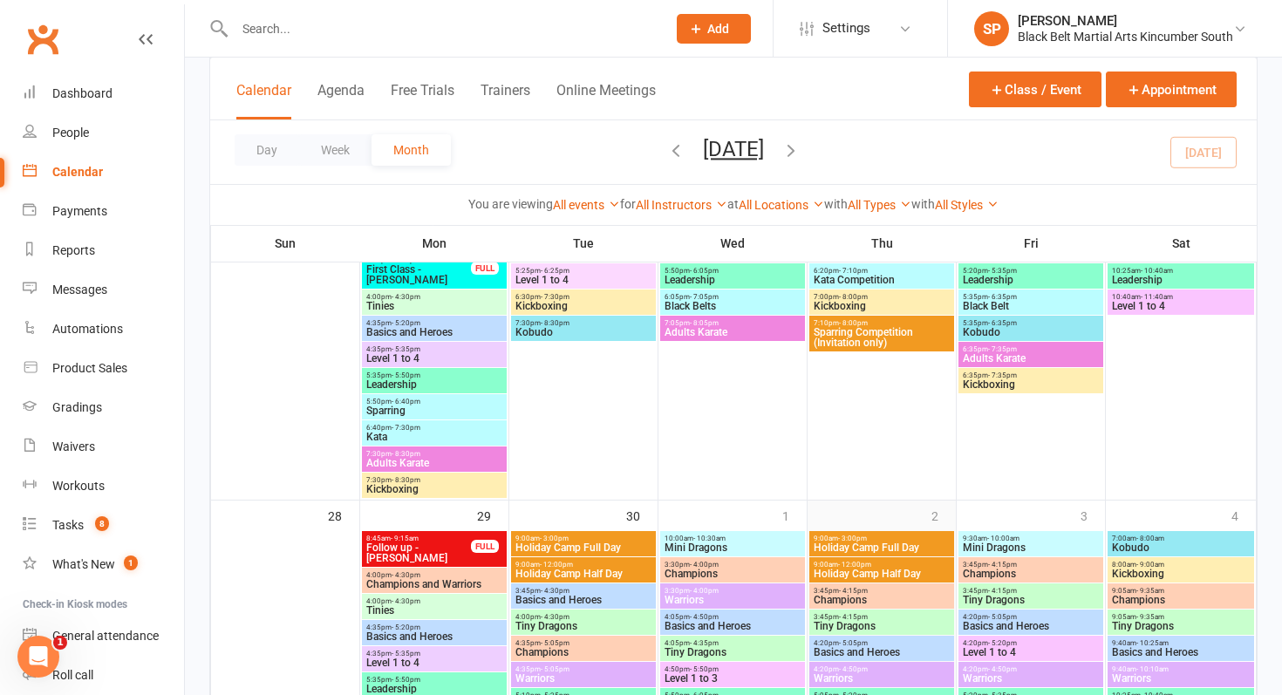
click at [844, 524] on div "2" at bounding box center [881, 665] width 148 height 330
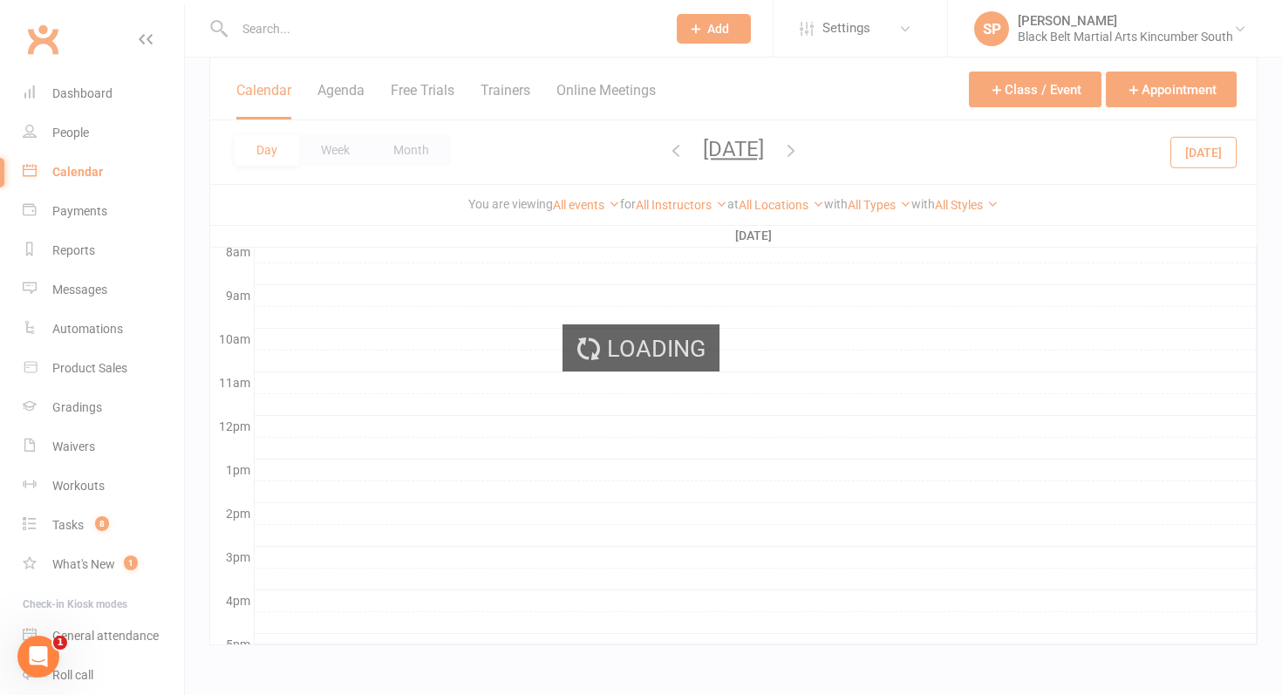
scroll to position [0, 0]
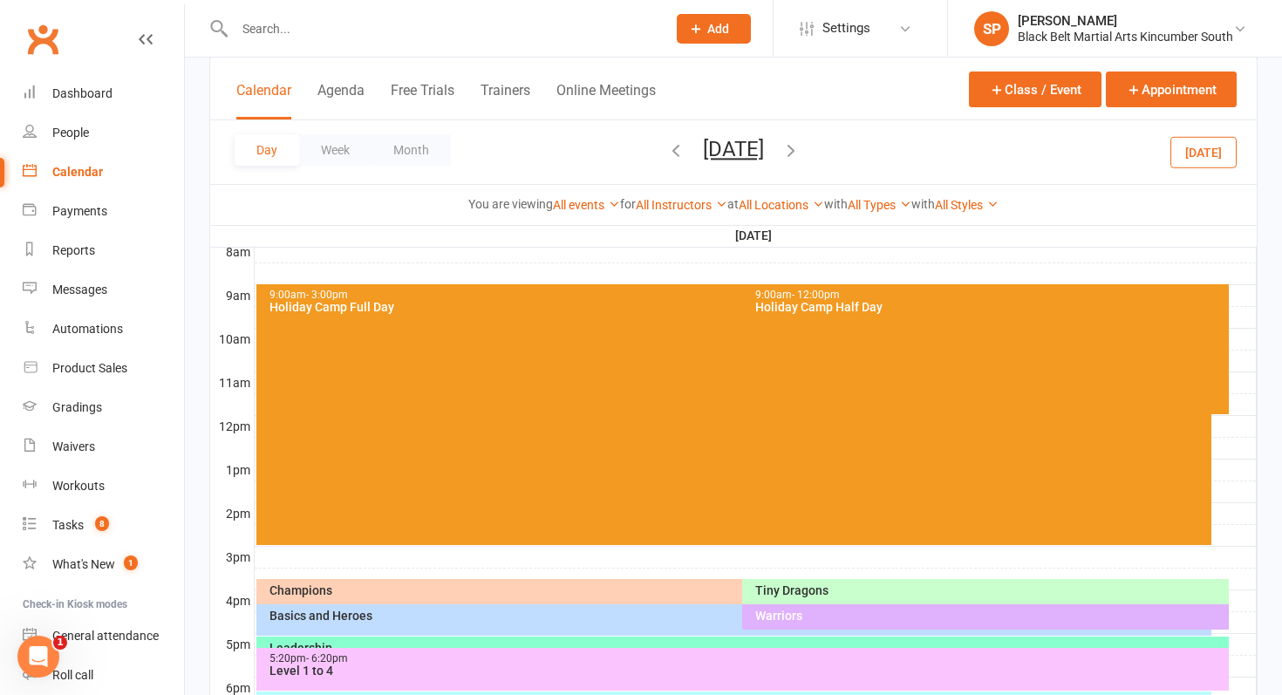
click at [618, 323] on div "9:00am - 3:00pm Holiday Camp Full Day" at bounding box center [733, 414] width 955 height 261
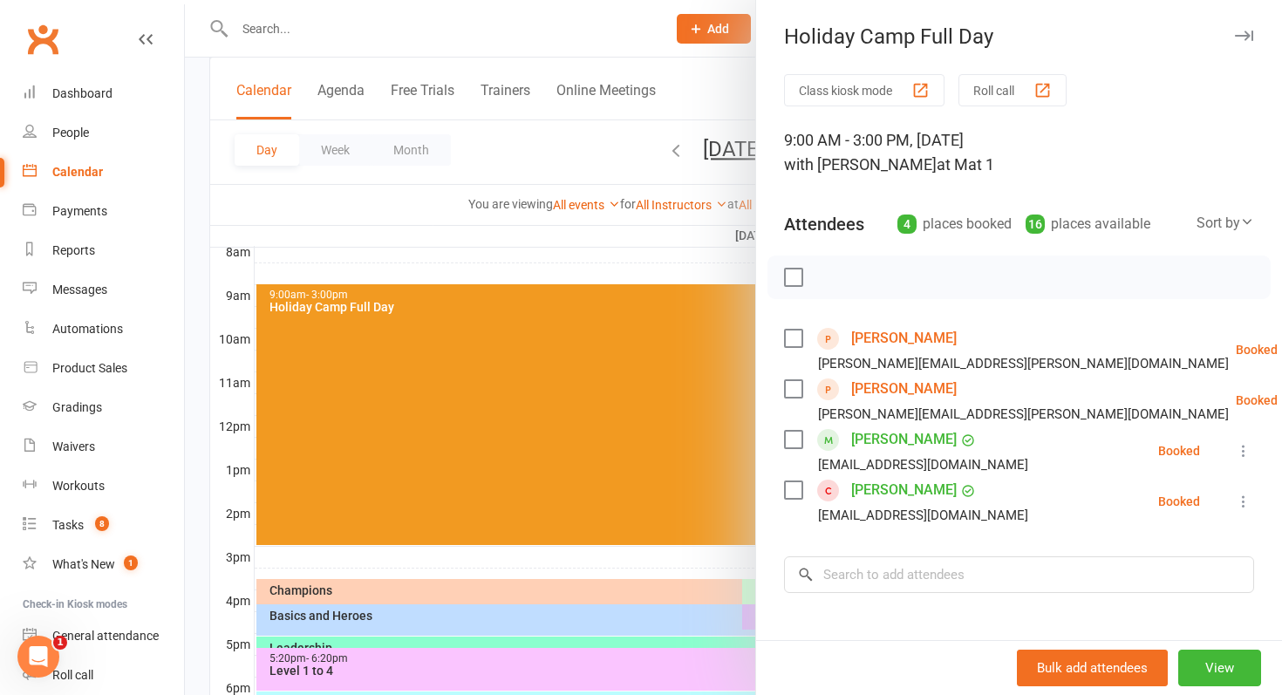
click at [618, 323] on div at bounding box center [733, 347] width 1097 height 695
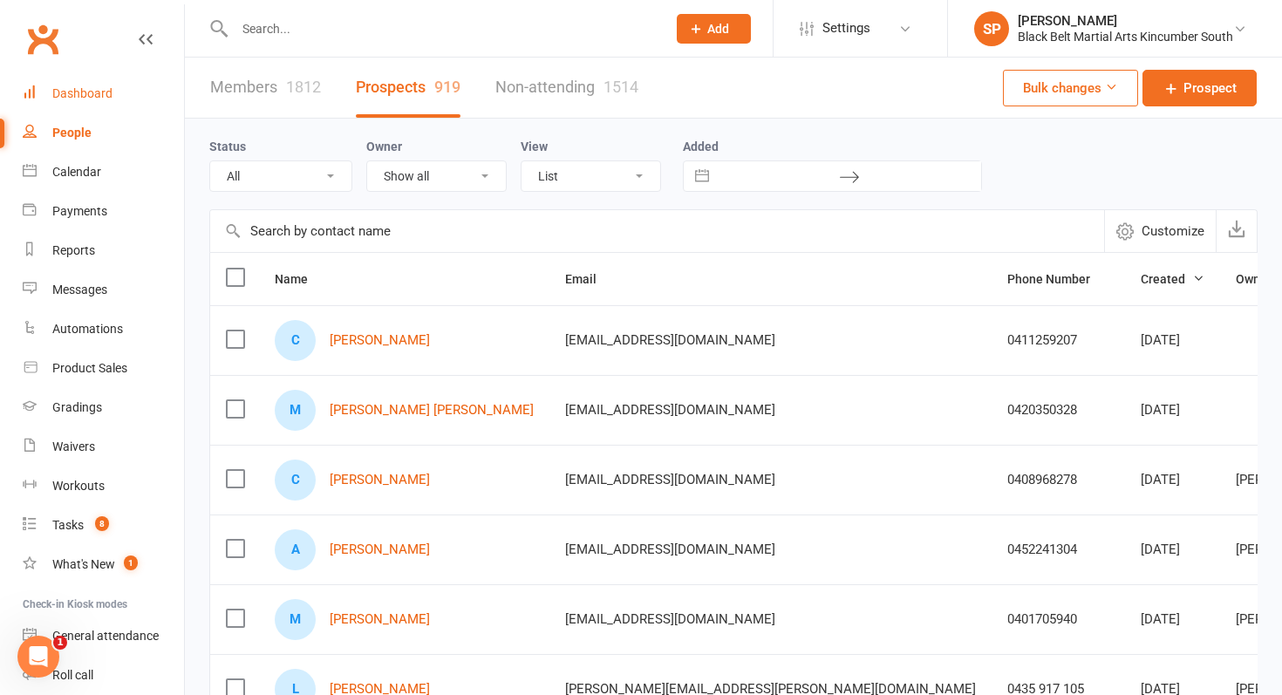
click at [105, 94] on div "Dashboard" at bounding box center [82, 93] width 60 height 14
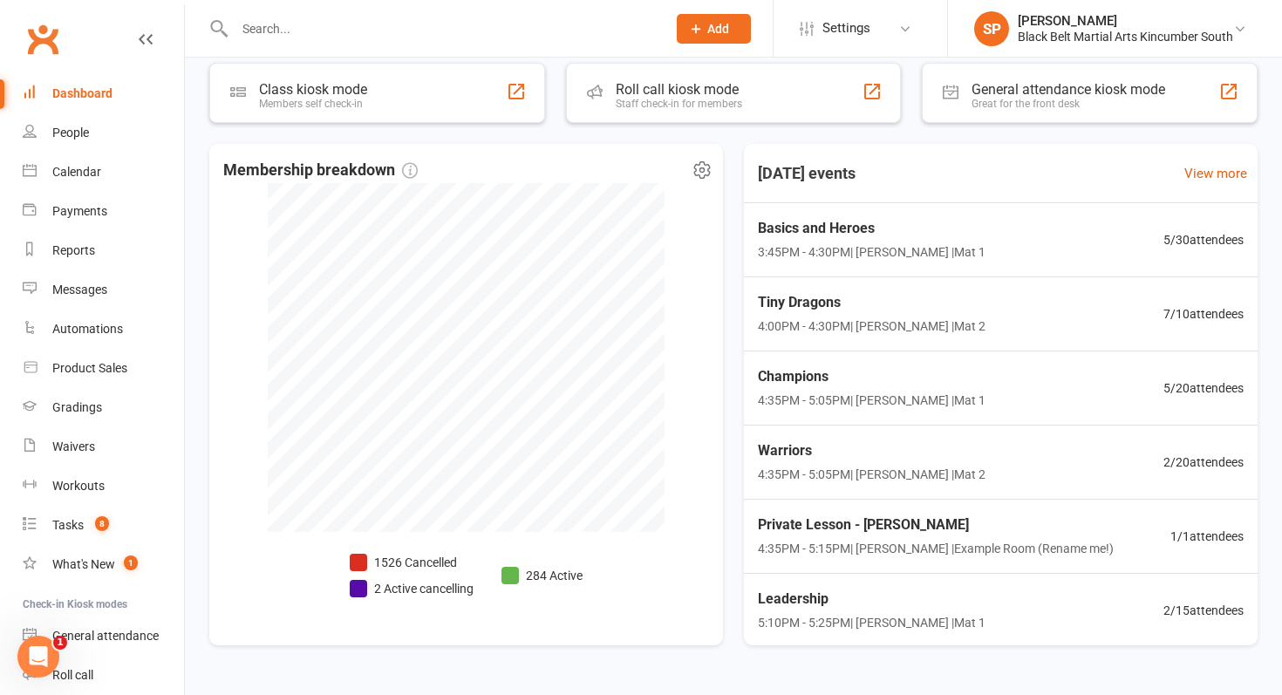
scroll to position [320, 0]
click at [398, 586] on li "2 Active cancelling" at bounding box center [412, 587] width 124 height 19
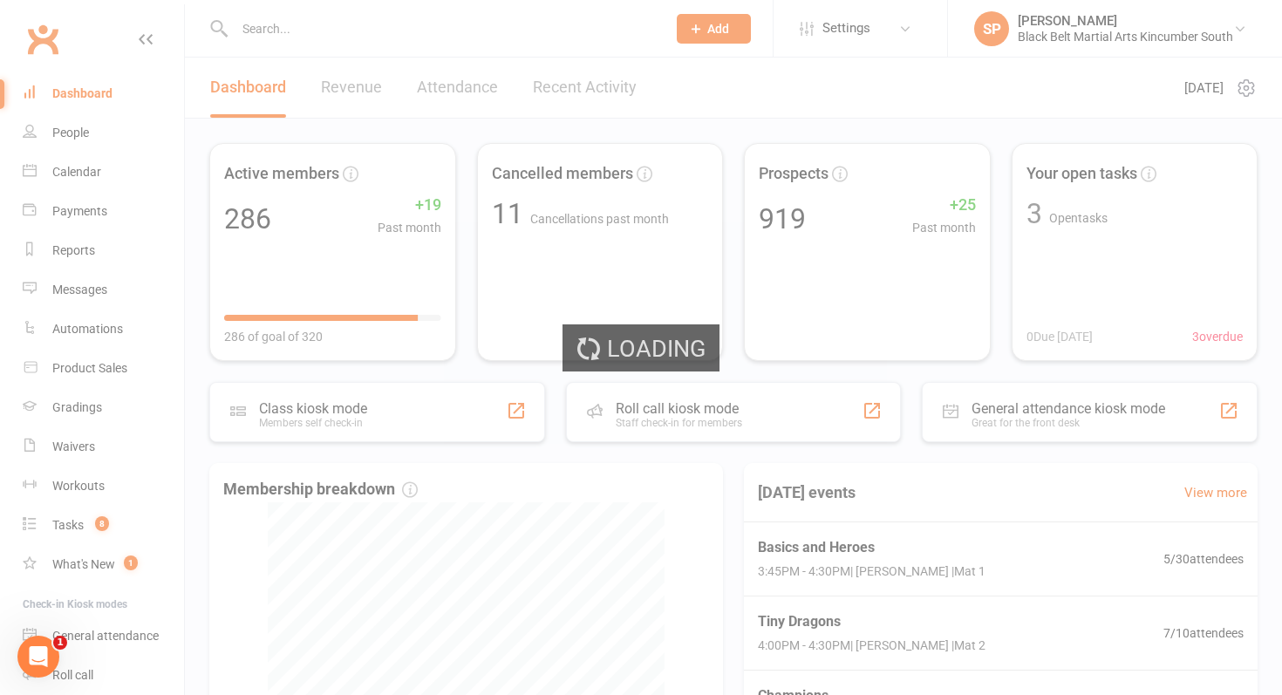
select select "no_trial"
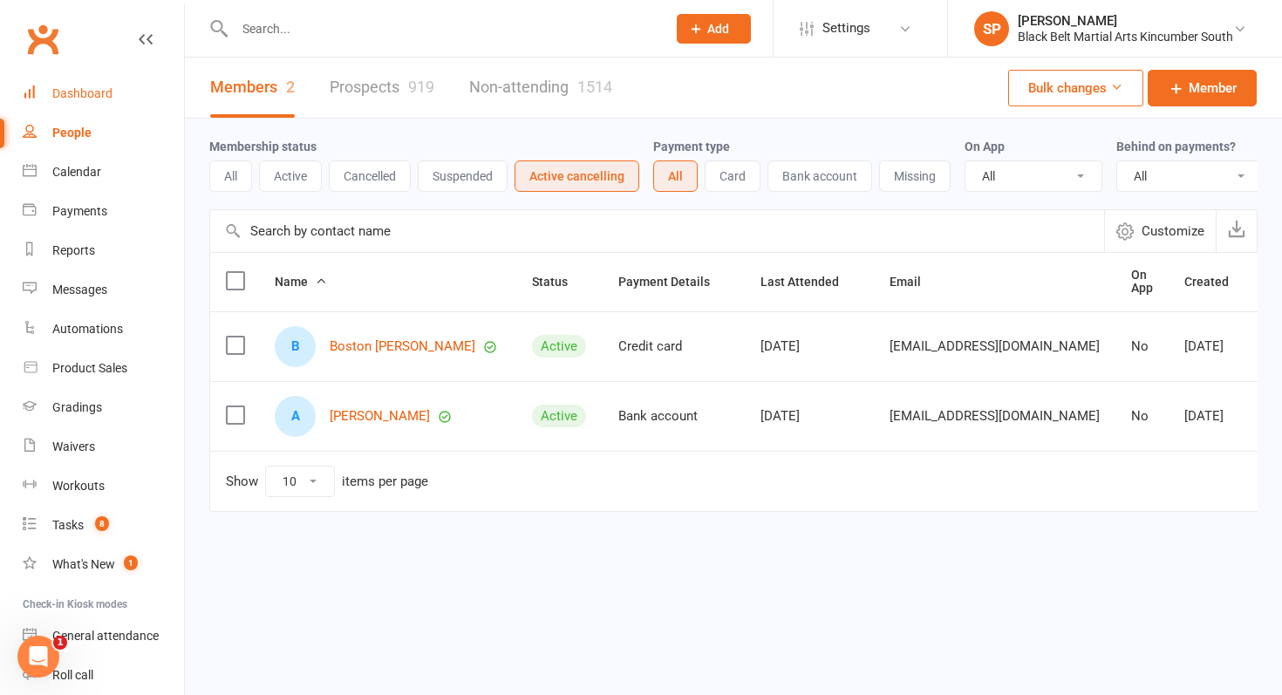
click at [103, 97] on div "Dashboard" at bounding box center [82, 93] width 60 height 14
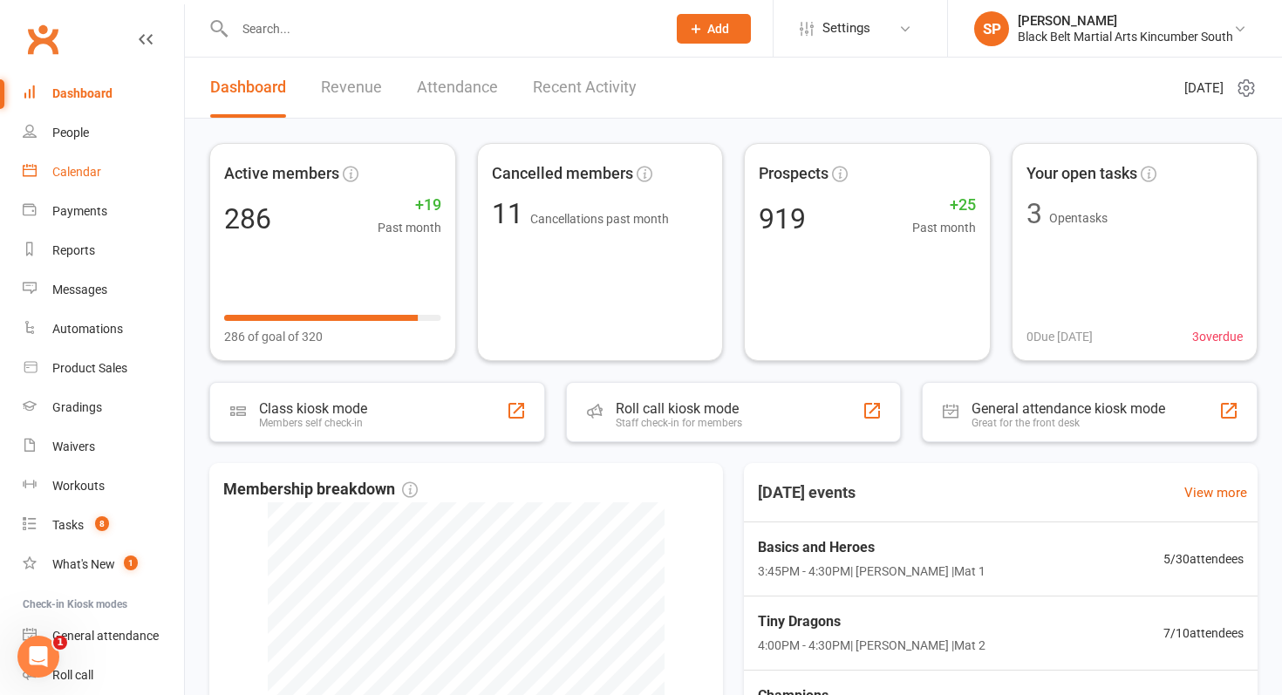
click at [90, 182] on link "Calendar" at bounding box center [103, 172] width 161 height 39
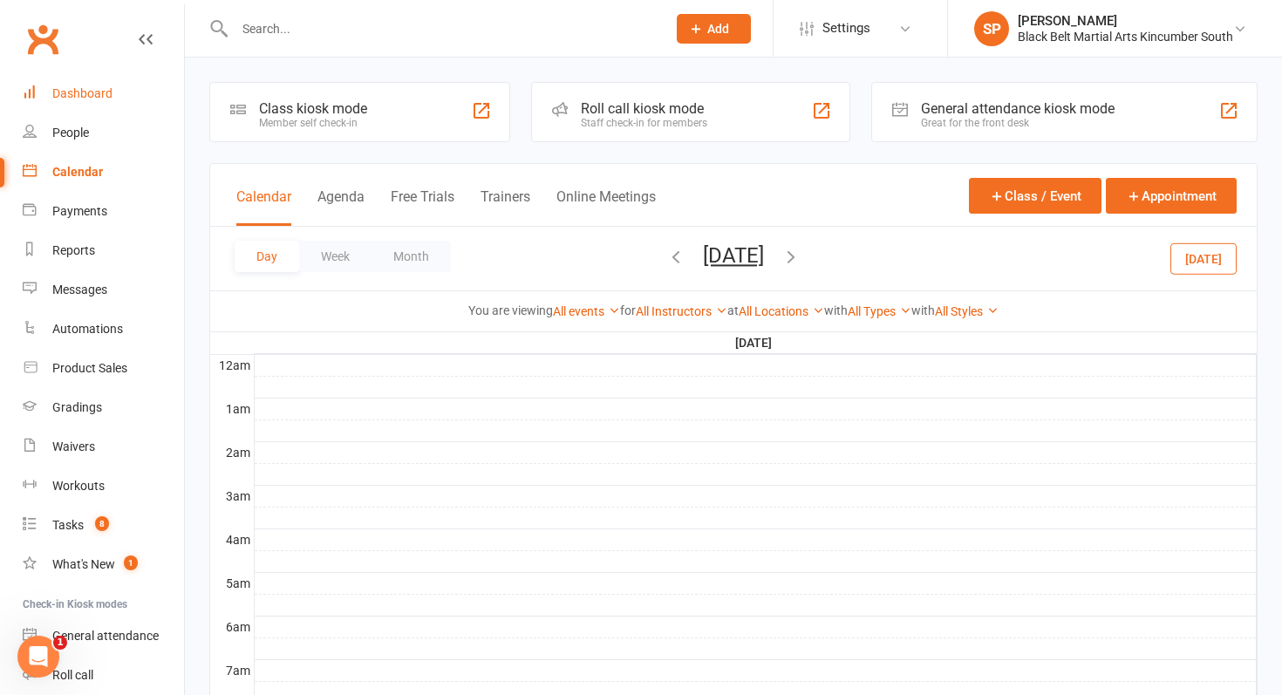
click at [52, 102] on link "Dashboard" at bounding box center [103, 93] width 161 height 39
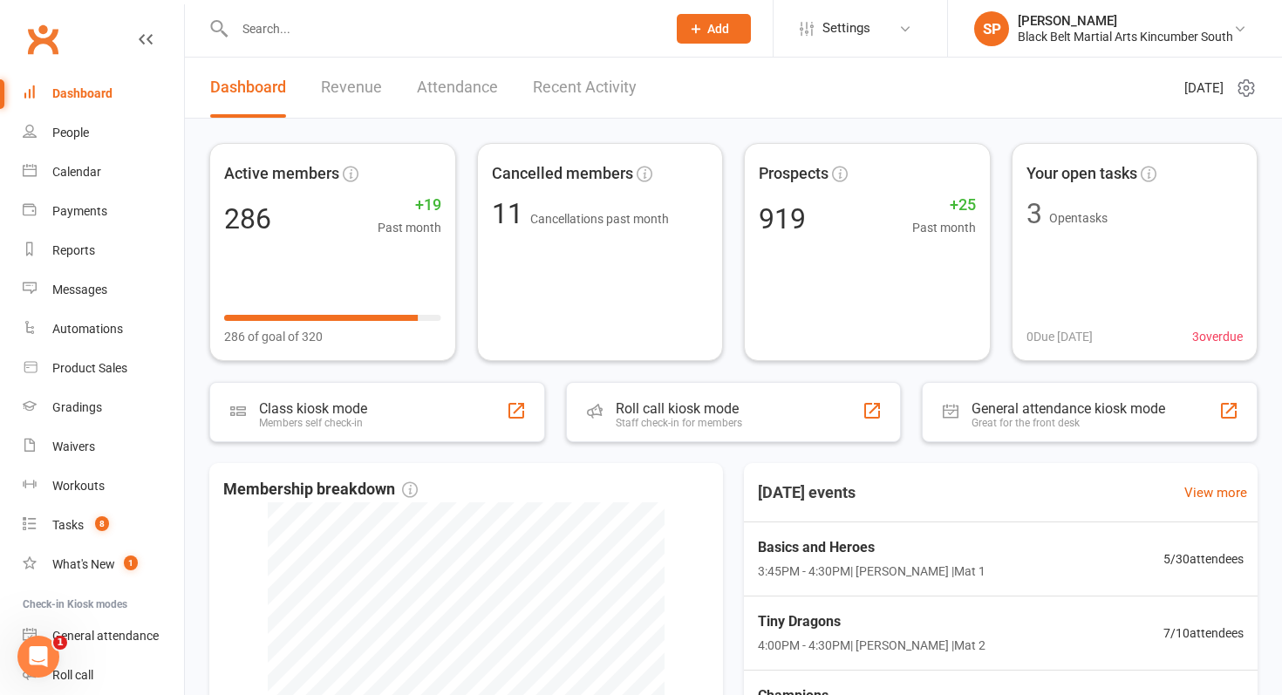
click at [357, 101] on link "Revenue" at bounding box center [351, 88] width 61 height 60
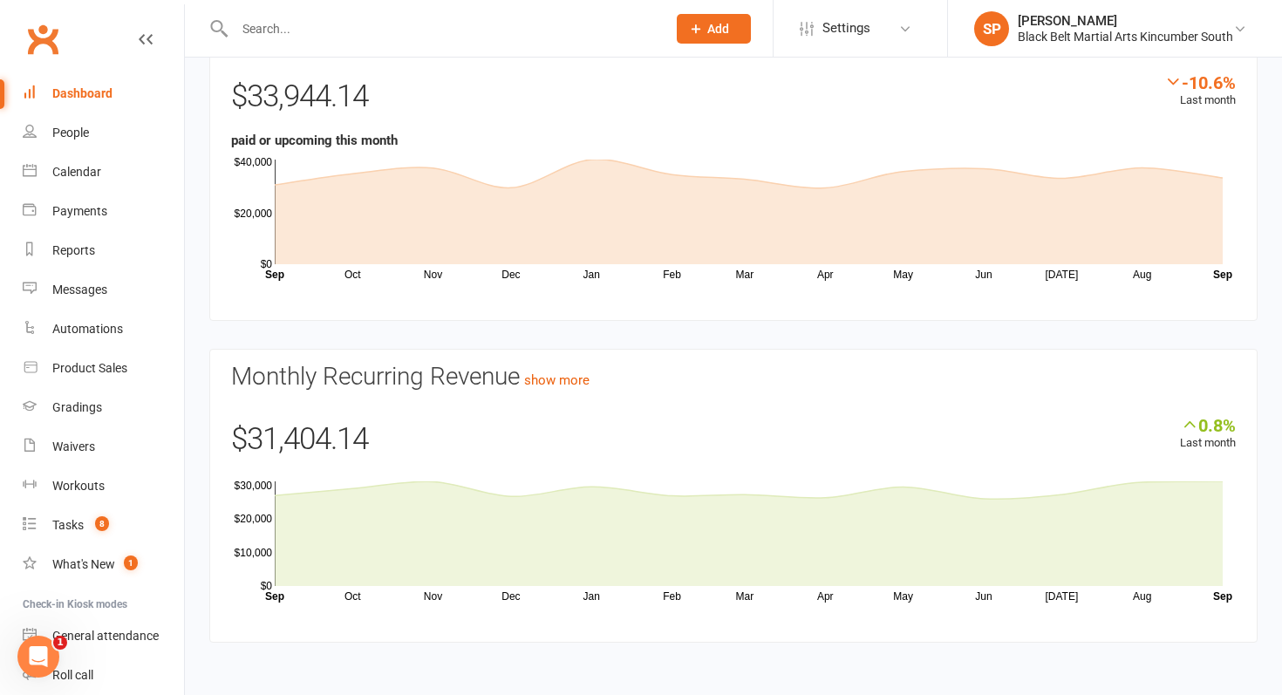
scroll to position [135, 0]
click at [69, 105] on link "Dashboard" at bounding box center [103, 93] width 161 height 39
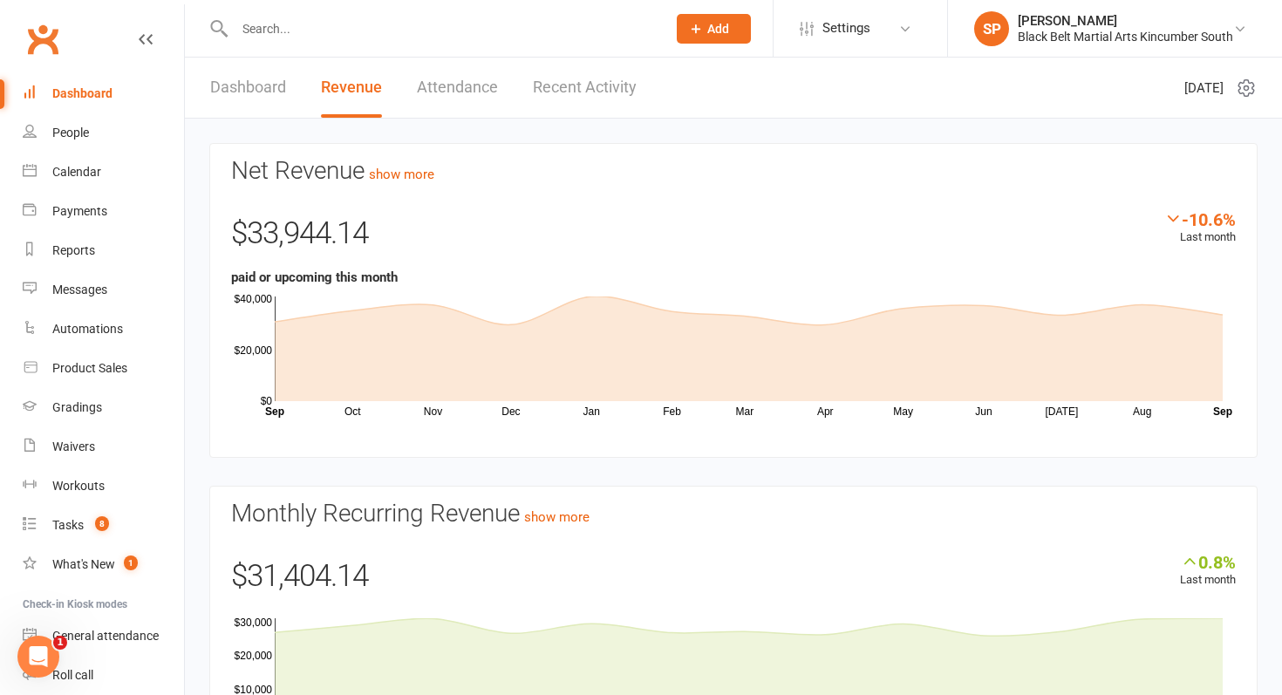
scroll to position [0, 0]
click at [261, 67] on link "Dashboard" at bounding box center [248, 88] width 76 height 60
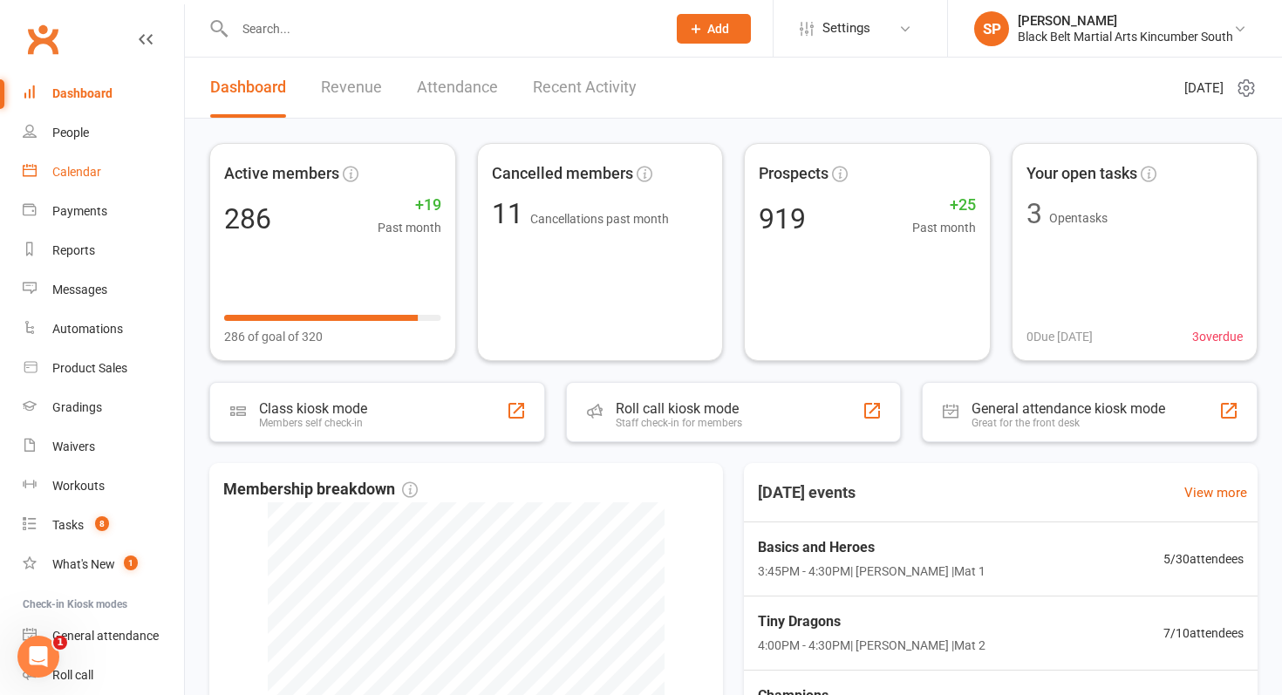
click at [108, 164] on link "Calendar" at bounding box center [103, 172] width 161 height 39
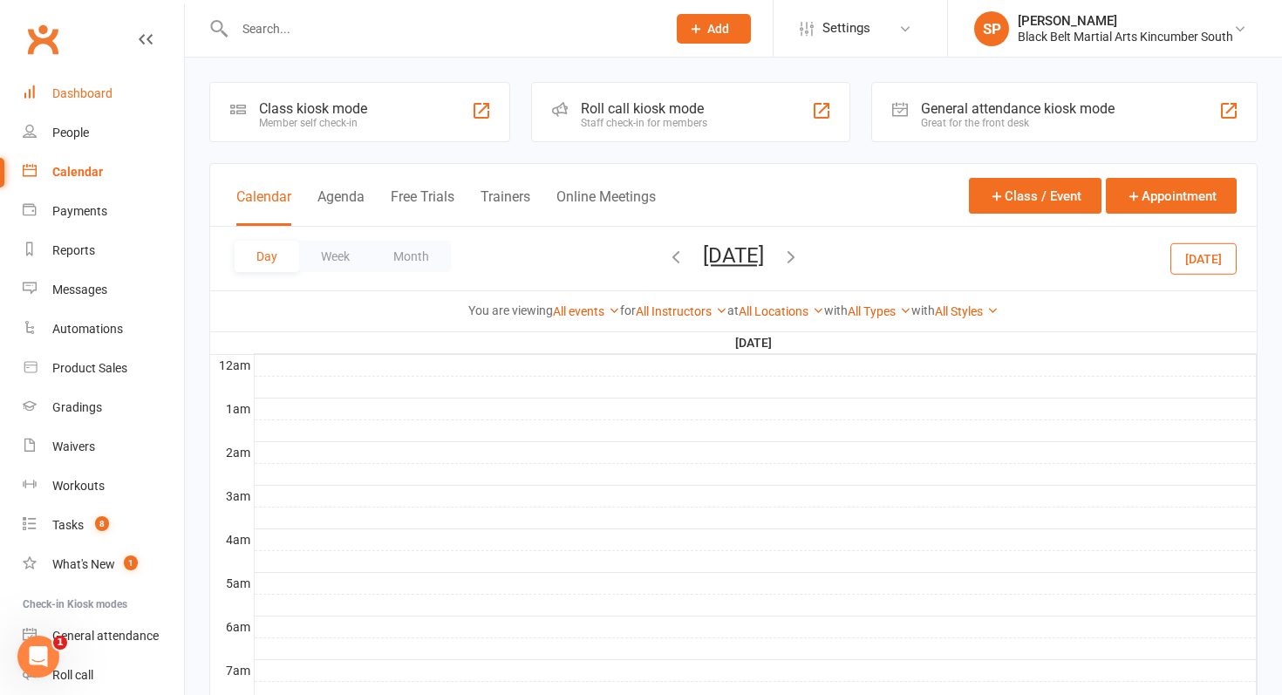
click at [95, 94] on div "Dashboard" at bounding box center [82, 93] width 60 height 14
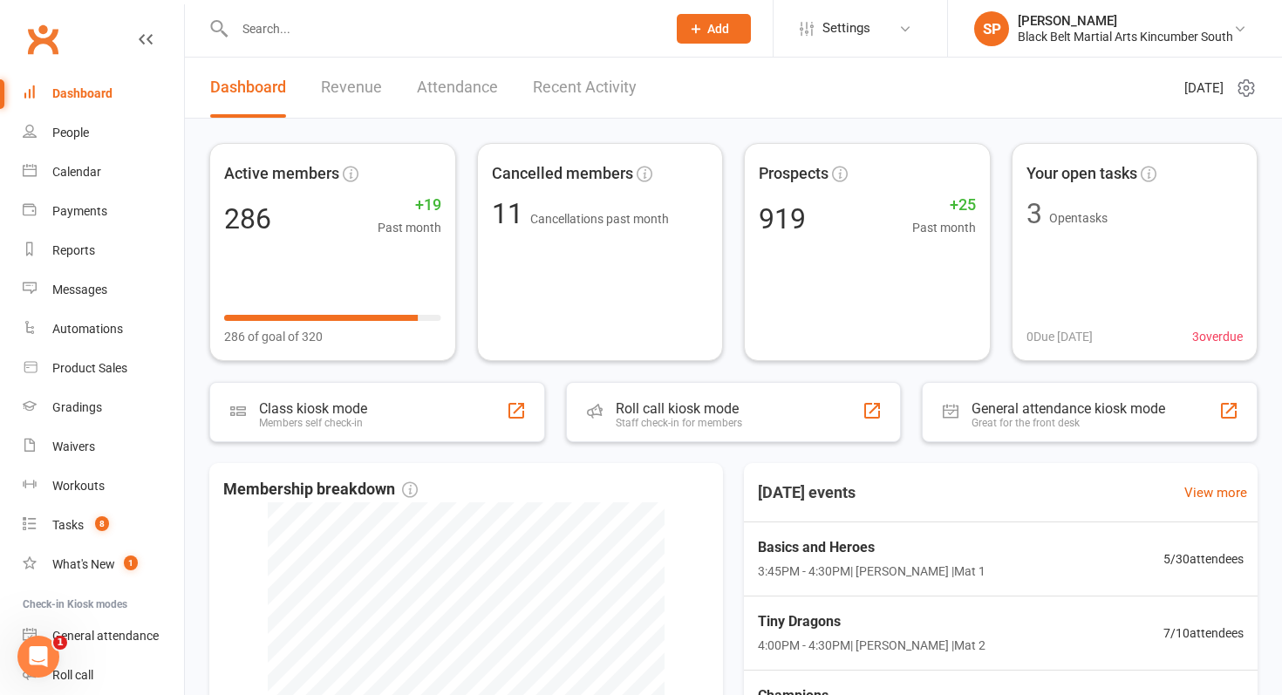
click at [250, 23] on input "text" at bounding box center [441, 29] width 425 height 24
type input "u"
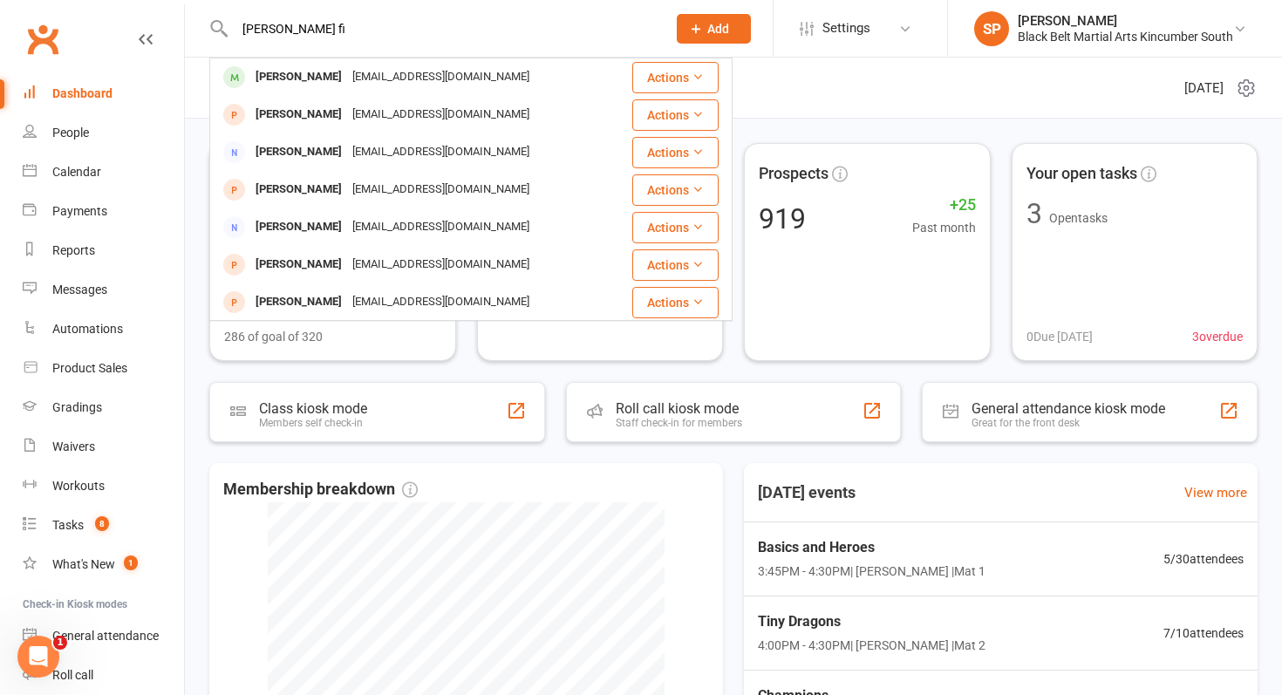
type input "[PERSON_NAME] fi"
click at [283, 58] on div "[PERSON_NAME] [EMAIL_ADDRESS][DOMAIN_NAME] Actions [PERSON_NAME] [EMAIL_ADDRESS…" at bounding box center [470, 189] width 523 height 263
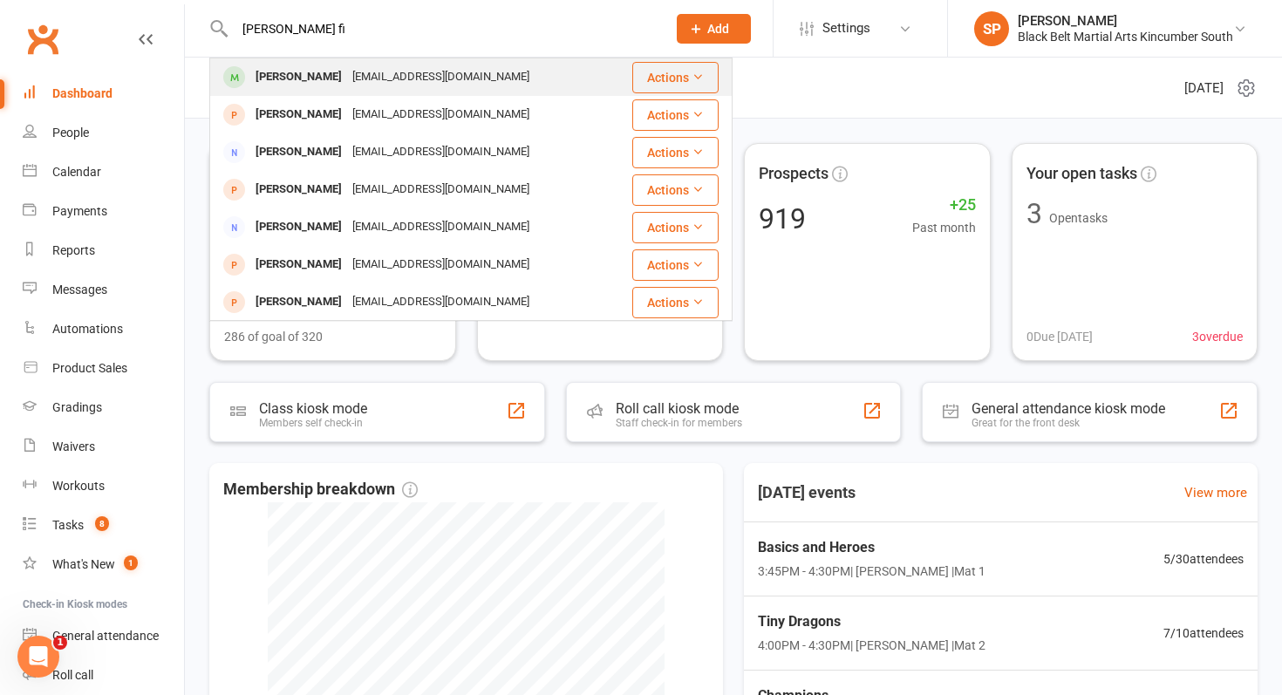
click at [290, 72] on div "[PERSON_NAME]" at bounding box center [298, 77] width 97 height 25
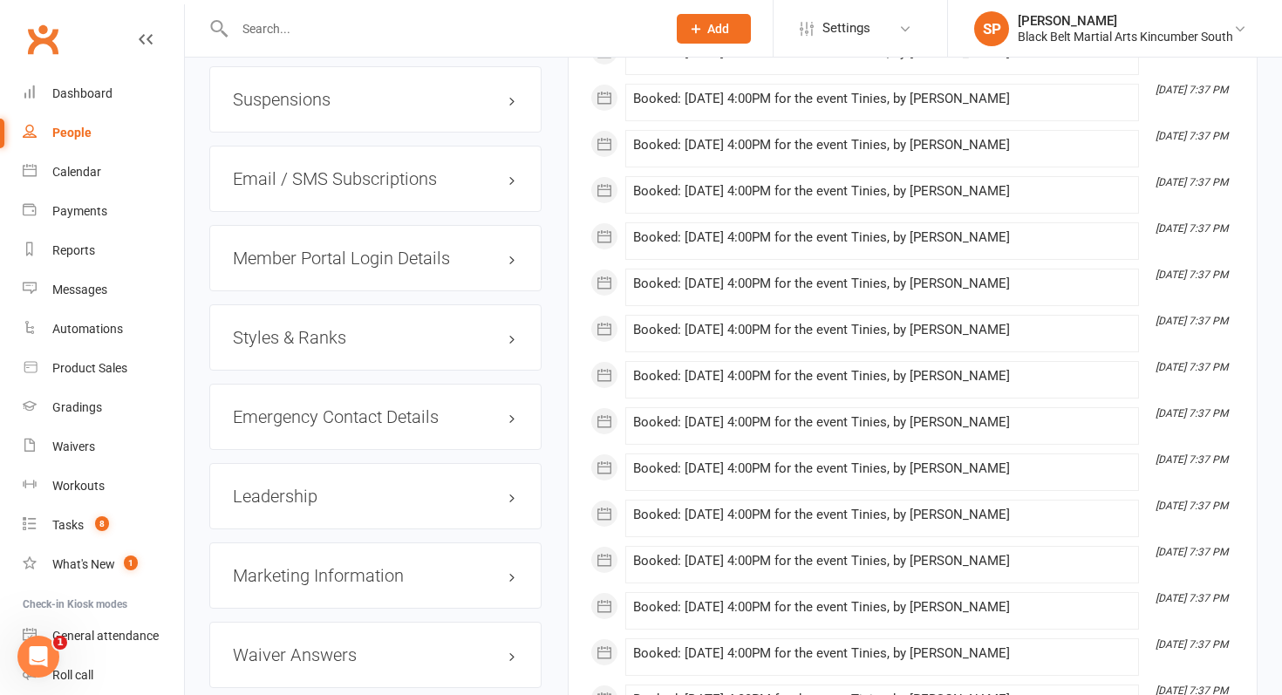
scroll to position [1469, 0]
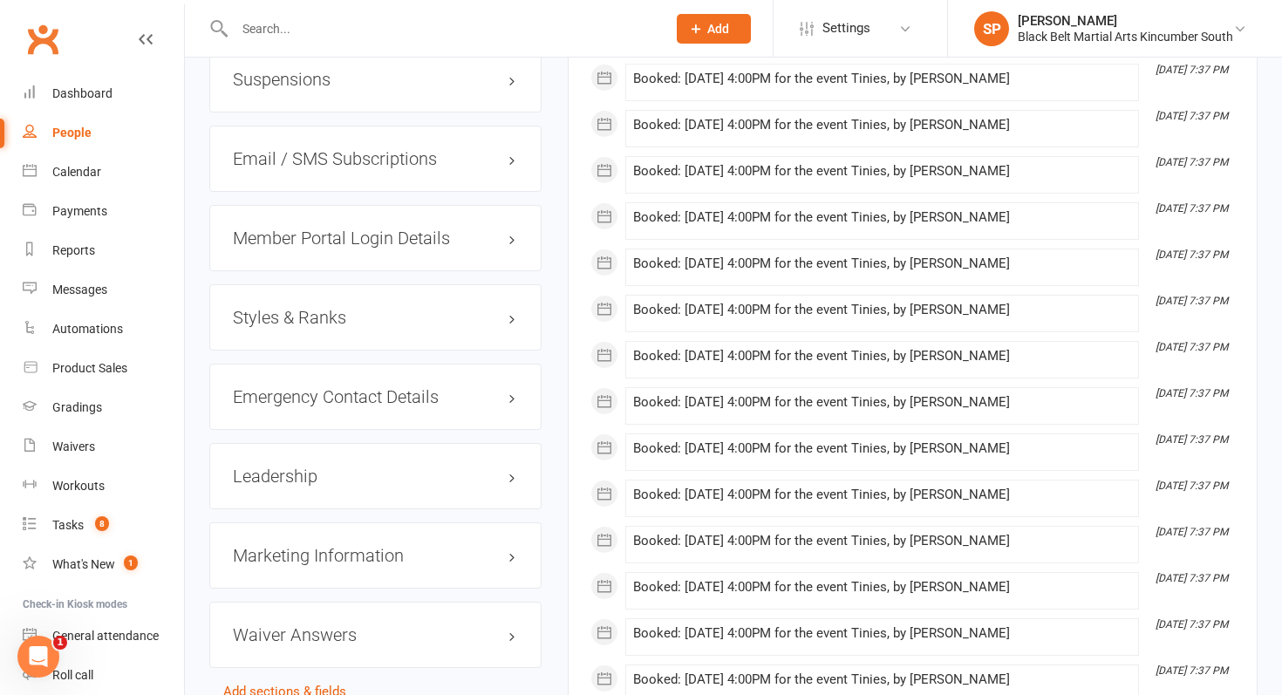
click at [316, 316] on h3 "Styles & Ranks" at bounding box center [375, 317] width 285 height 19
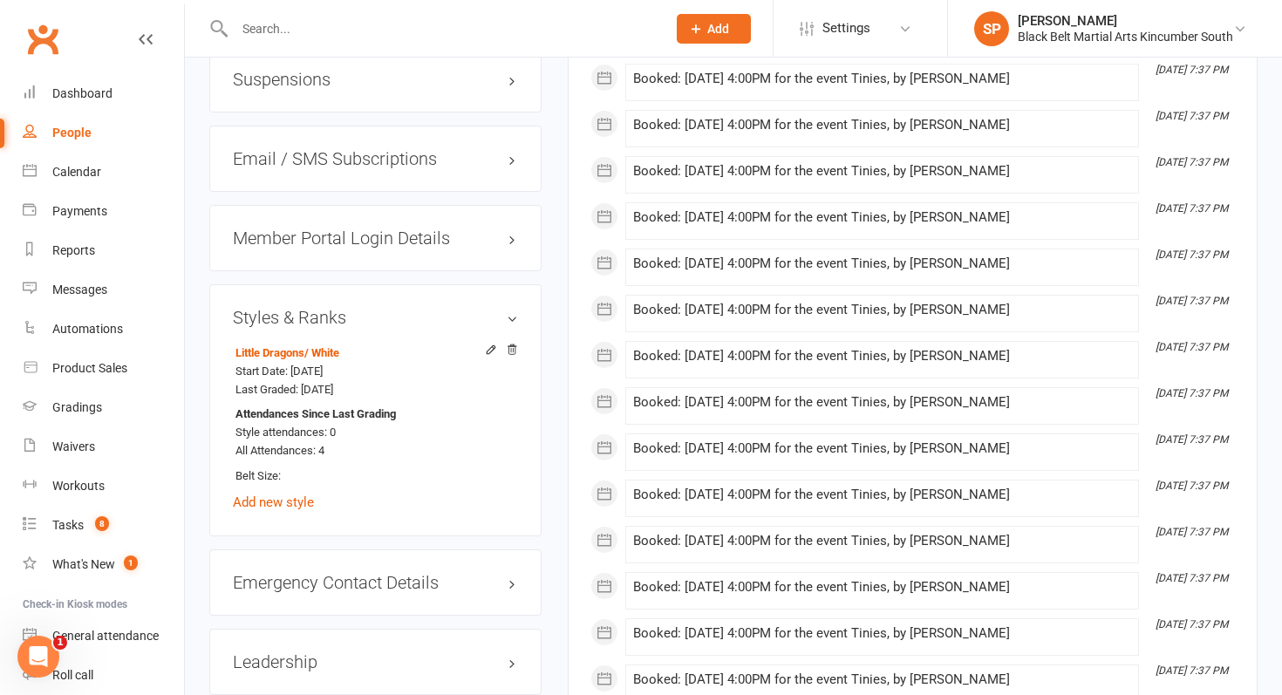
click at [311, 316] on h3 "Styles & Ranks" at bounding box center [375, 317] width 285 height 19
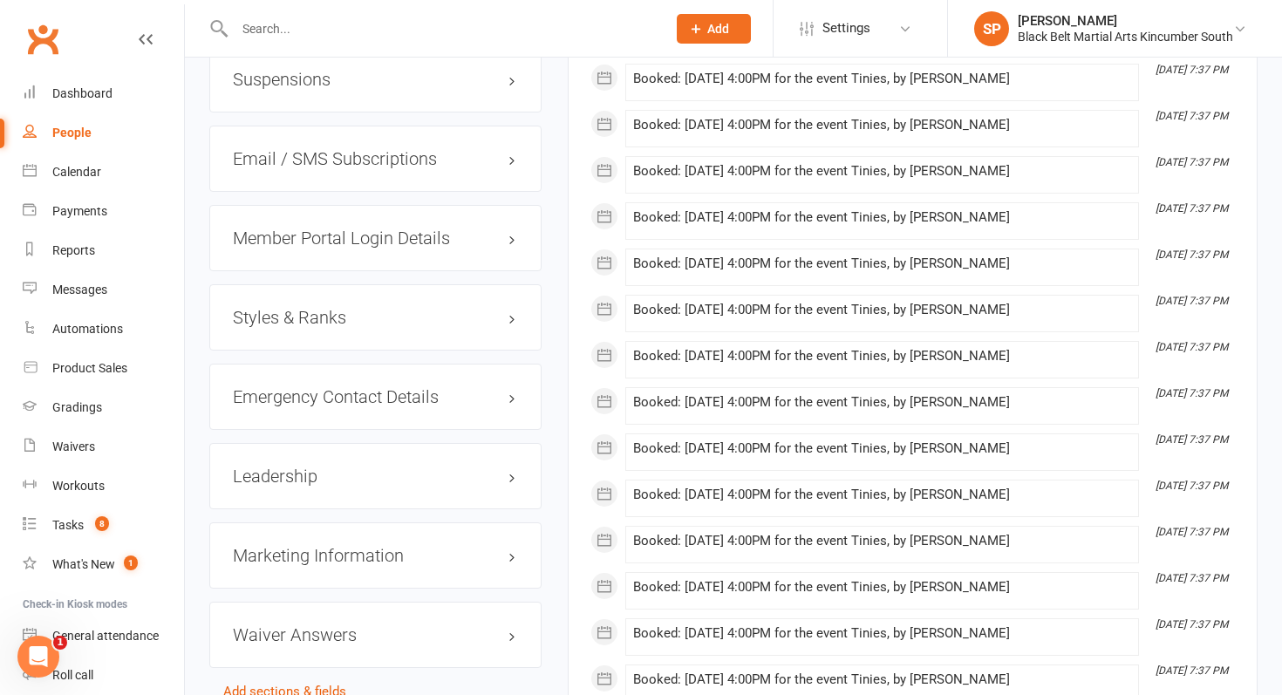
click at [307, 315] on h3 "Styles & Ranks" at bounding box center [375, 317] width 285 height 19
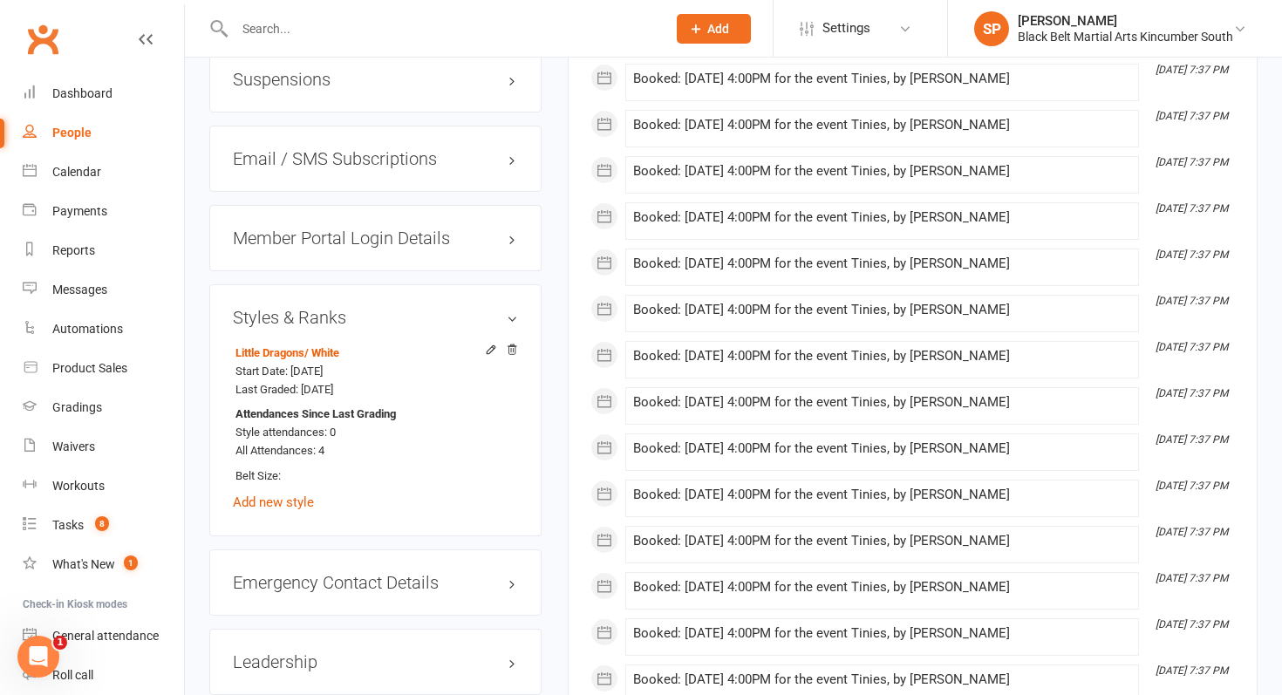
click at [307, 316] on h3 "Styles & Ranks" at bounding box center [375, 317] width 285 height 19
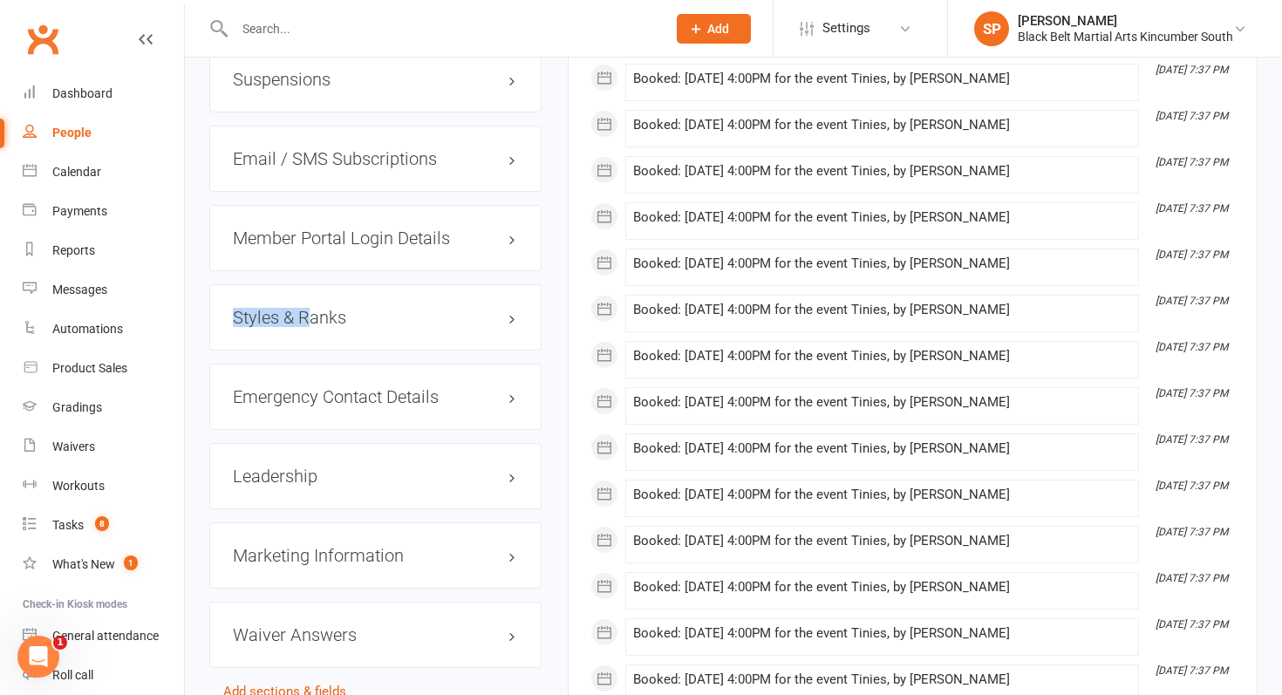
click at [310, 296] on div "Styles & Ranks" at bounding box center [375, 317] width 332 height 66
click at [300, 297] on div "Styles & Ranks" at bounding box center [375, 317] width 332 height 66
click at [64, 87] on div "Dashboard" at bounding box center [82, 93] width 60 height 14
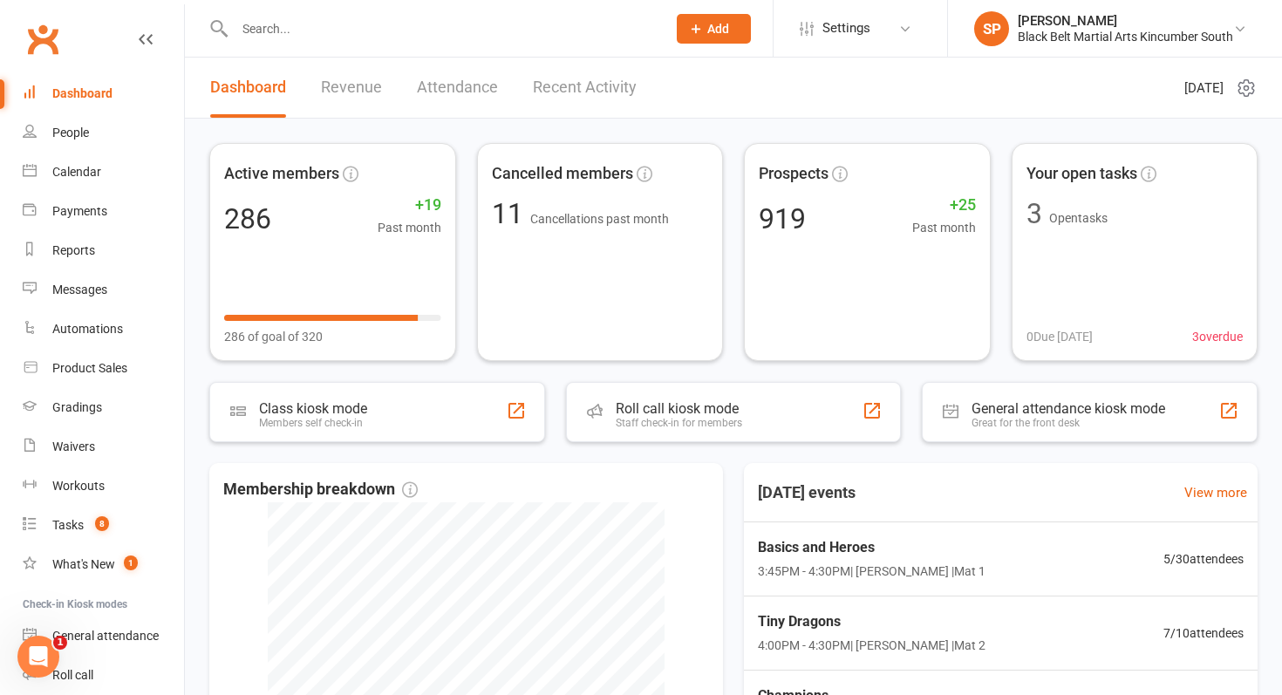
click at [377, 17] on input "text" at bounding box center [441, 29] width 425 height 24
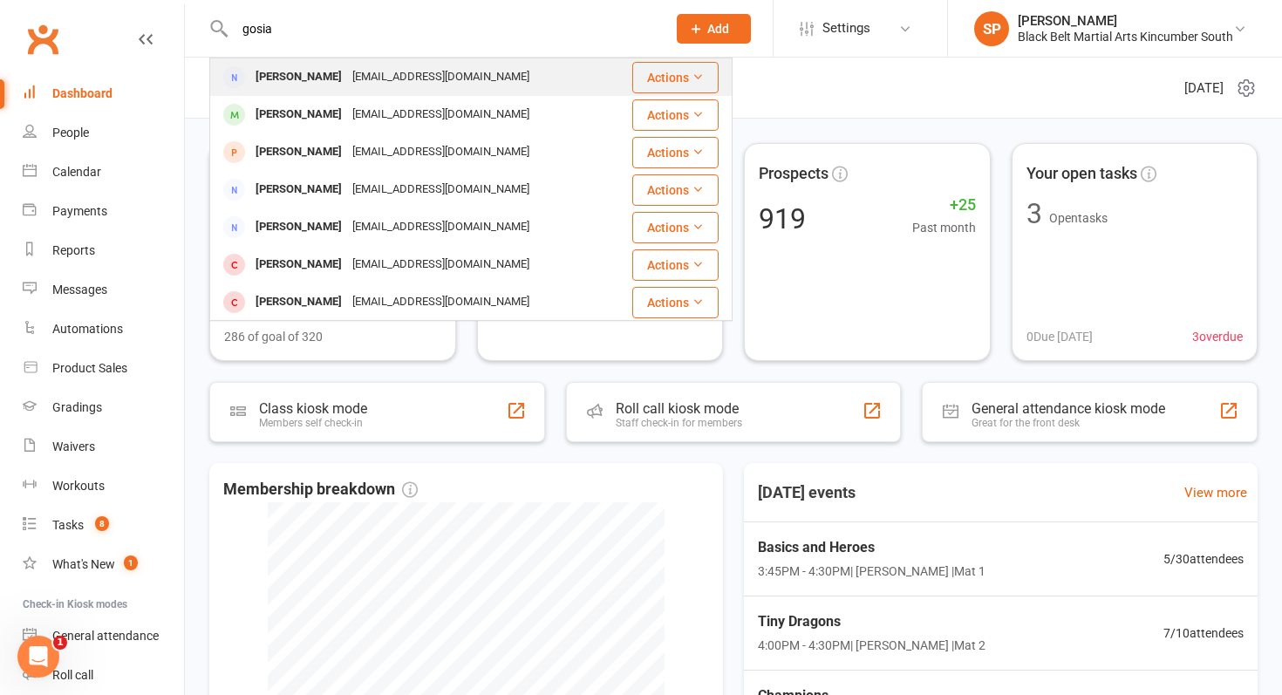
type input "gosia"
click at [371, 71] on div "[EMAIL_ADDRESS][DOMAIN_NAME]" at bounding box center [440, 77] width 187 height 25
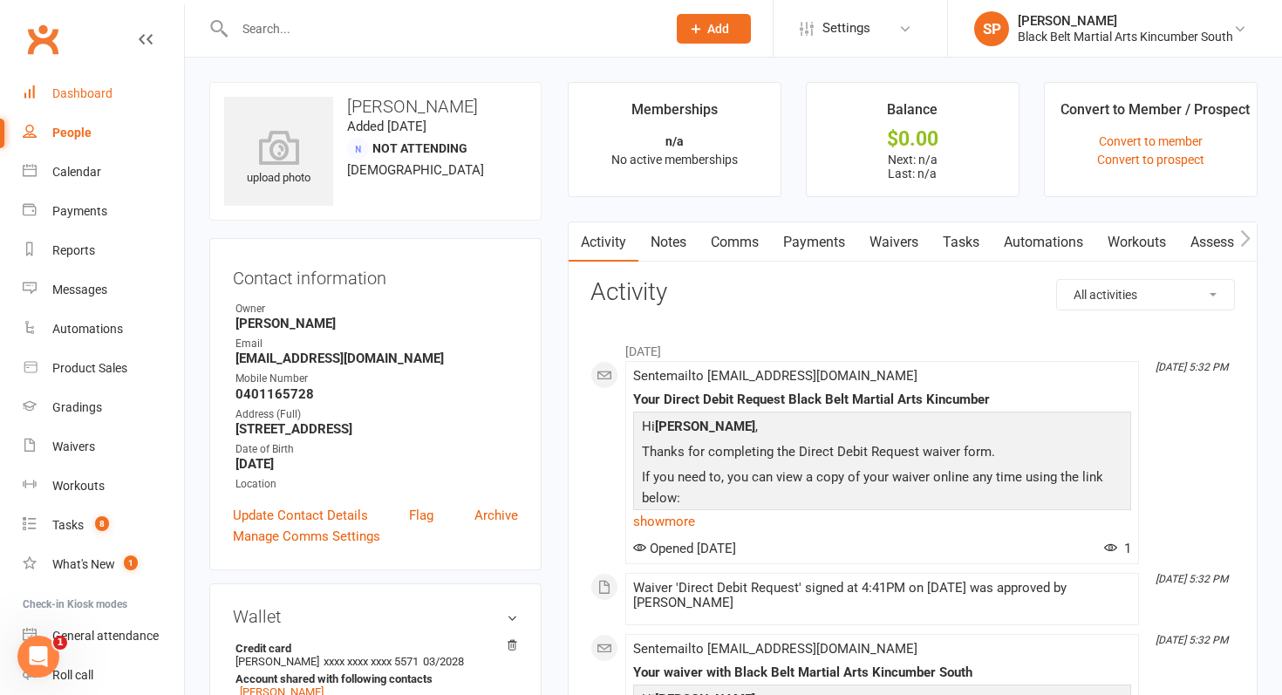
click at [88, 104] on link "Dashboard" at bounding box center [103, 93] width 161 height 39
